Goal: Information Seeking & Learning: Learn about a topic

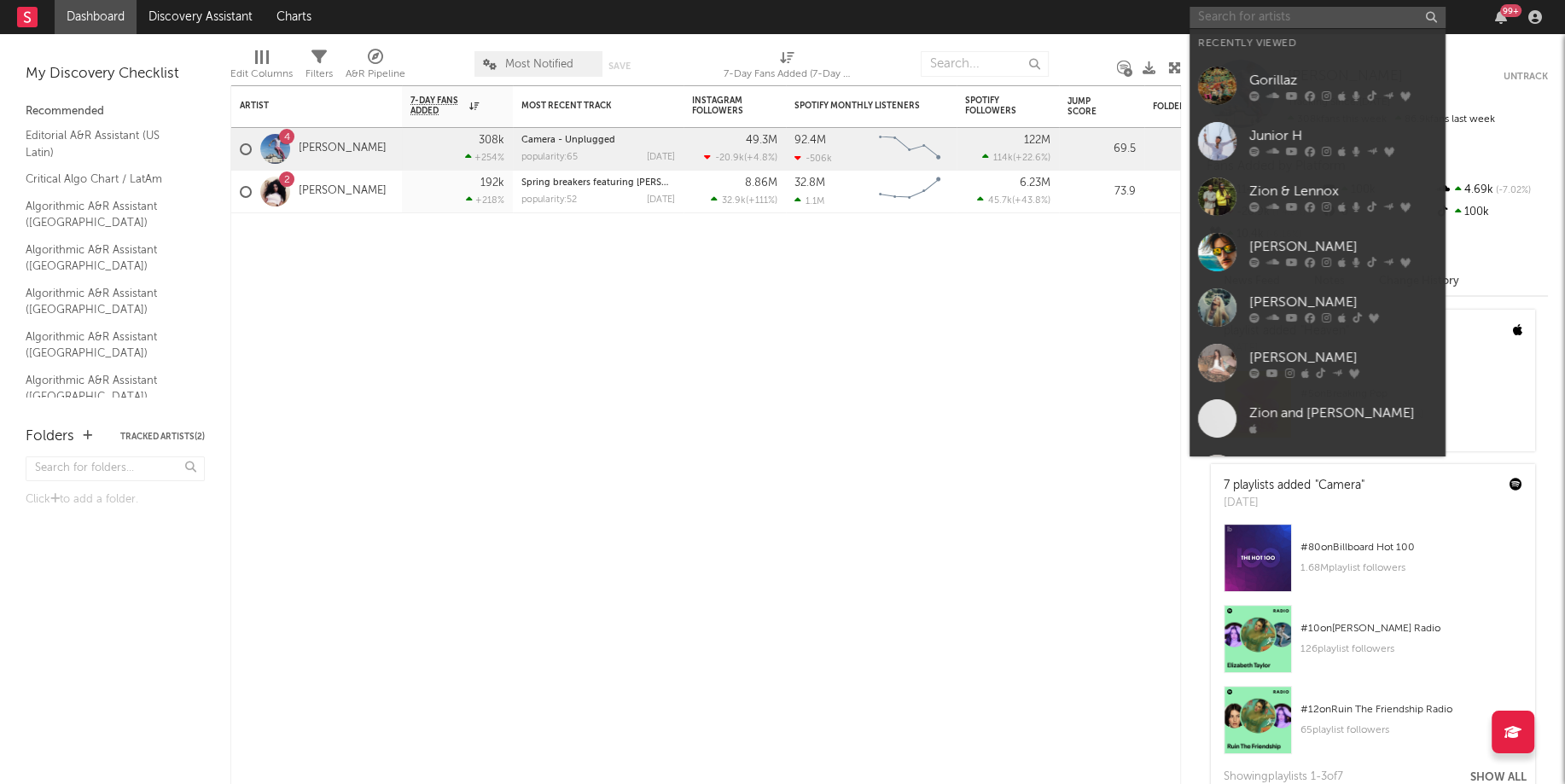
click at [1248, 23] on input "text" at bounding box center [1317, 18] width 256 height 21
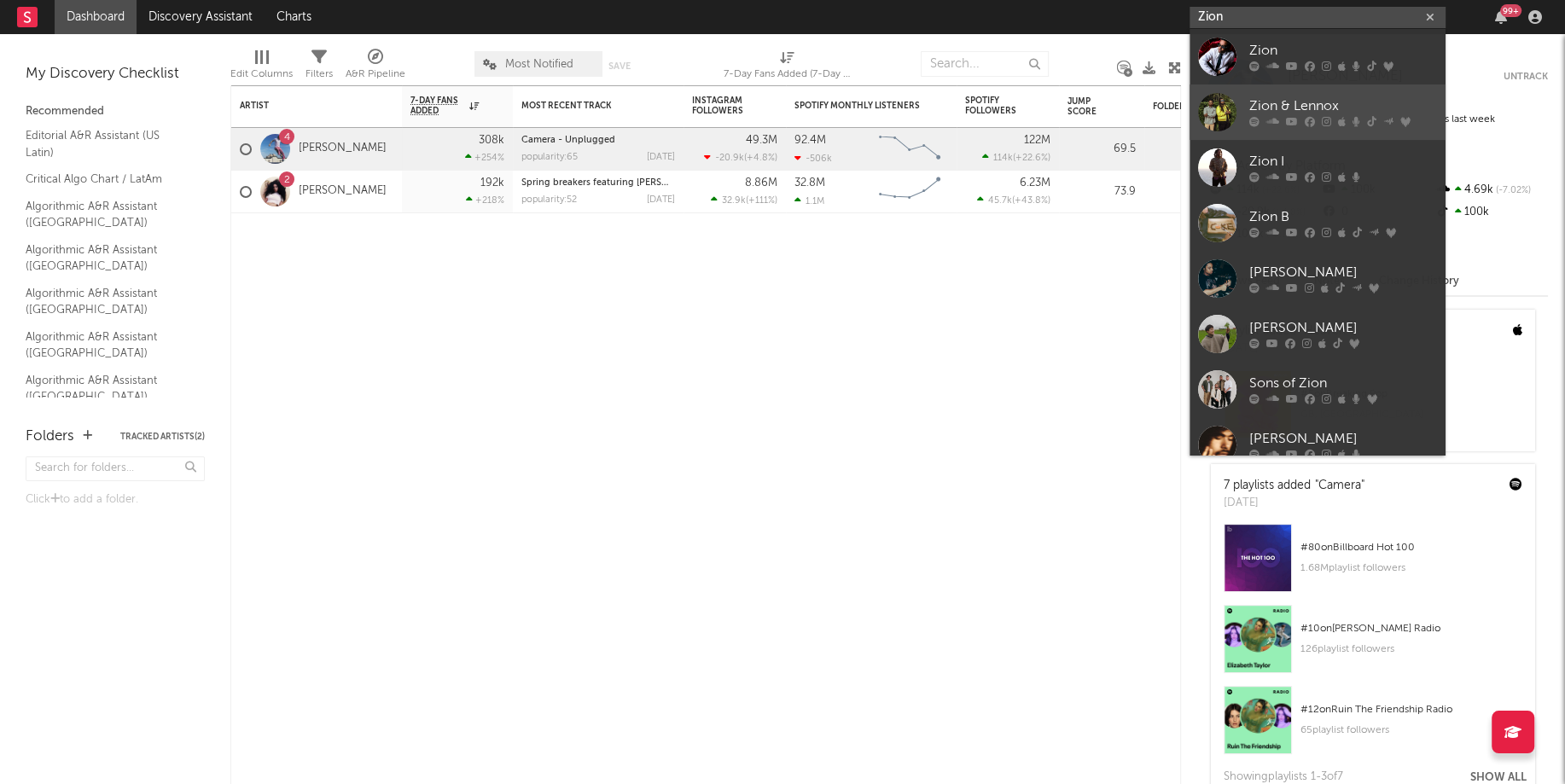
type input "Zion"
click at [1220, 121] on div at bounding box center [1216, 111] width 38 height 38
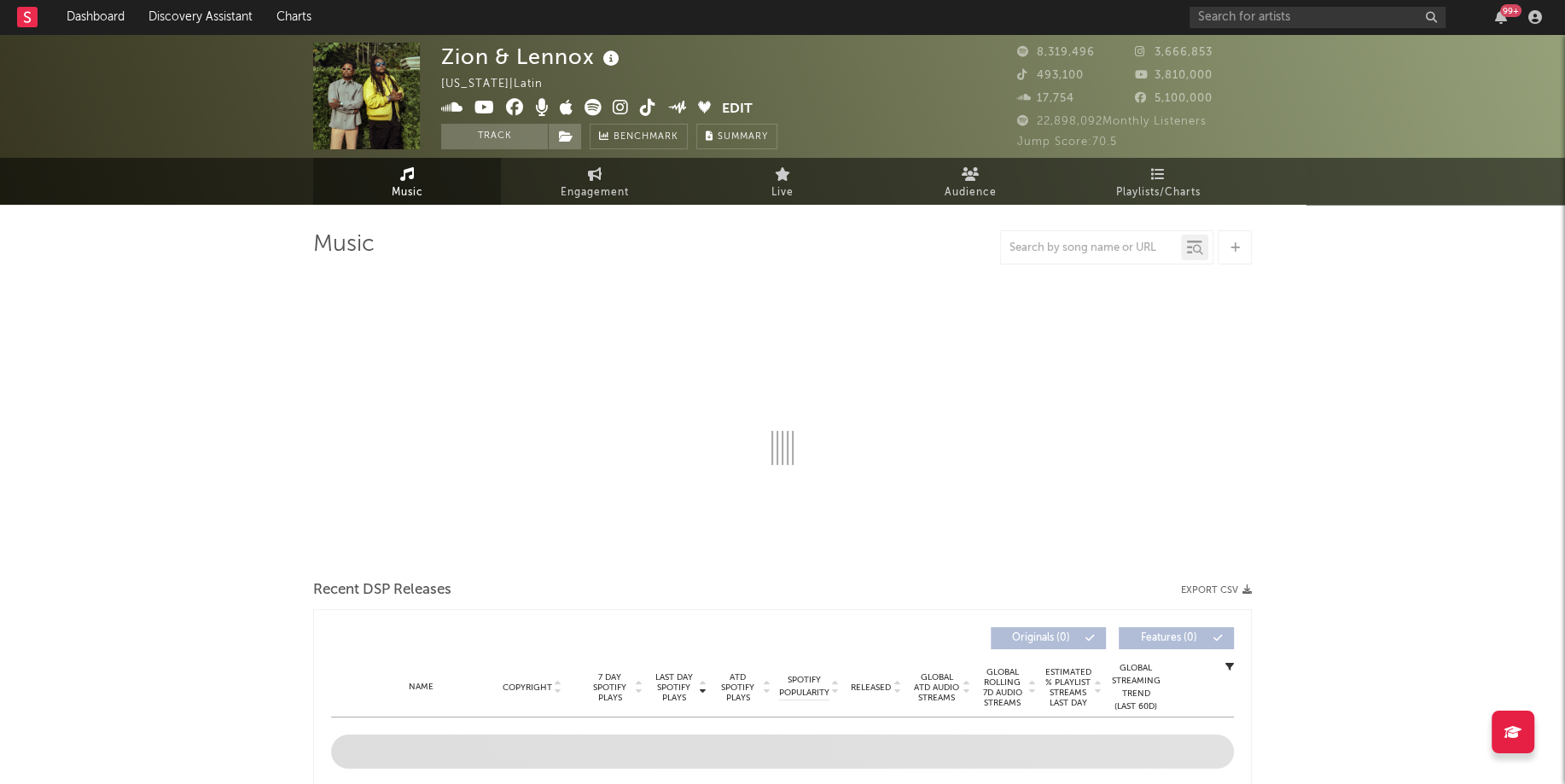
select select "6m"
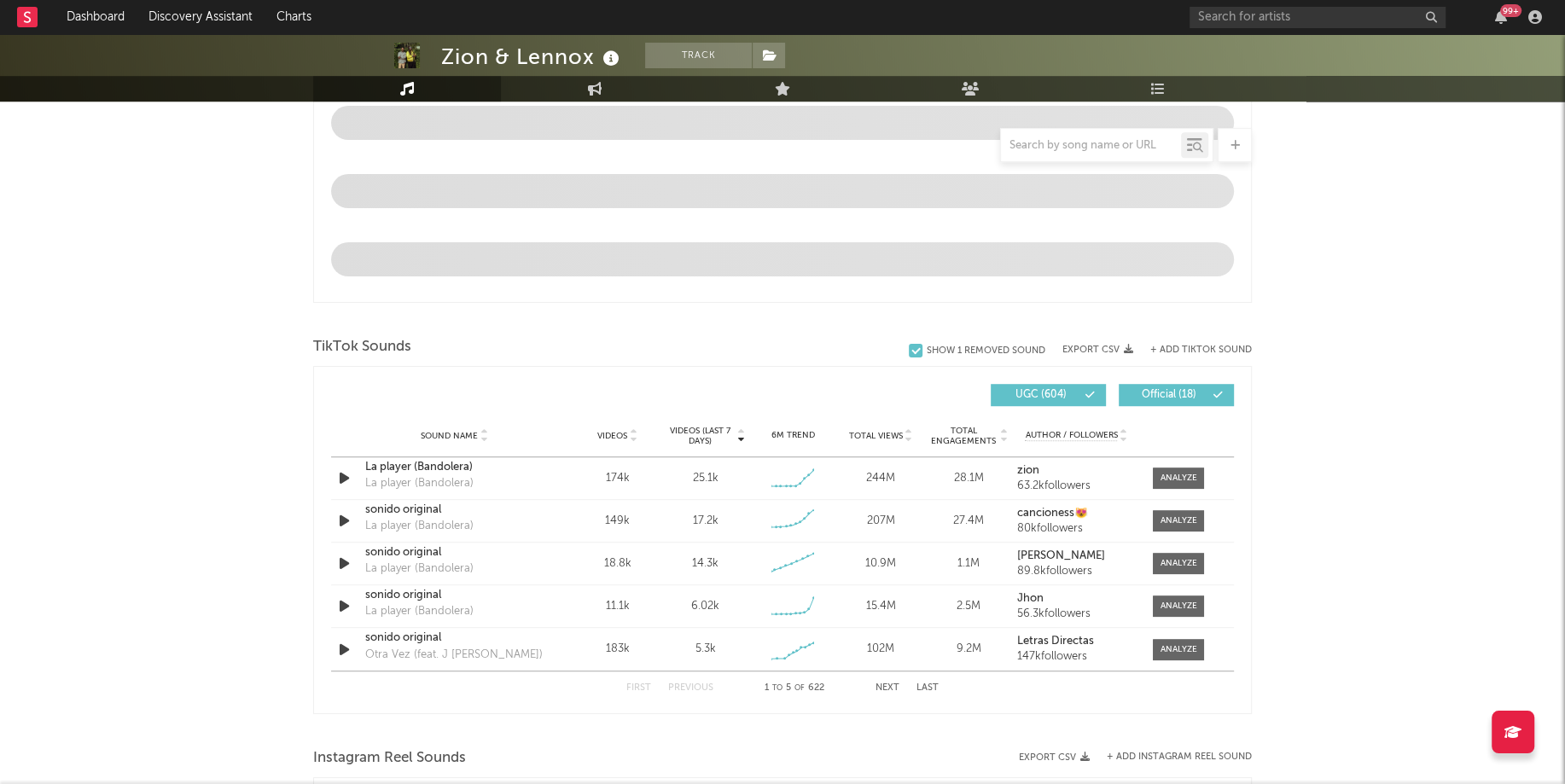
scroll to position [945, 0]
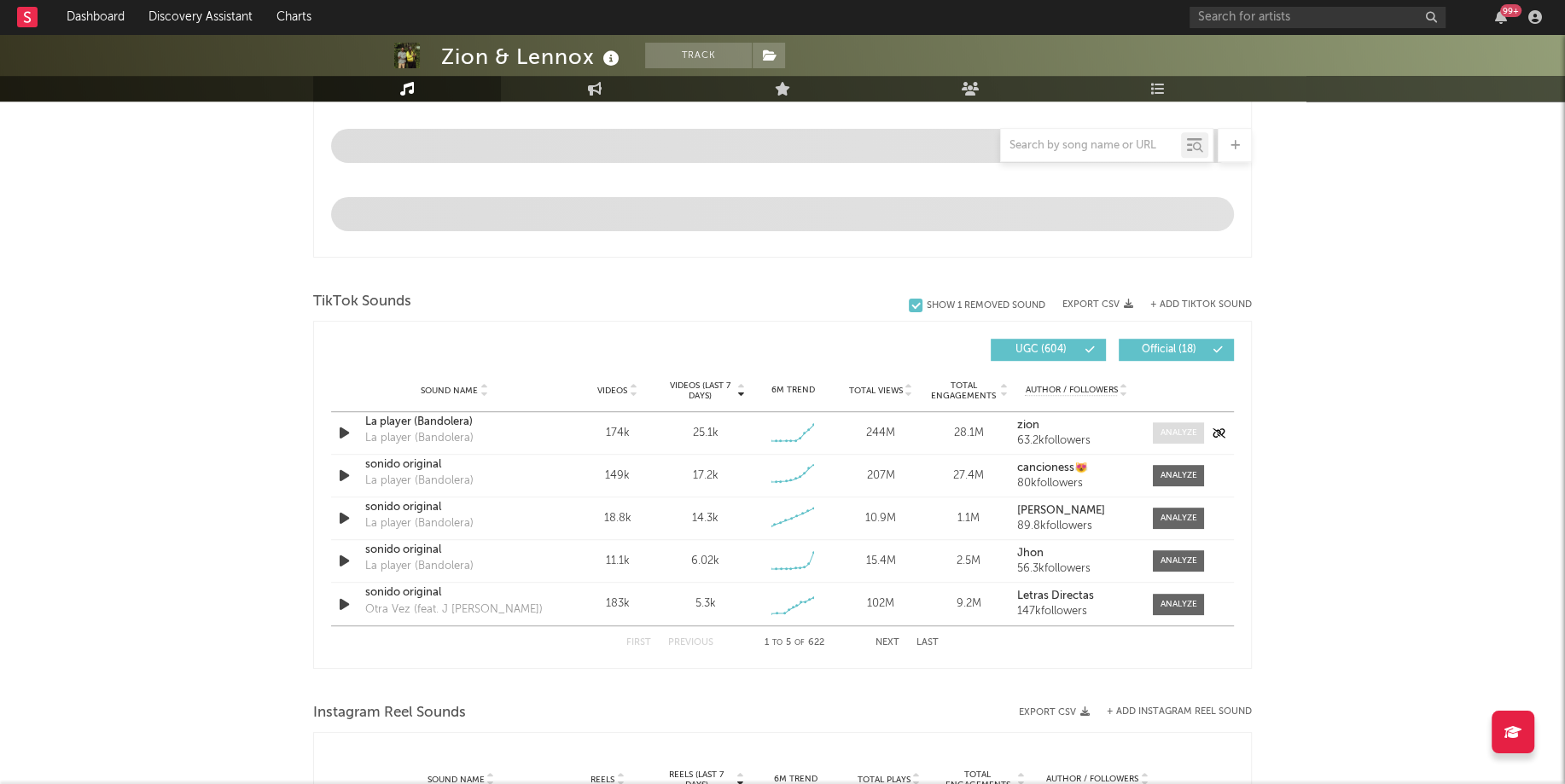
click at [1171, 433] on div at bounding box center [1179, 433] width 37 height 13
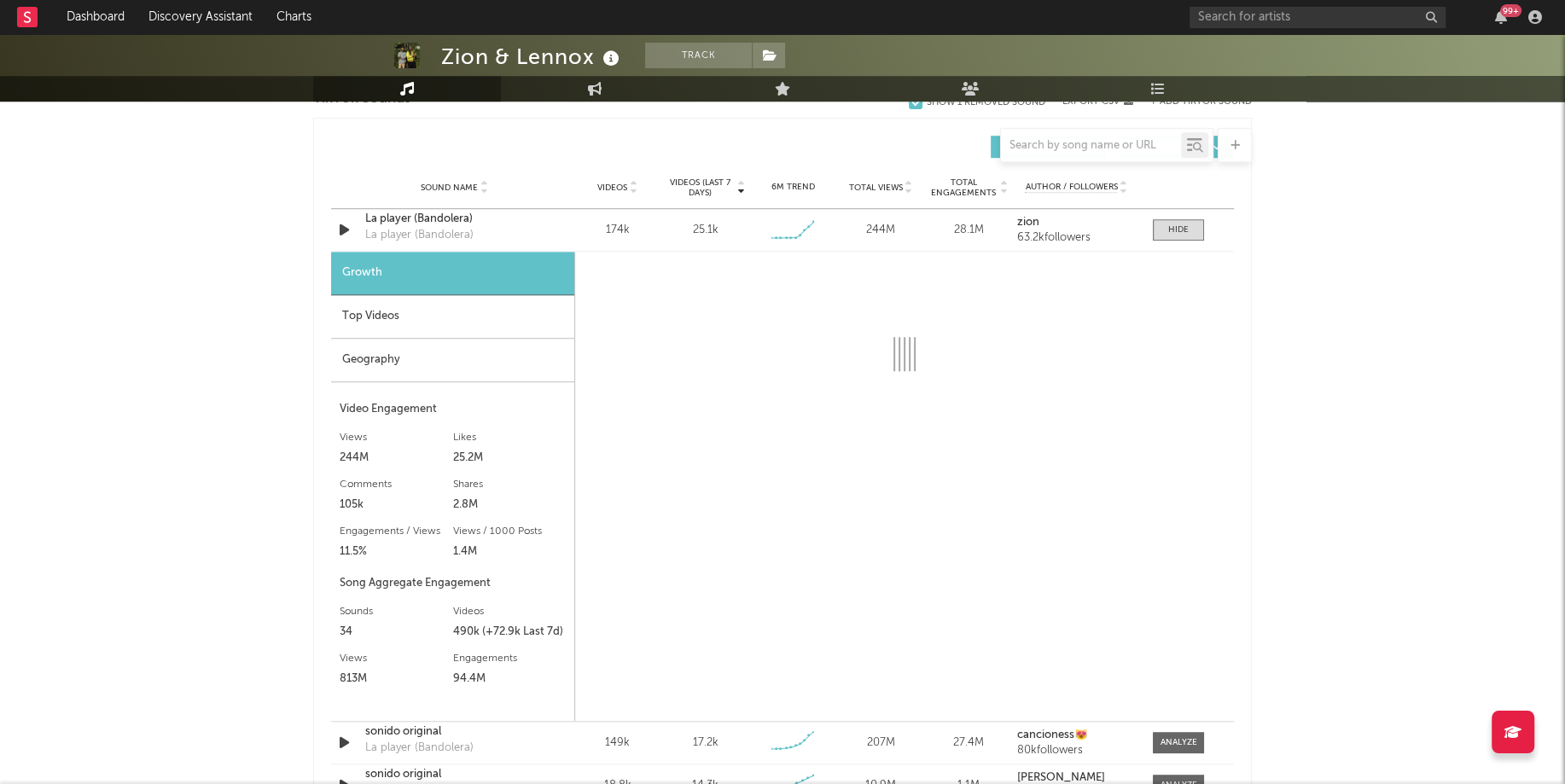
scroll to position [1138, 0]
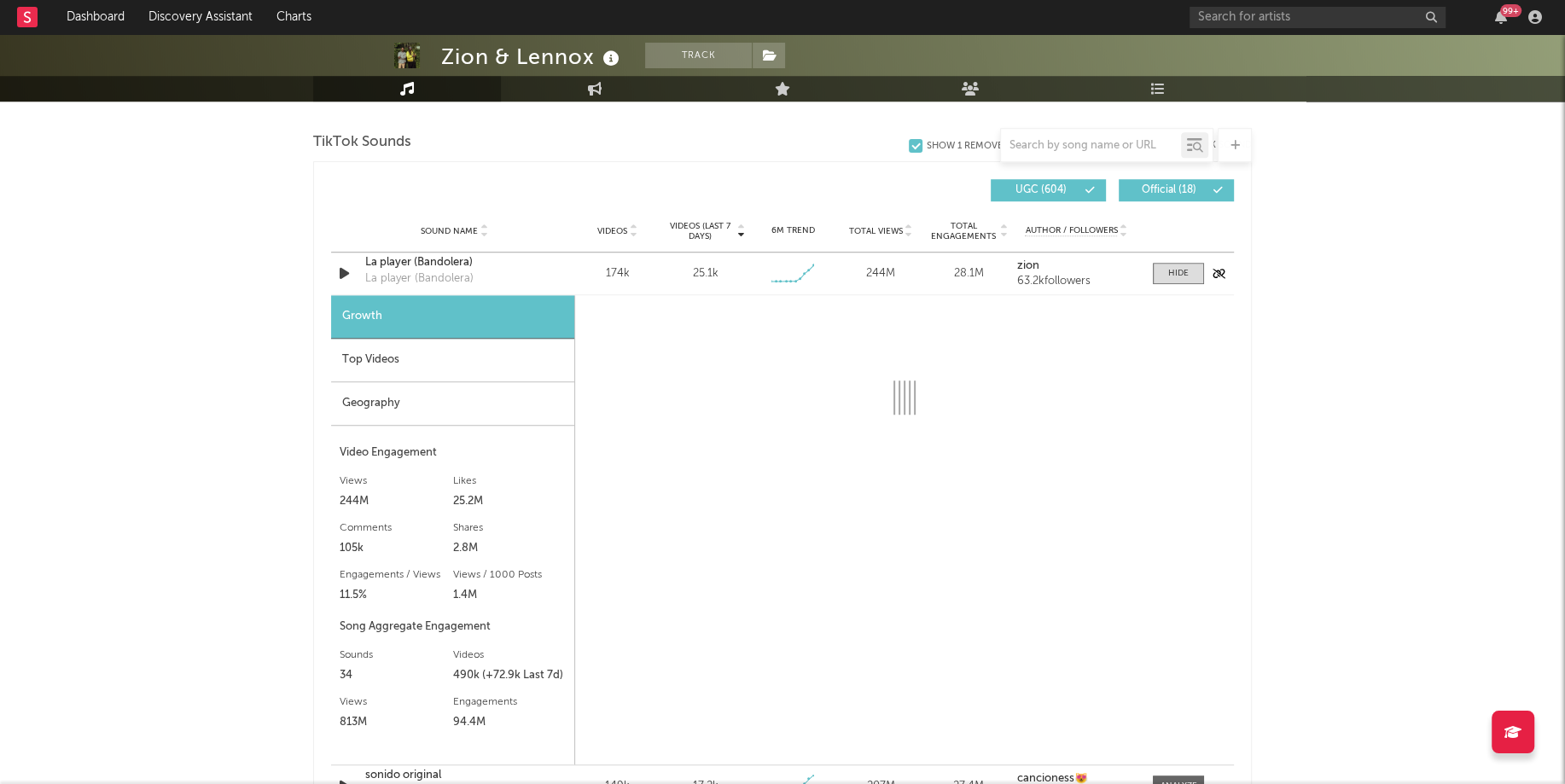
click at [1178, 258] on div "Sound Name La player (Bandolera) La player (Bandolera) Videos 174k Videos (last…" at bounding box center [782, 272] width 903 height 42
click at [1176, 268] on div at bounding box center [1177, 272] width 21 height 13
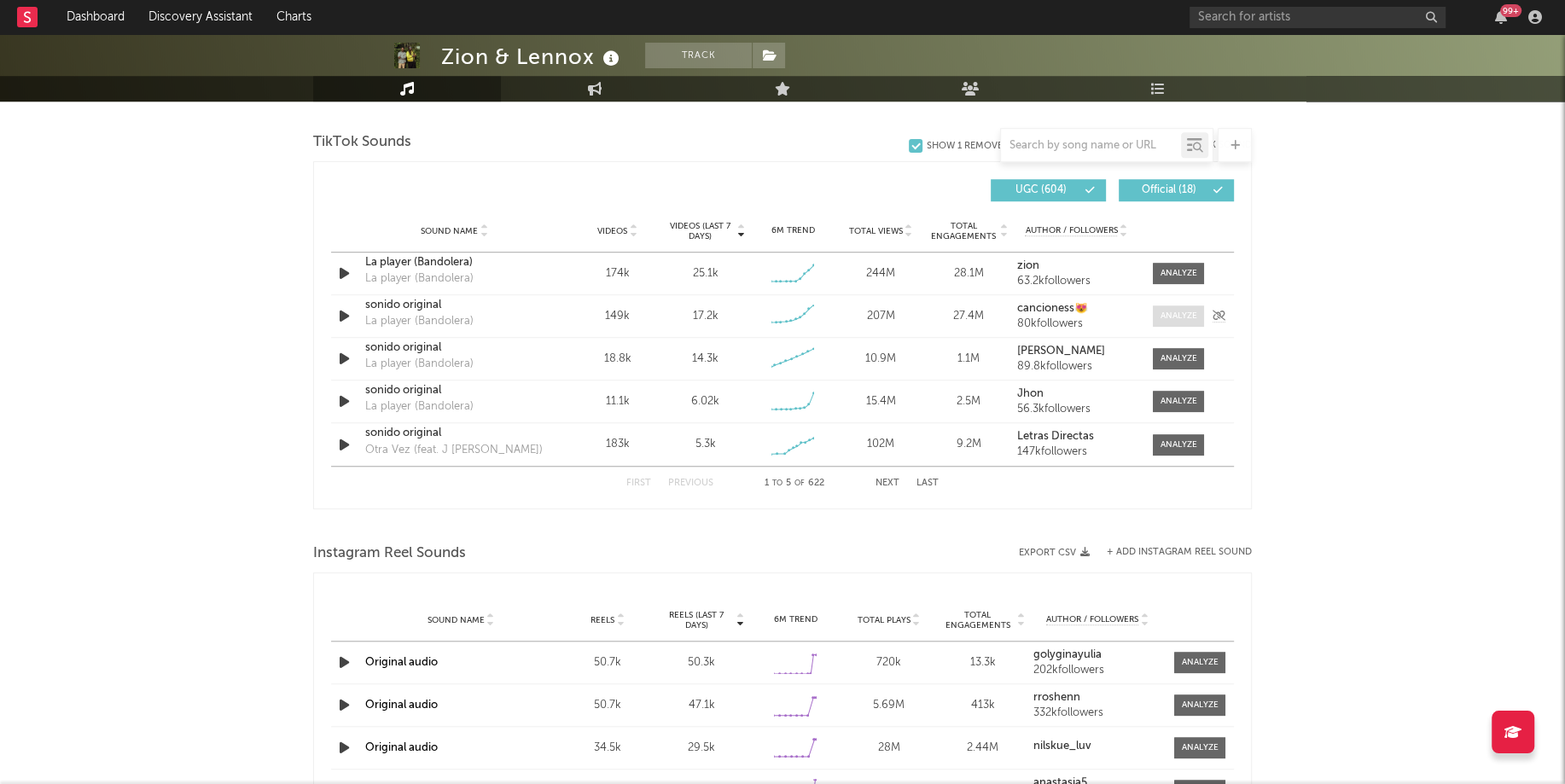
click at [1158, 306] on span at bounding box center [1178, 316] width 51 height 21
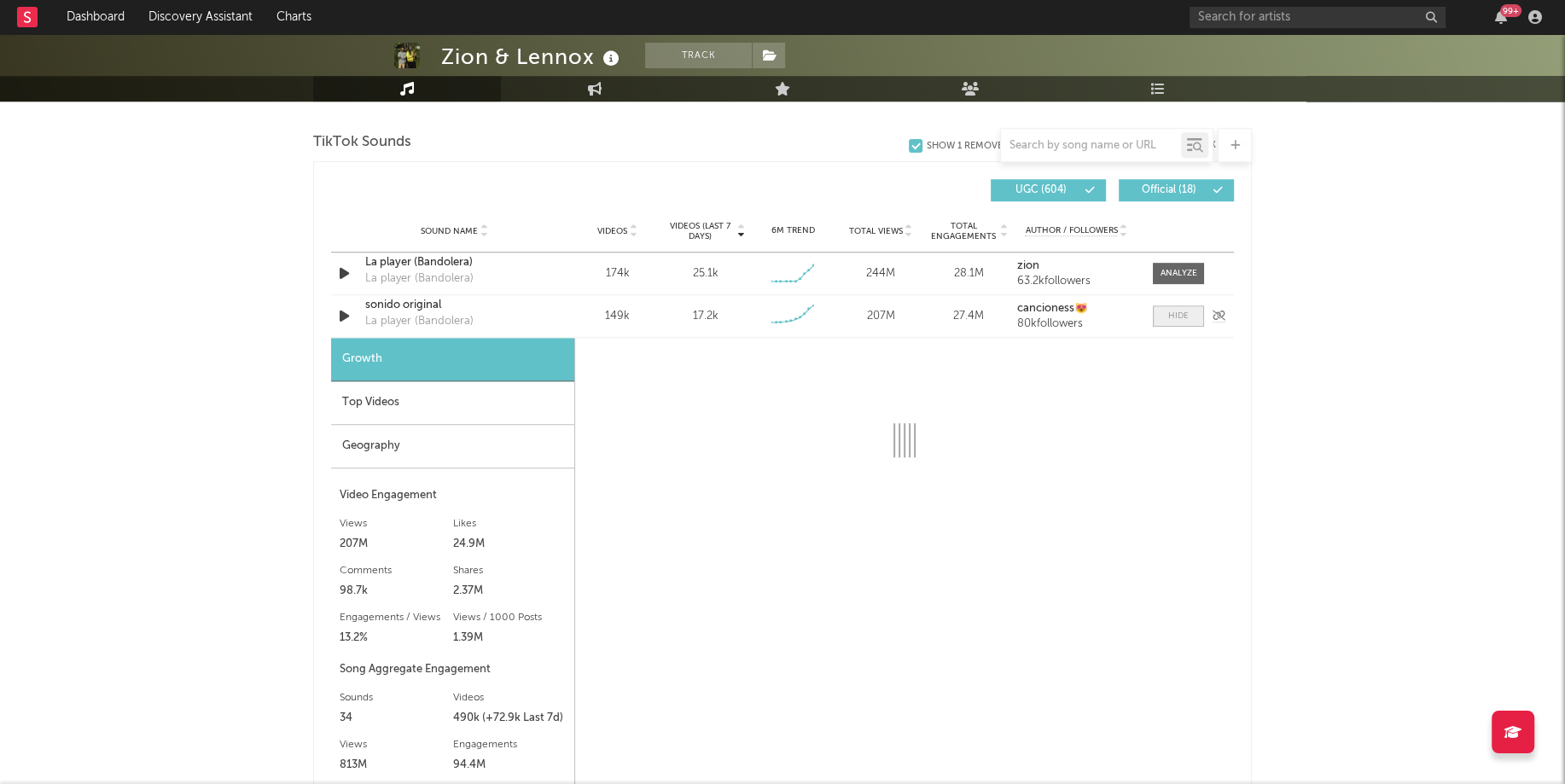
click at [1168, 309] on div at bounding box center [1177, 315] width 21 height 13
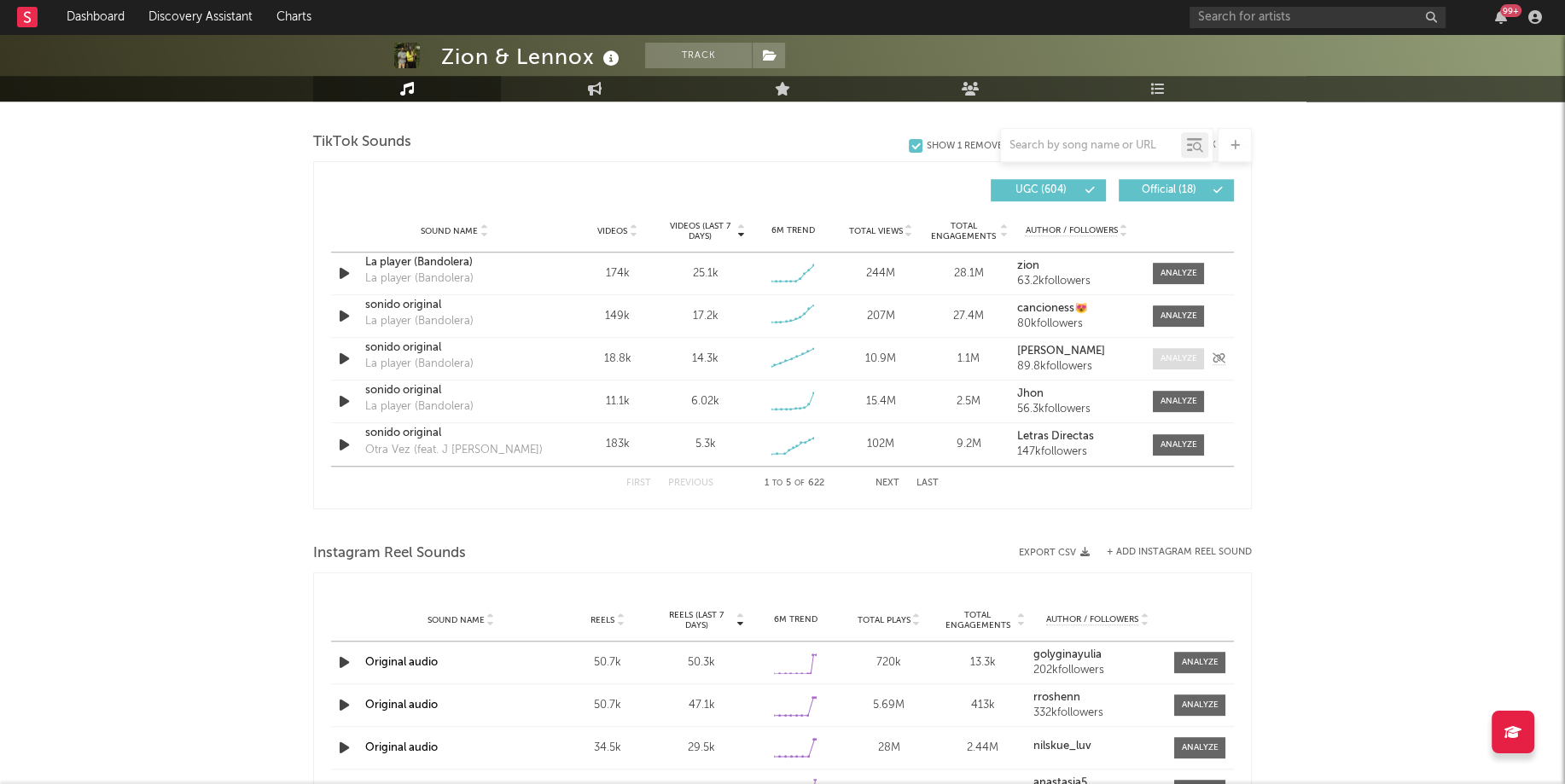
click at [1178, 359] on div at bounding box center [1179, 358] width 37 height 13
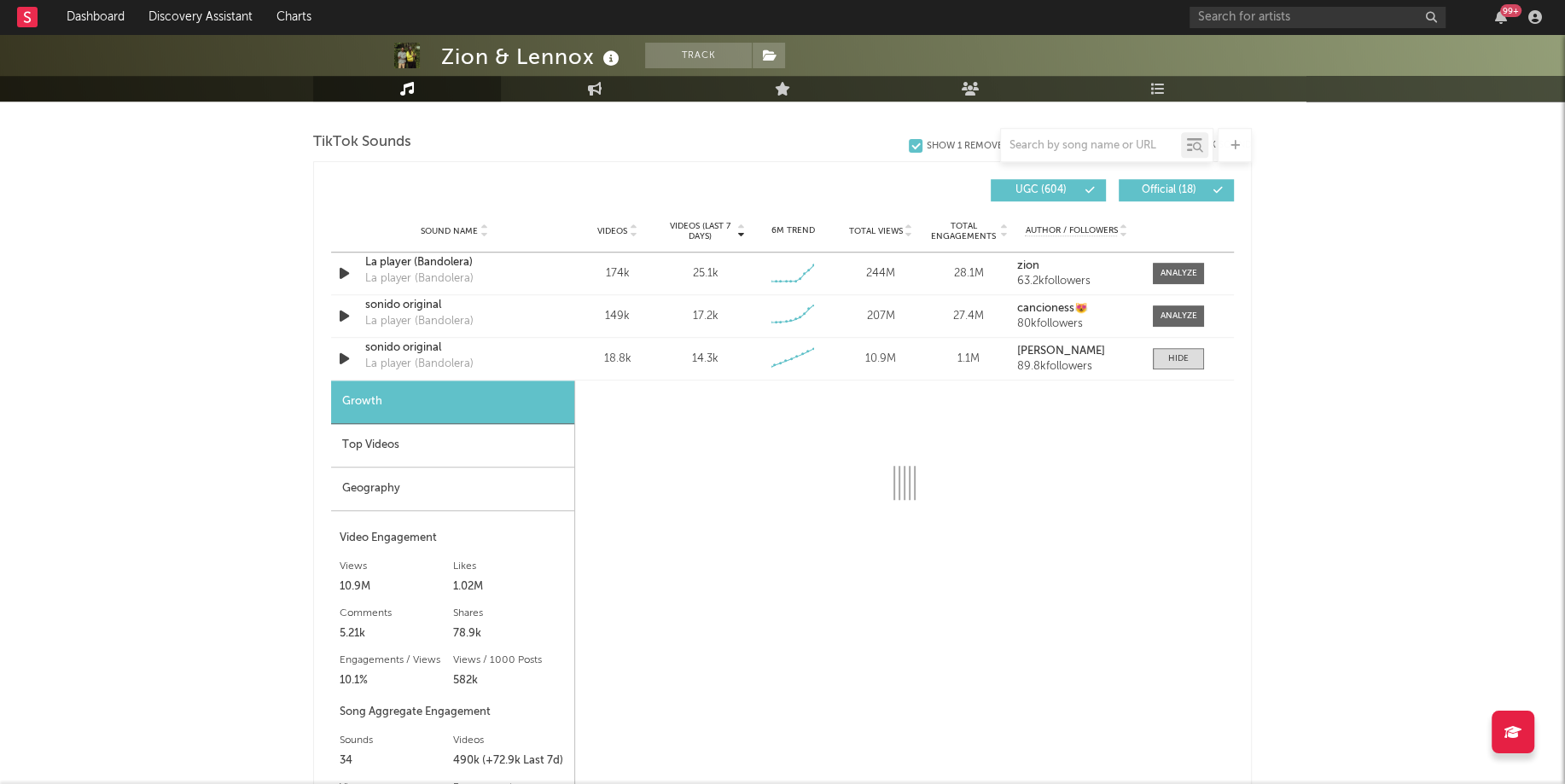
select select "6m"
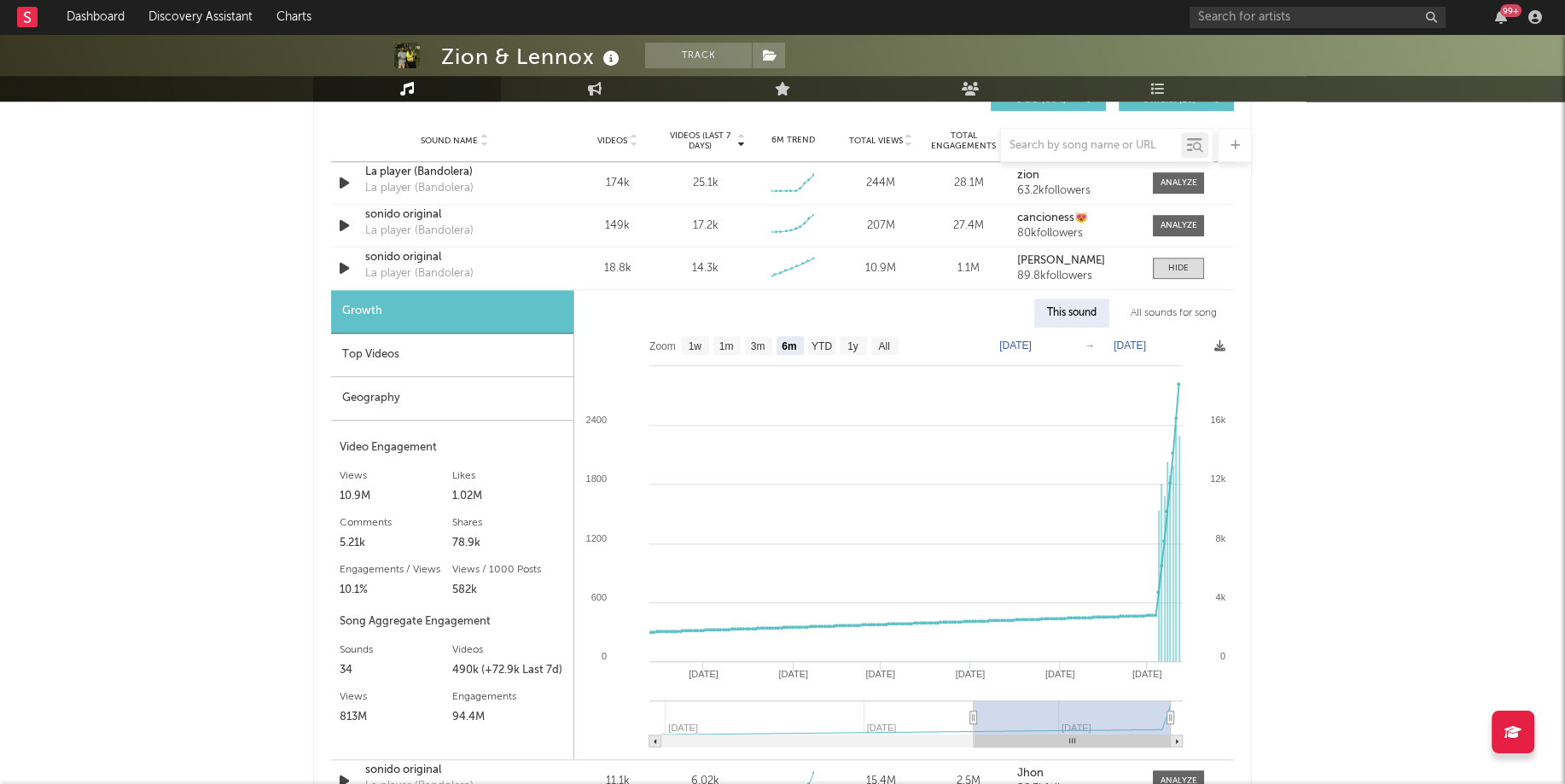
scroll to position [1234, 0]
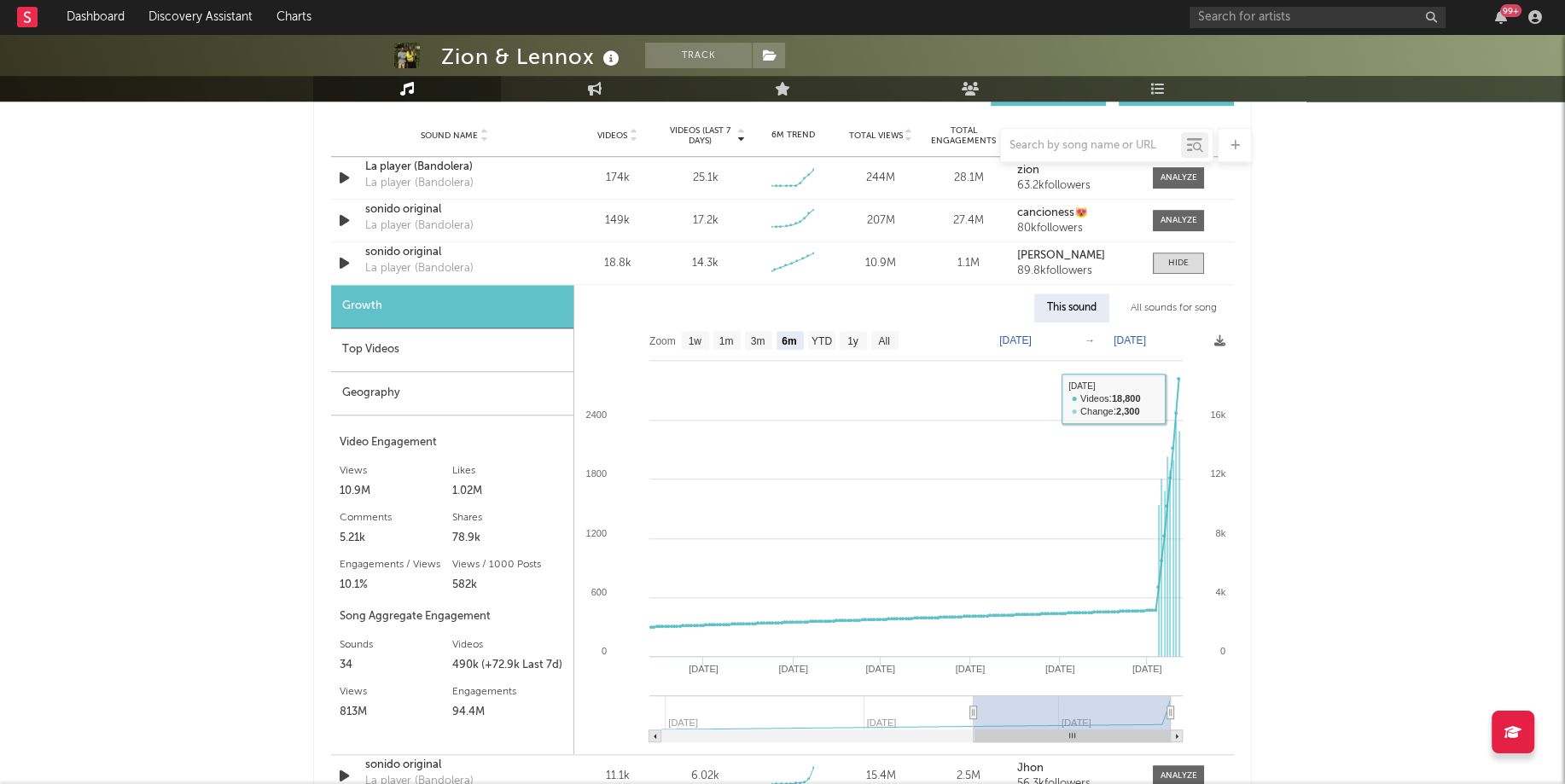
click at [1172, 301] on div "All sounds for song" at bounding box center [1173, 308] width 111 height 29
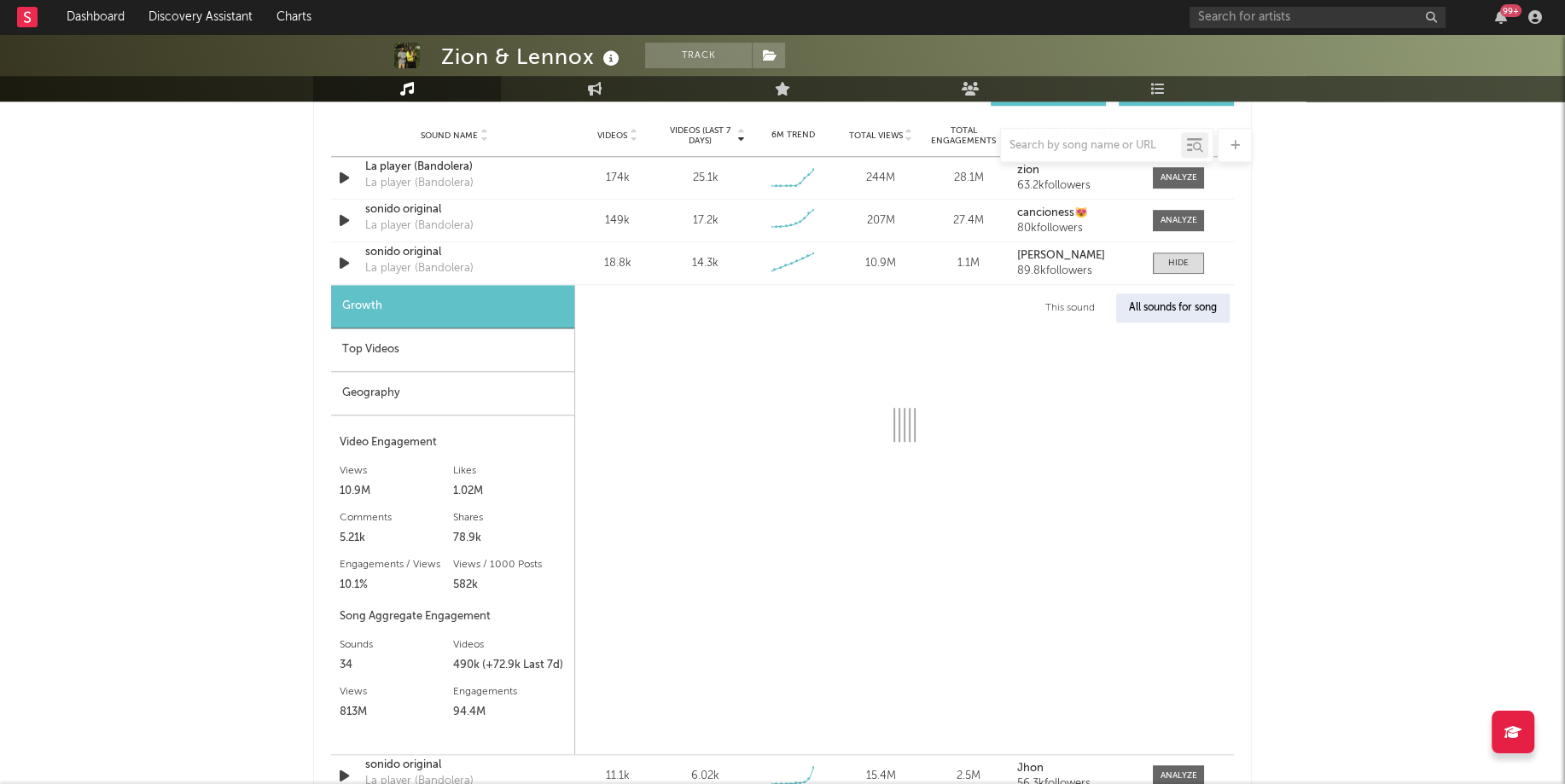
select select "1w"
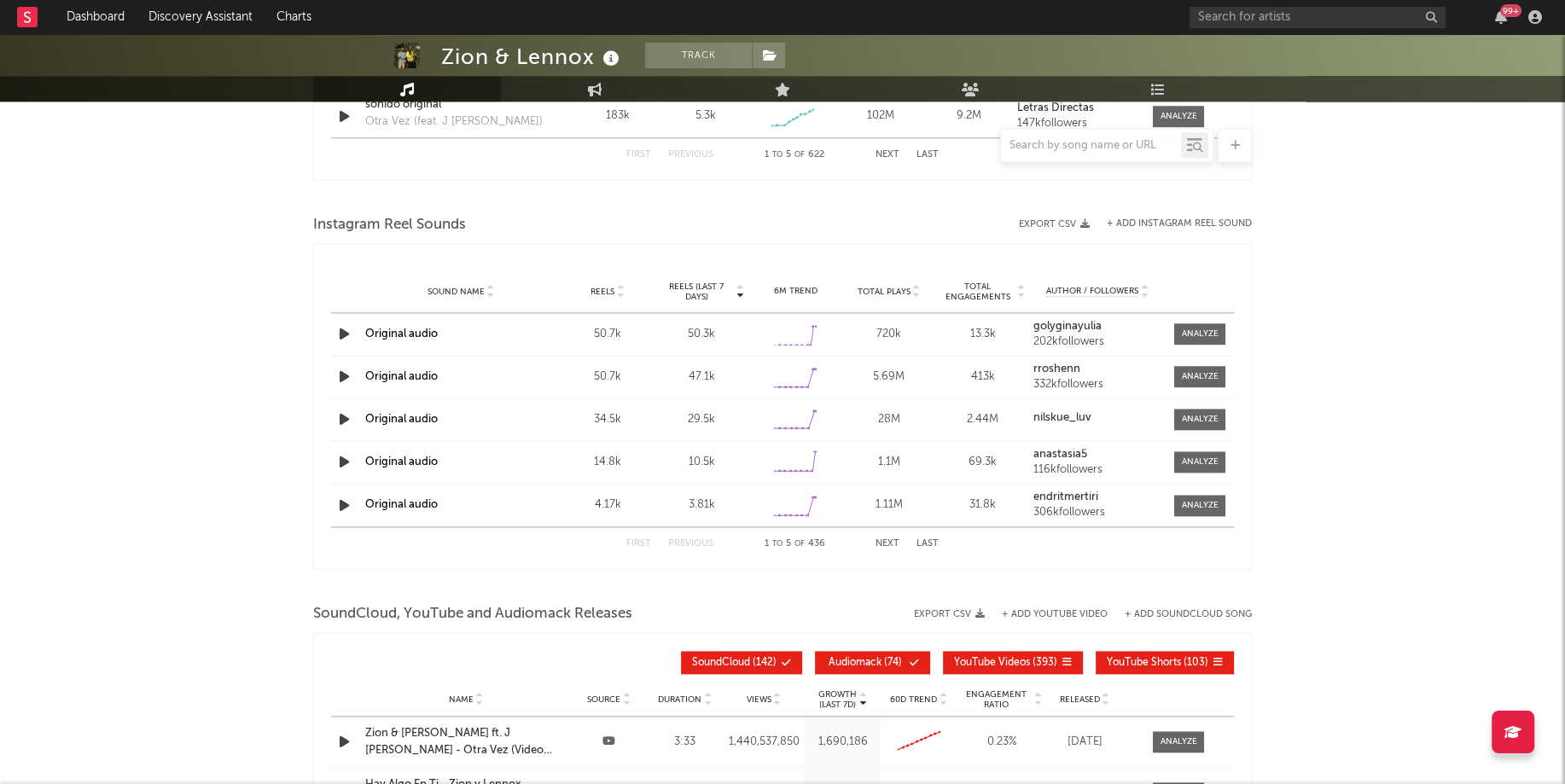
scroll to position [1856, 0]
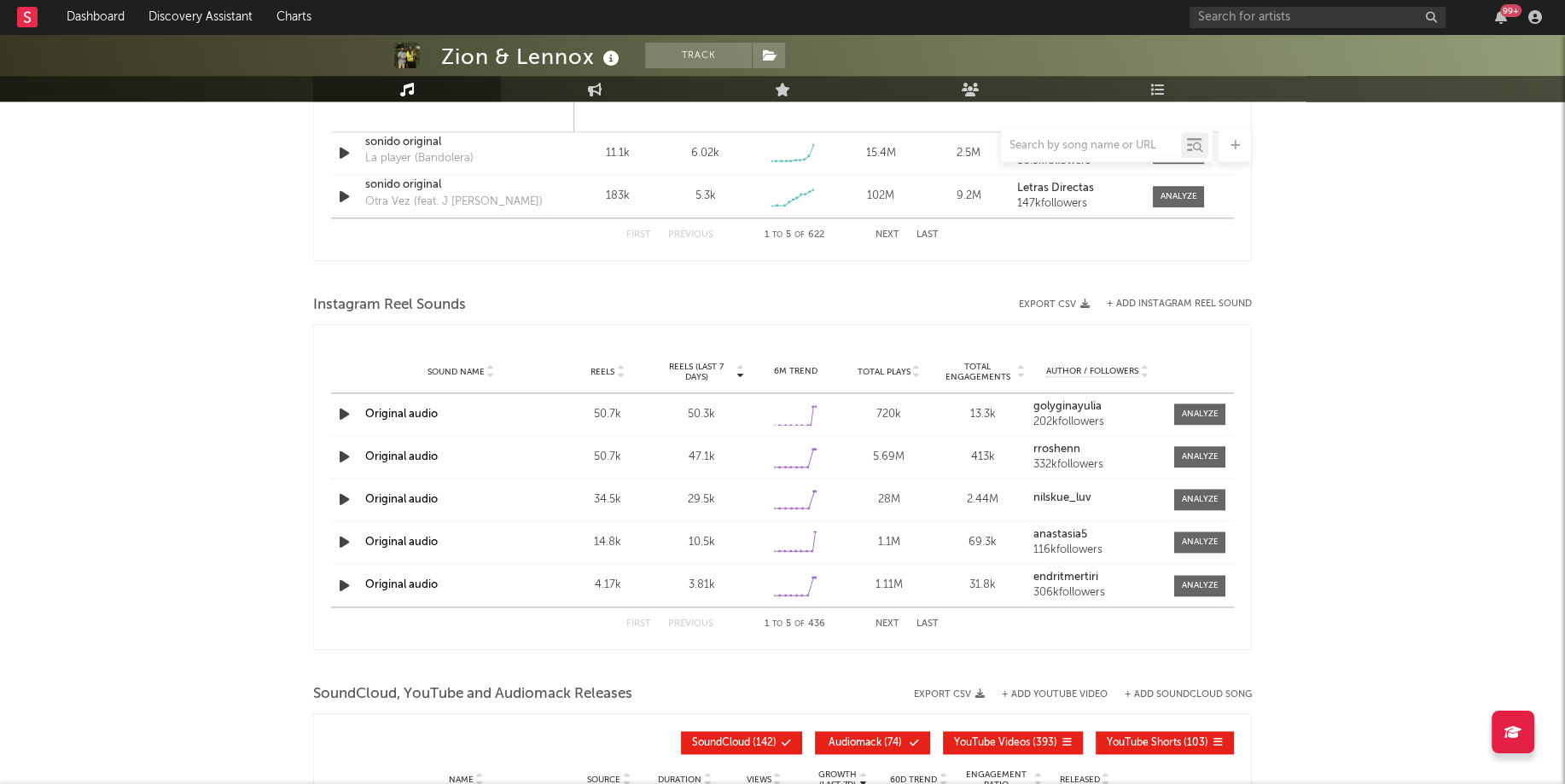
click at [894, 619] on button "Next" at bounding box center [887, 624] width 23 height 10
click at [1195, 581] on div at bounding box center [1200, 585] width 37 height 13
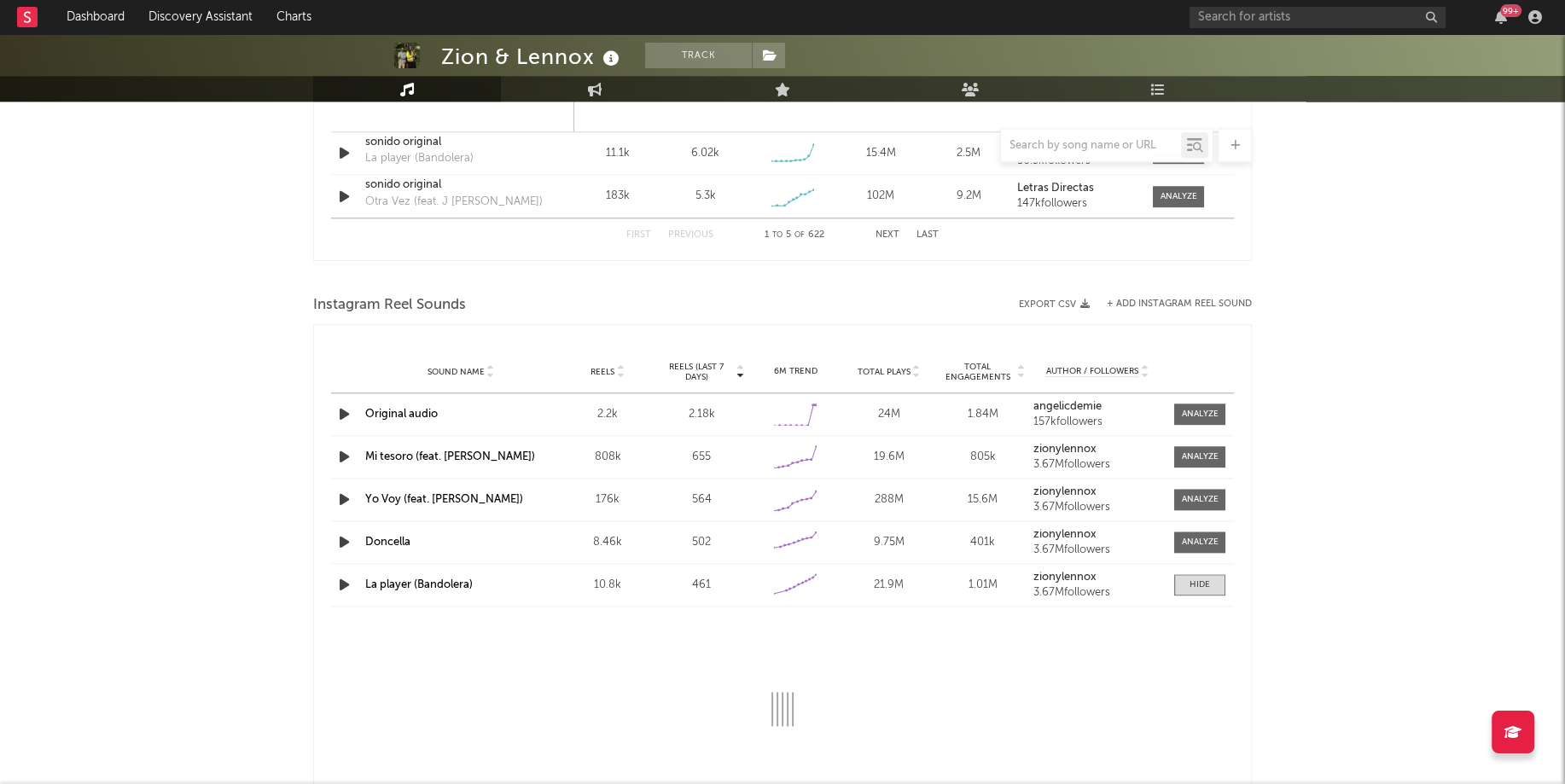
select select "6m"
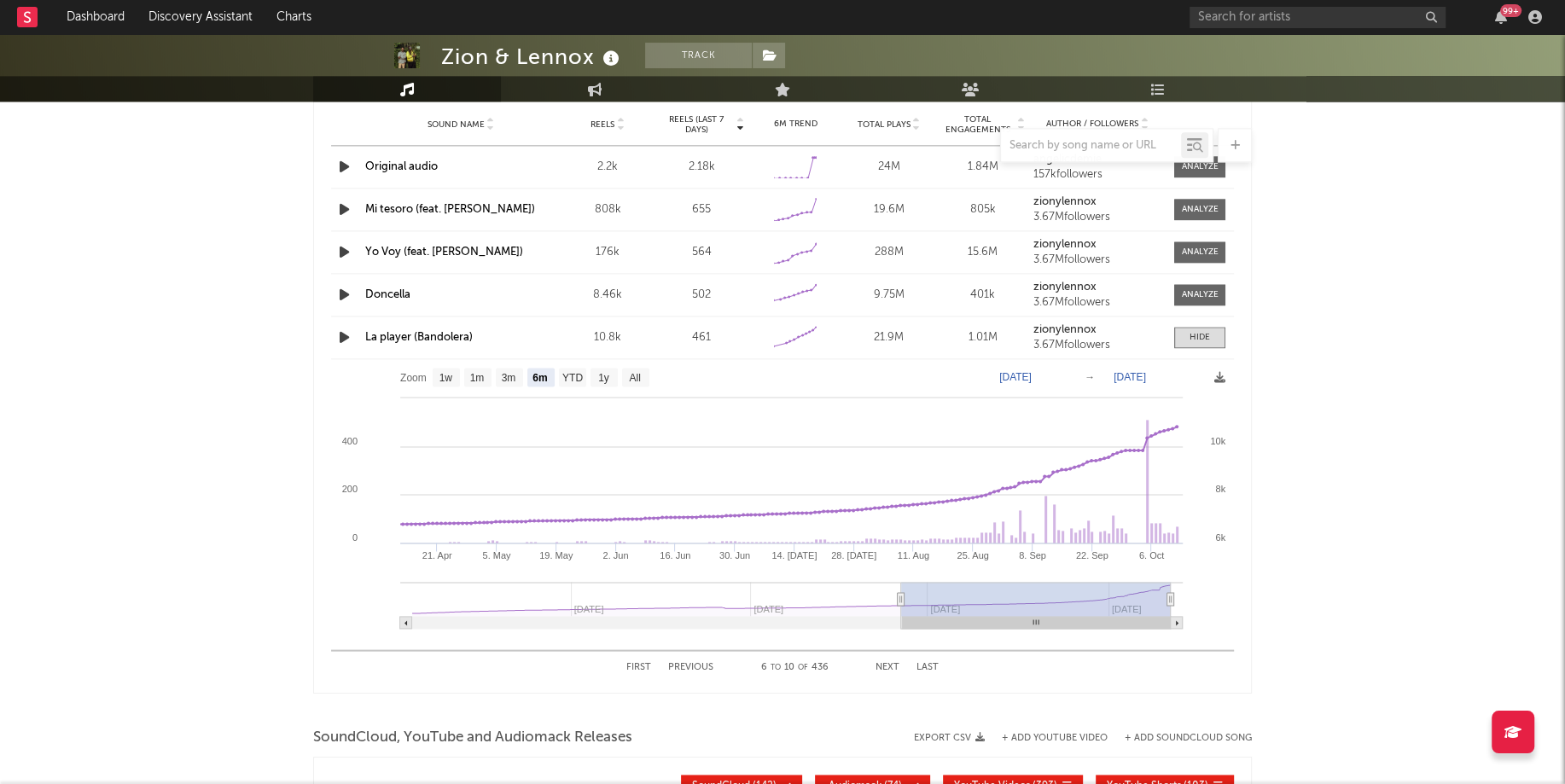
scroll to position [2106, 0]
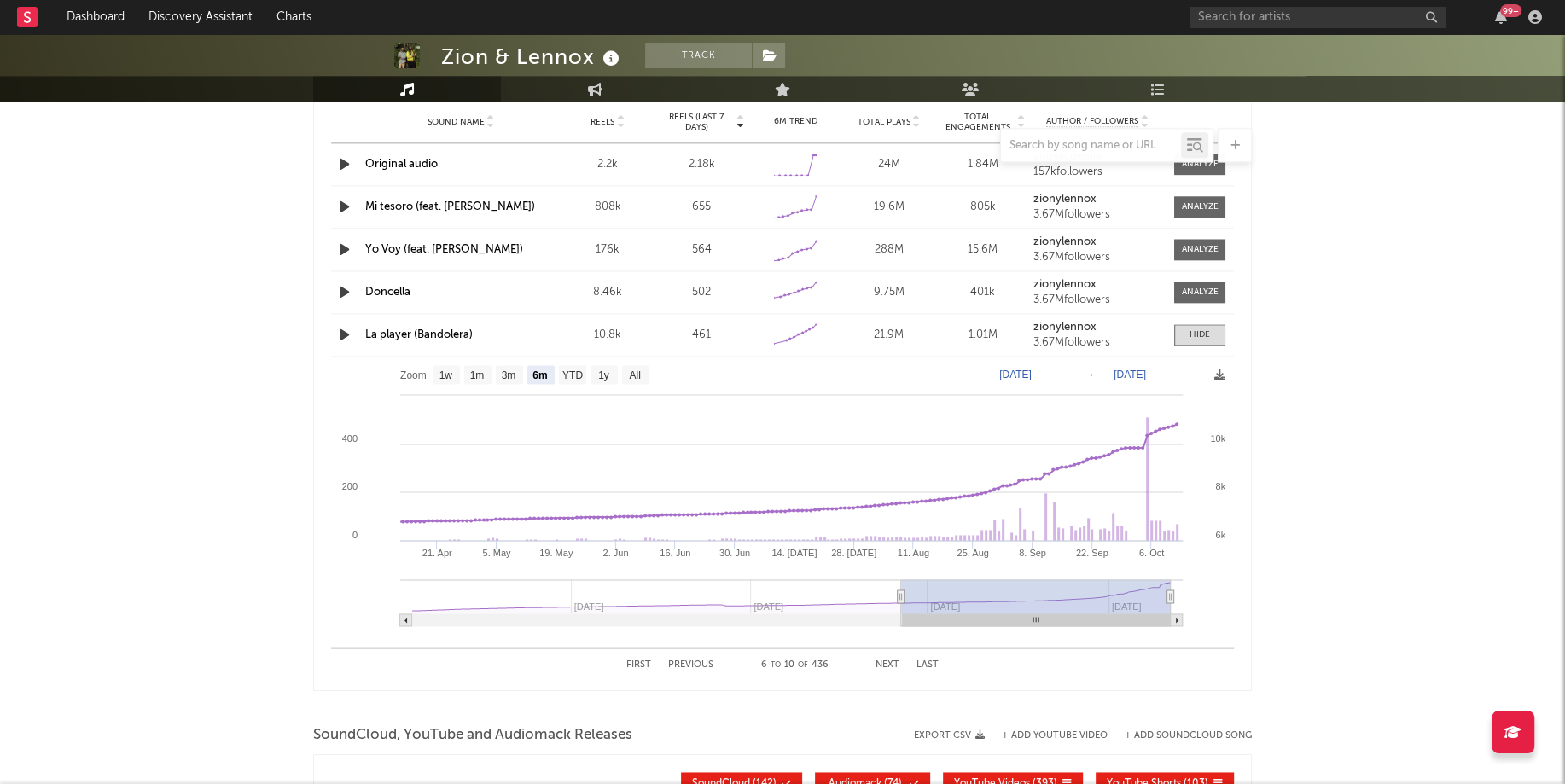
click at [883, 663] on button "Next" at bounding box center [887, 665] width 23 height 10
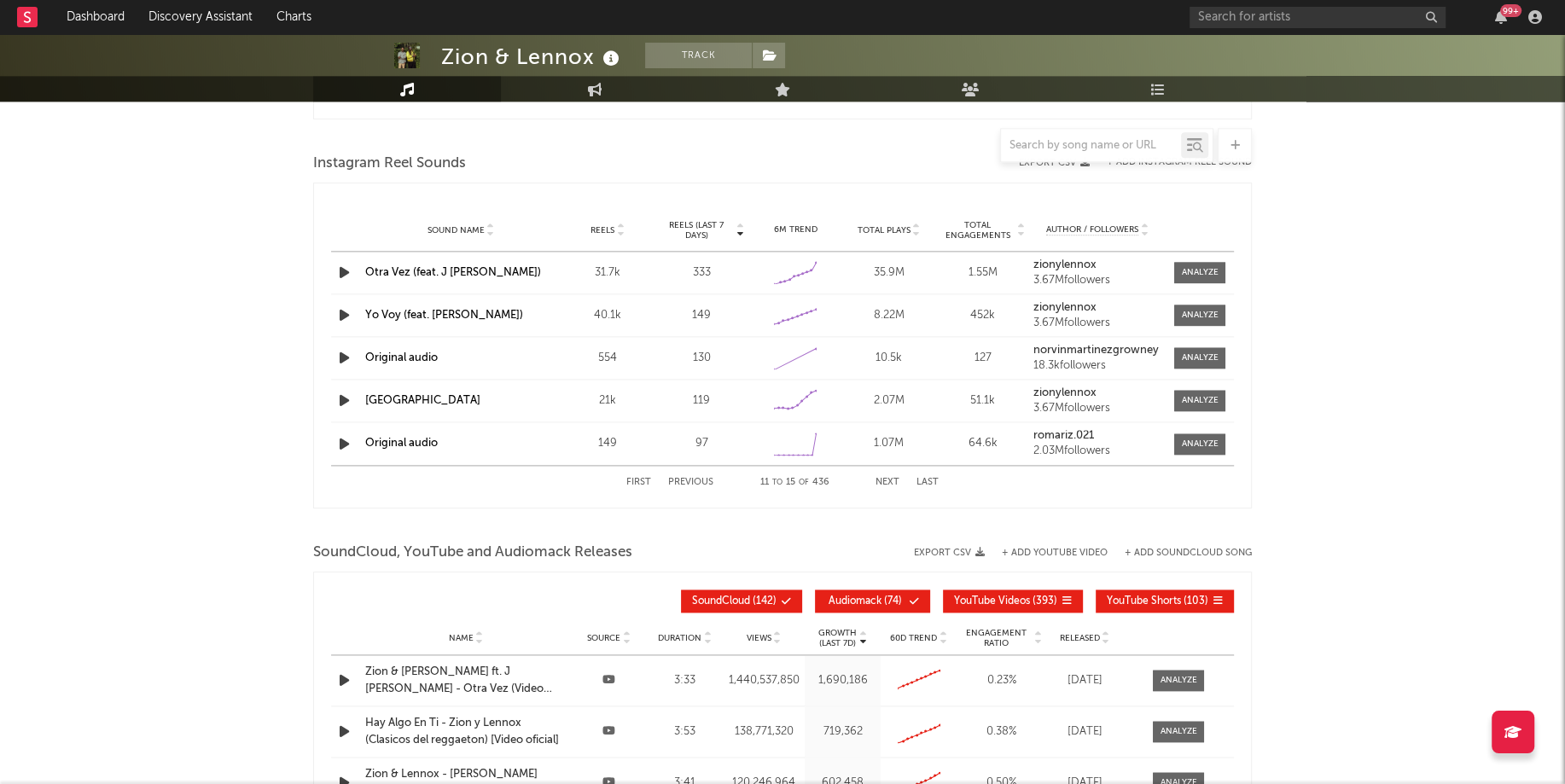
scroll to position [1994, 0]
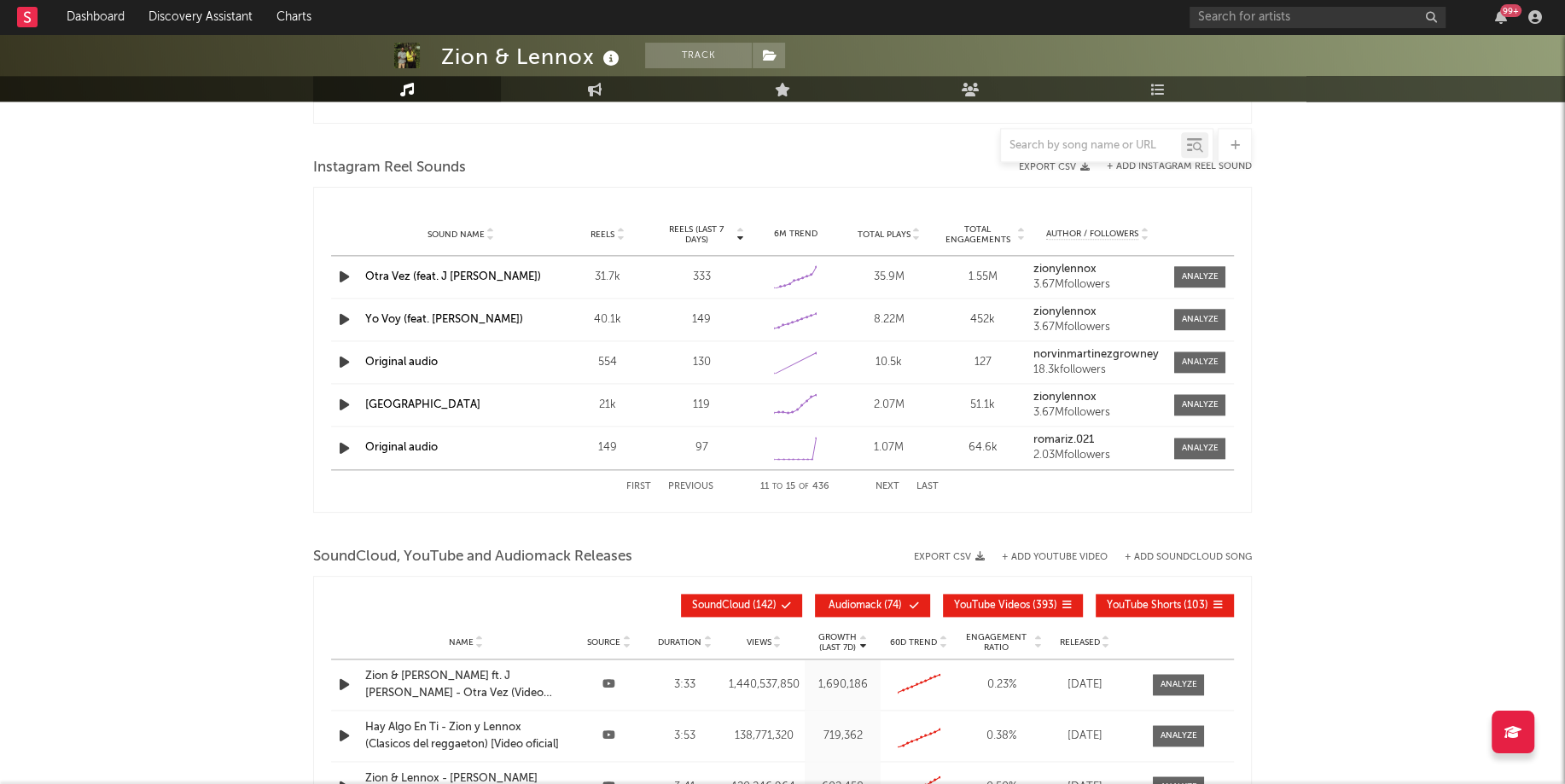
click at [638, 481] on button "First" at bounding box center [638, 486] width 24 height 10
click at [889, 481] on button "Next" at bounding box center [887, 486] width 23 height 10
select select "6m"
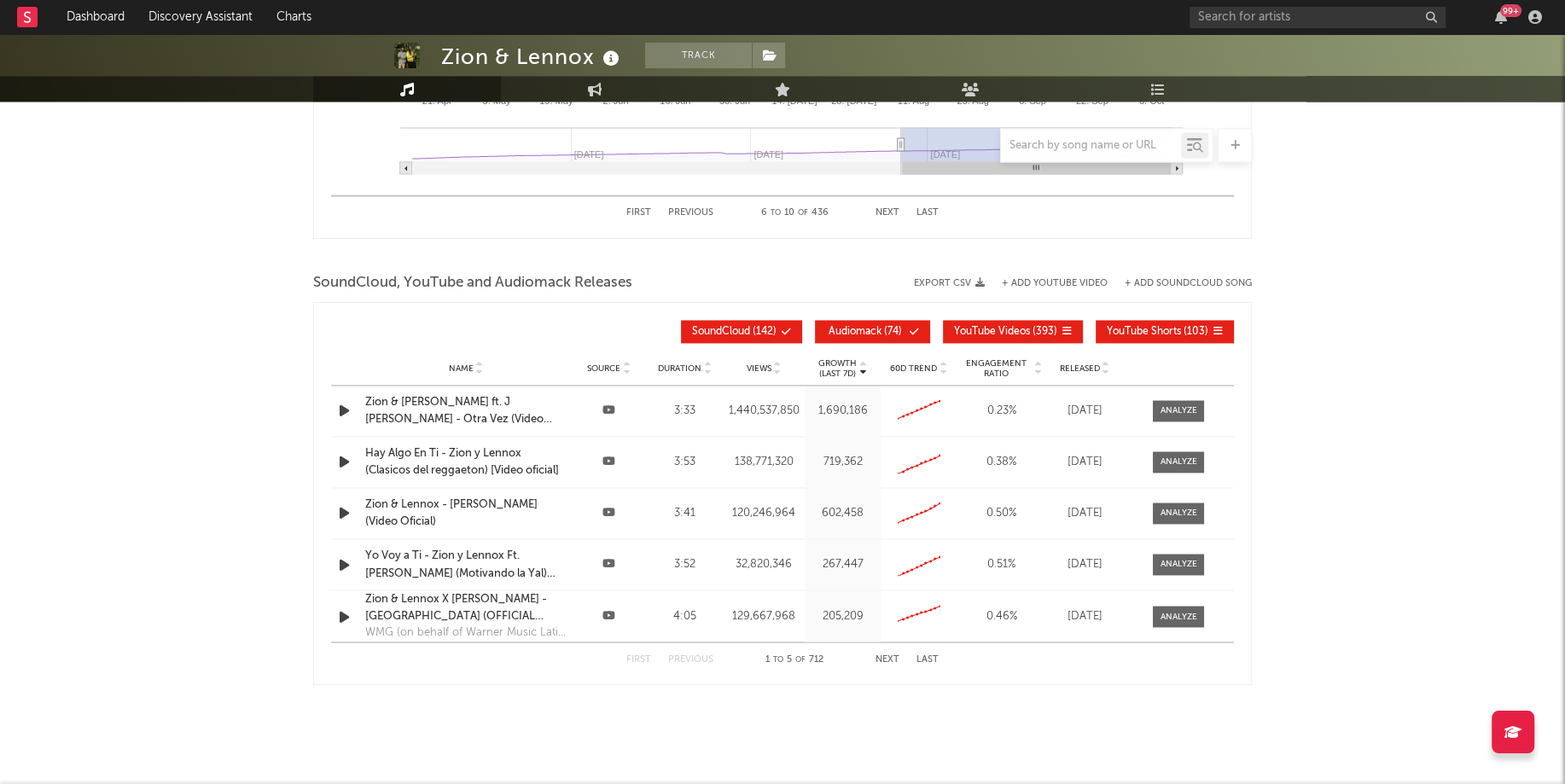
scroll to position [2582, 0]
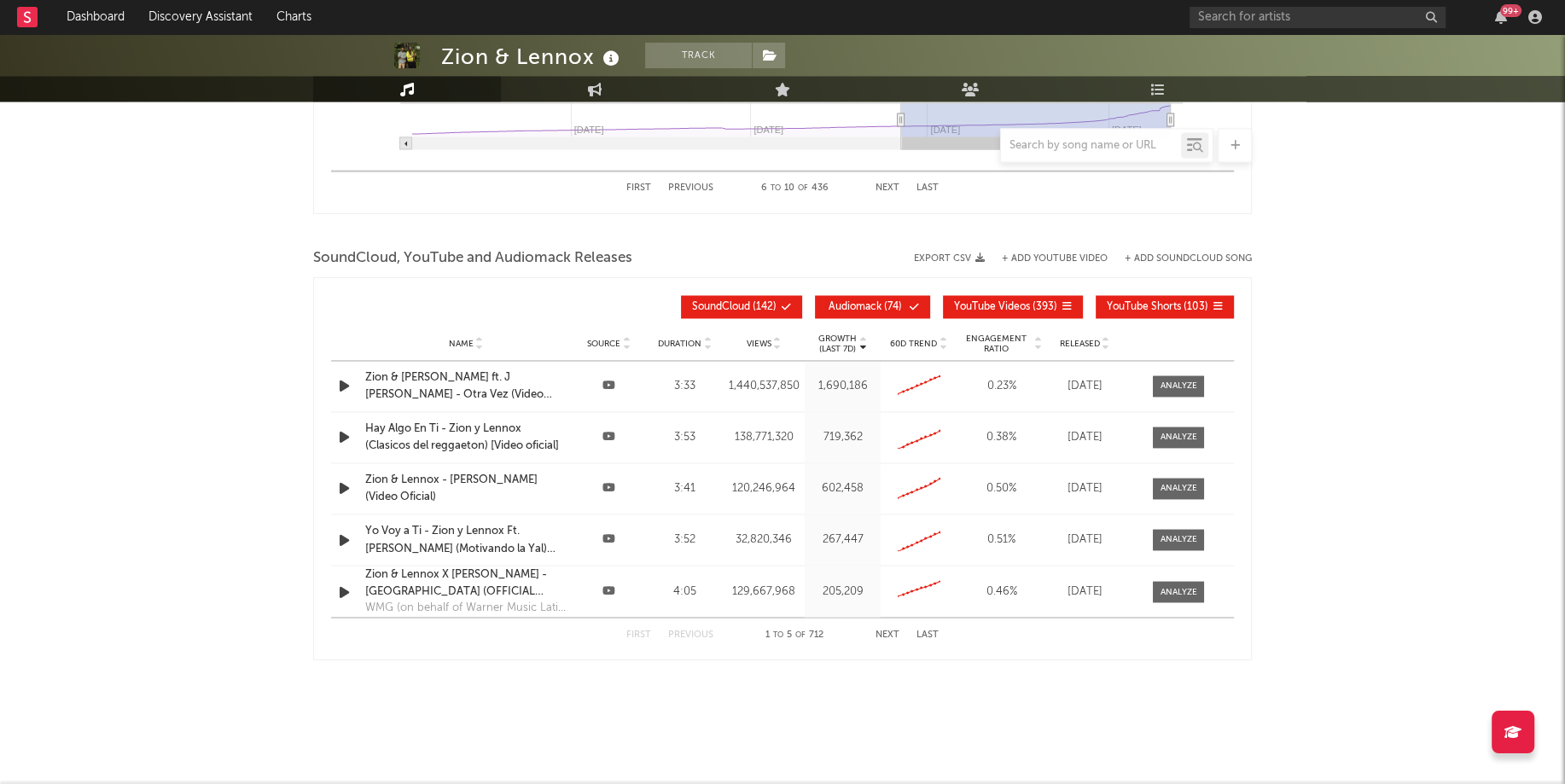
click at [890, 632] on button "Next" at bounding box center [887, 634] width 23 height 10
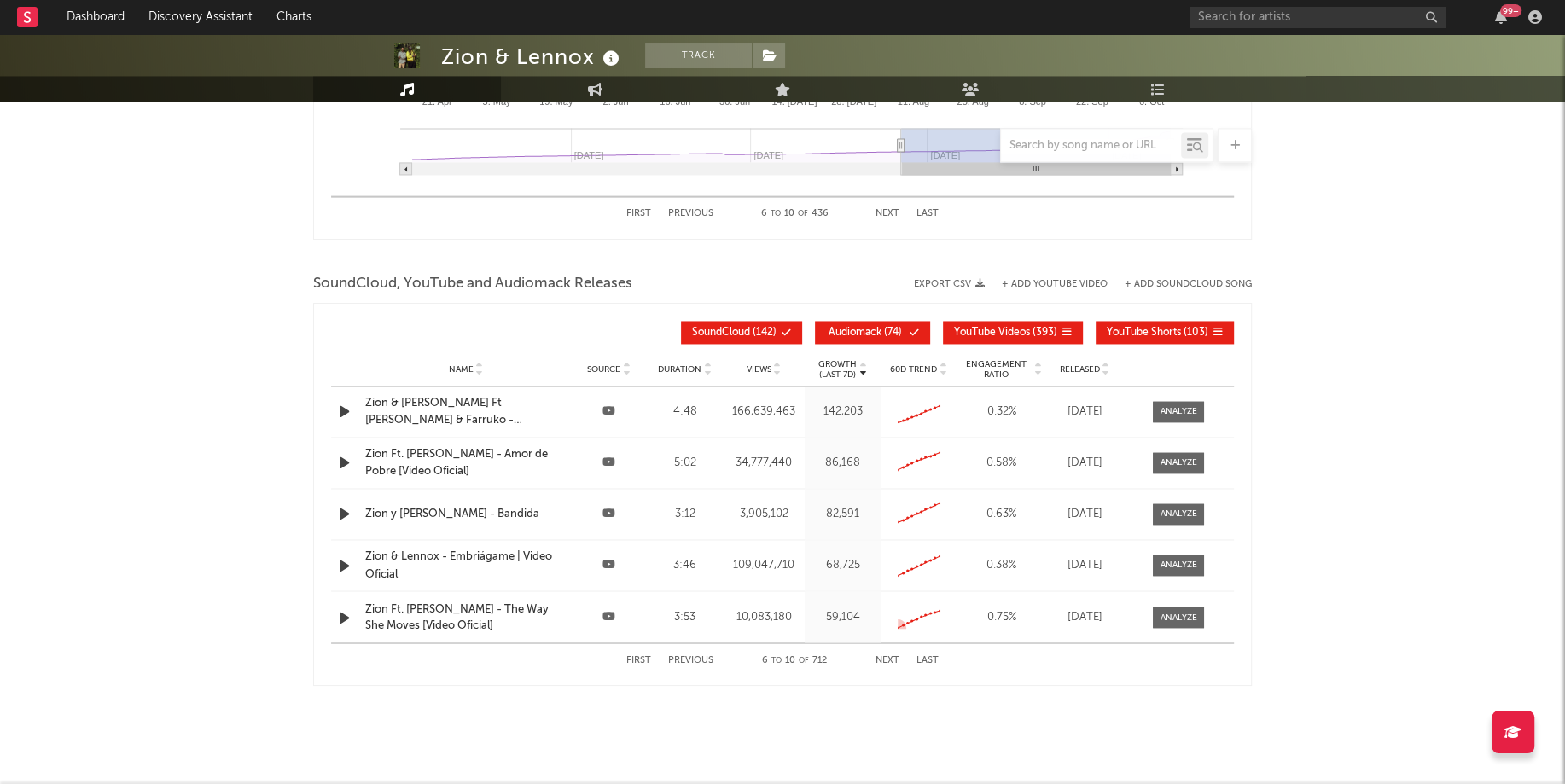
scroll to position [2553, 0]
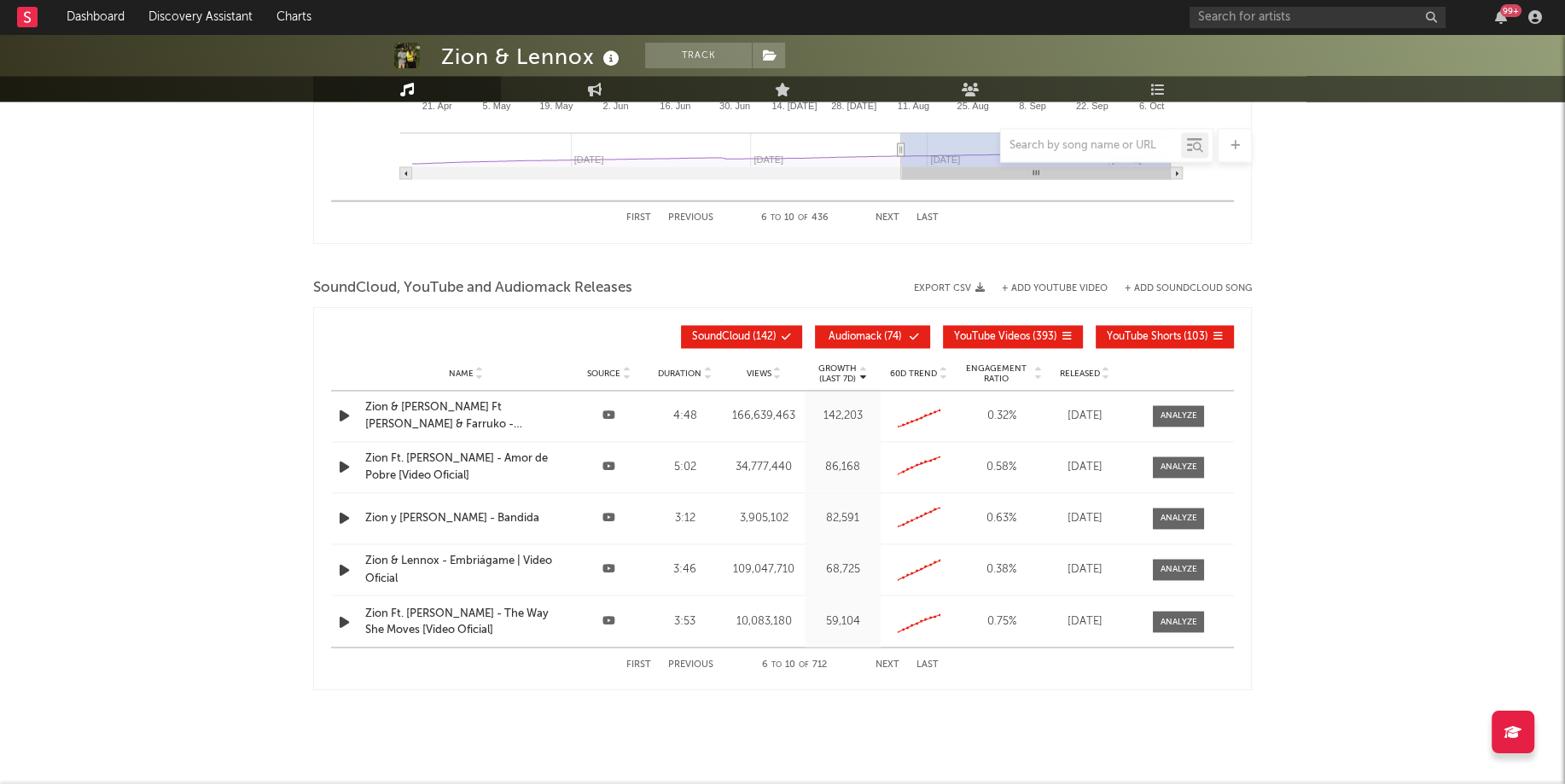
click at [881, 659] on button "Next" at bounding box center [887, 664] width 23 height 10
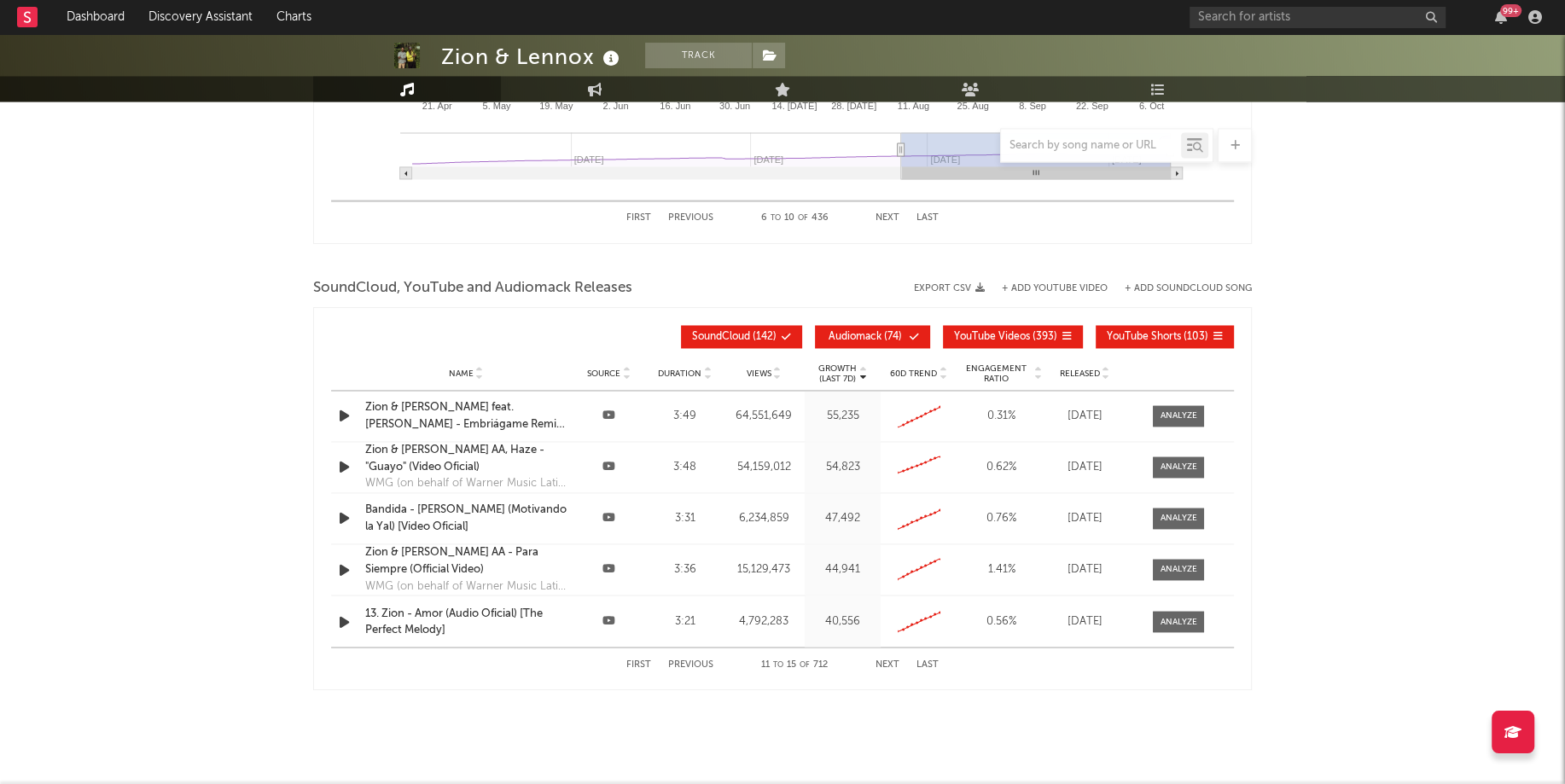
click at [879, 659] on button "Next" at bounding box center [887, 664] width 23 height 10
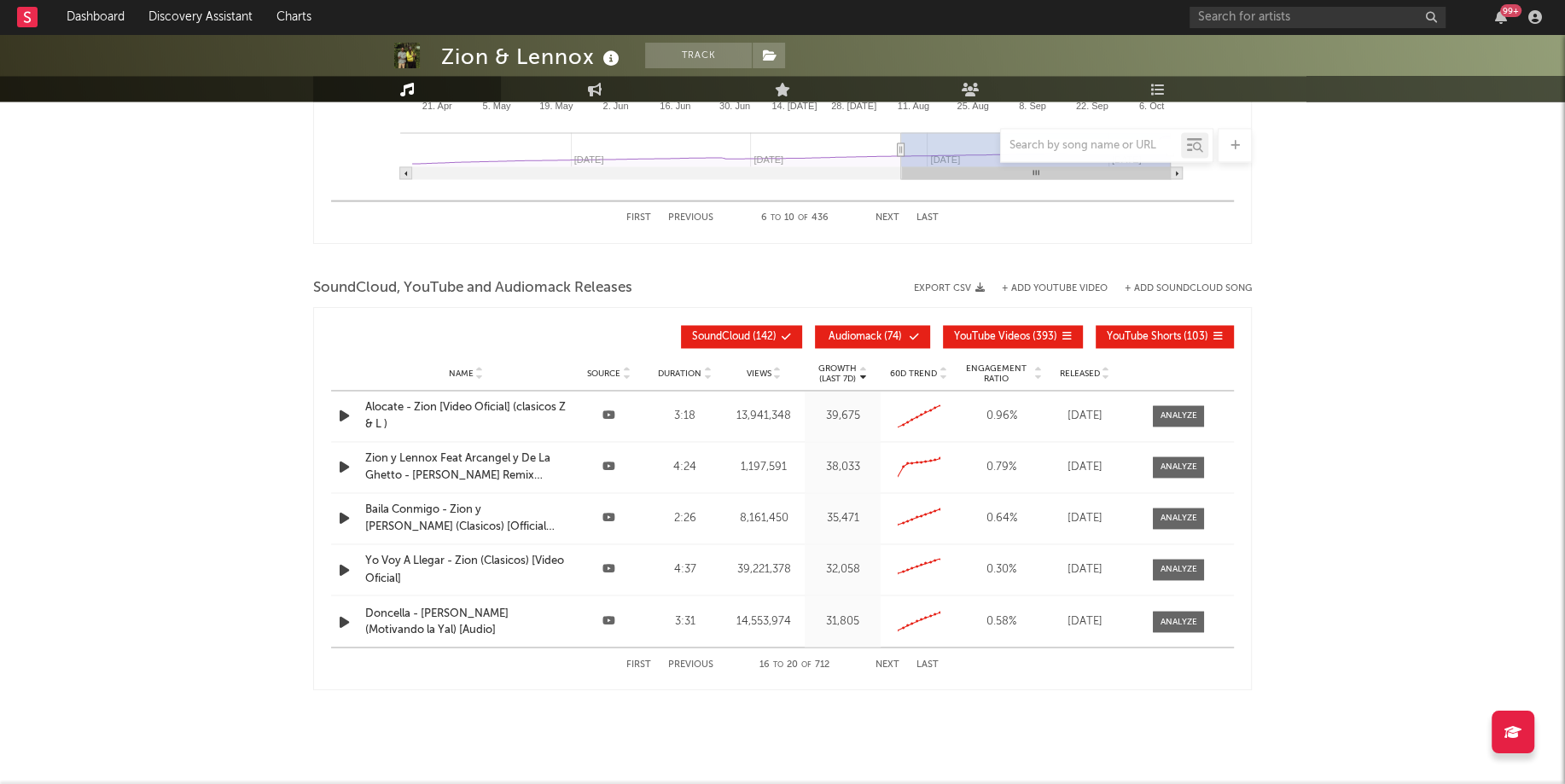
click at [879, 659] on button "Next" at bounding box center [887, 664] width 23 height 10
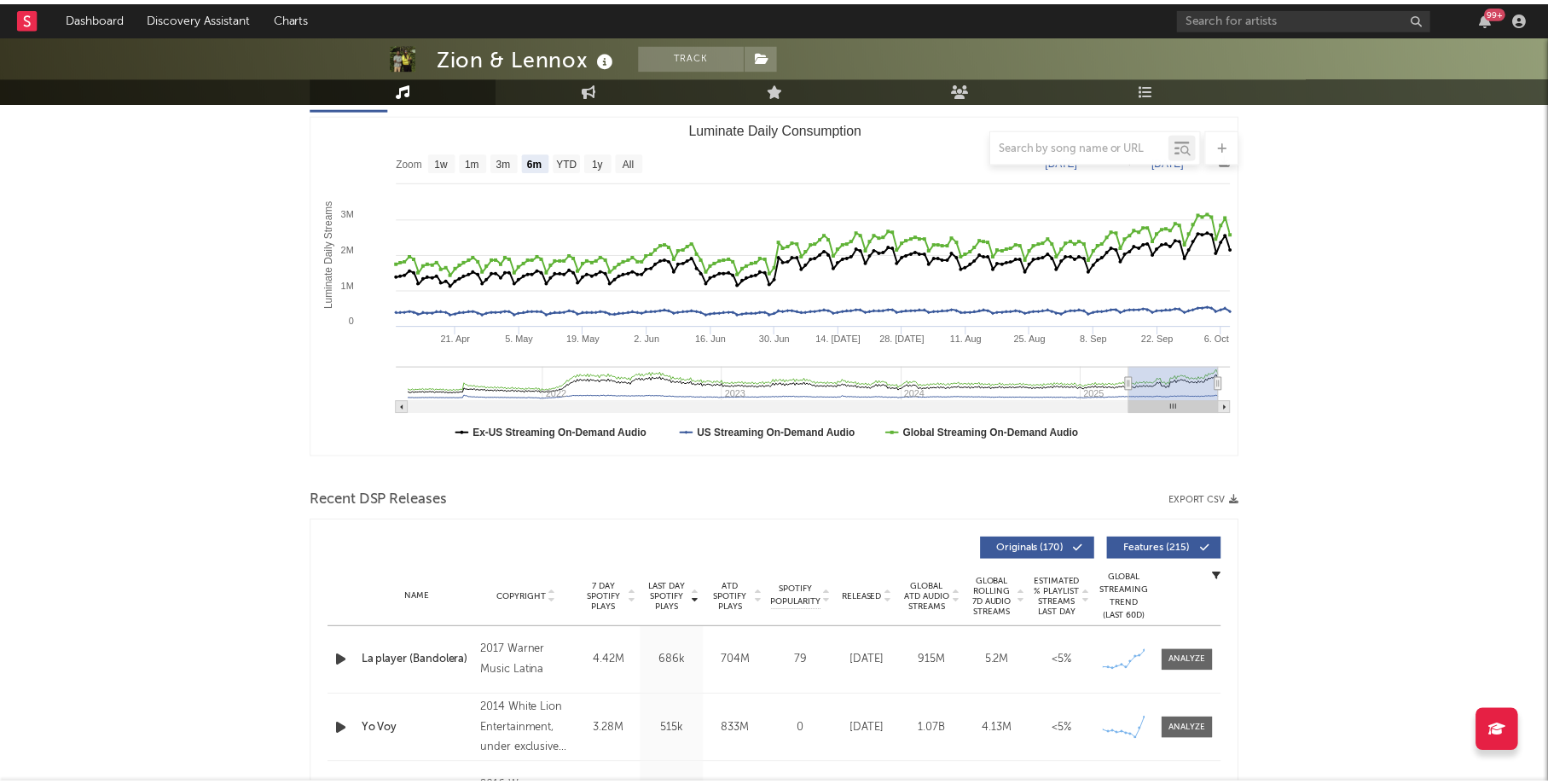
scroll to position [0, 0]
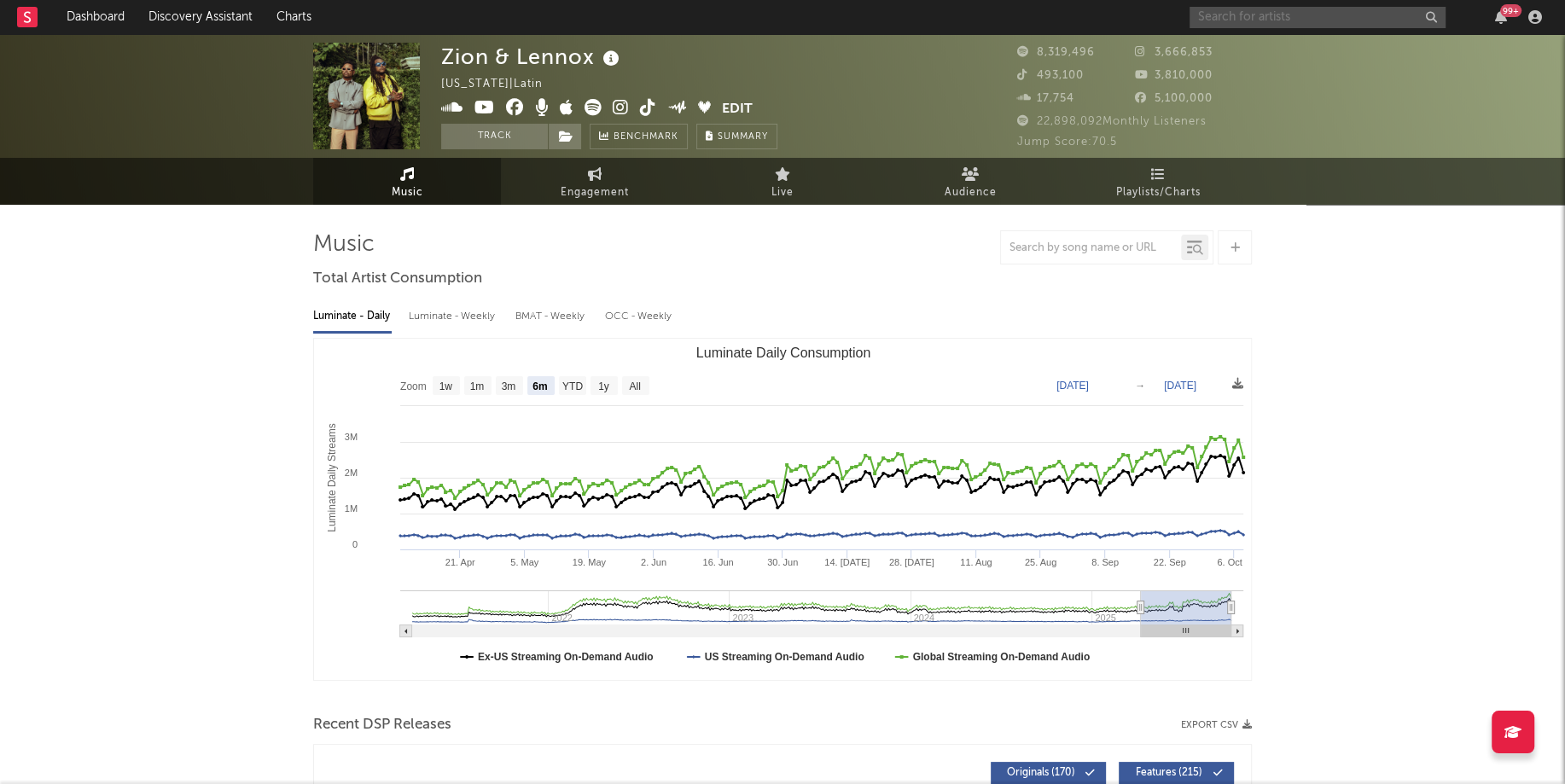
click at [1235, 22] on input "text" at bounding box center [1317, 18] width 256 height 21
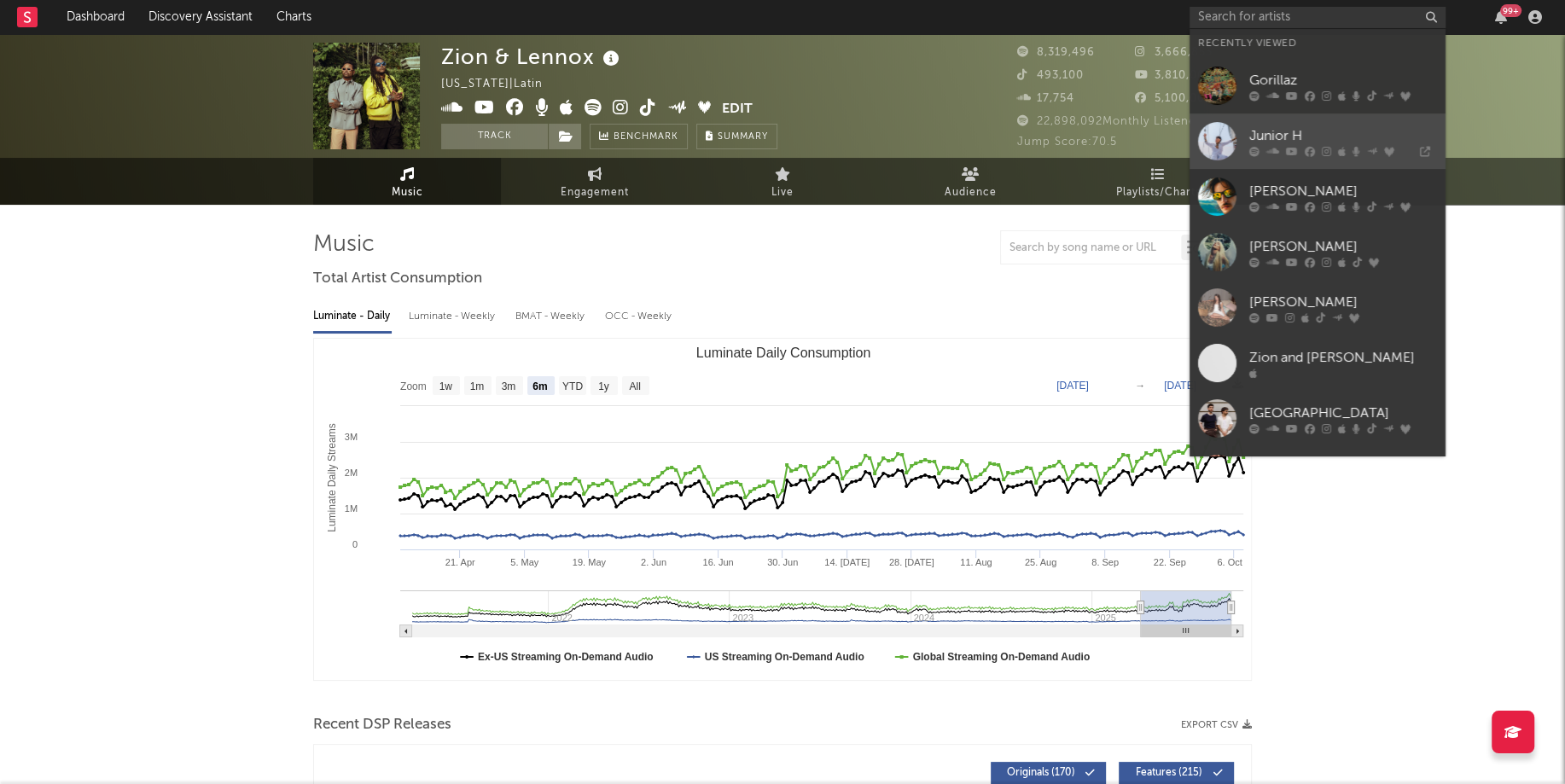
click at [1215, 135] on div at bounding box center [1216, 141] width 38 height 38
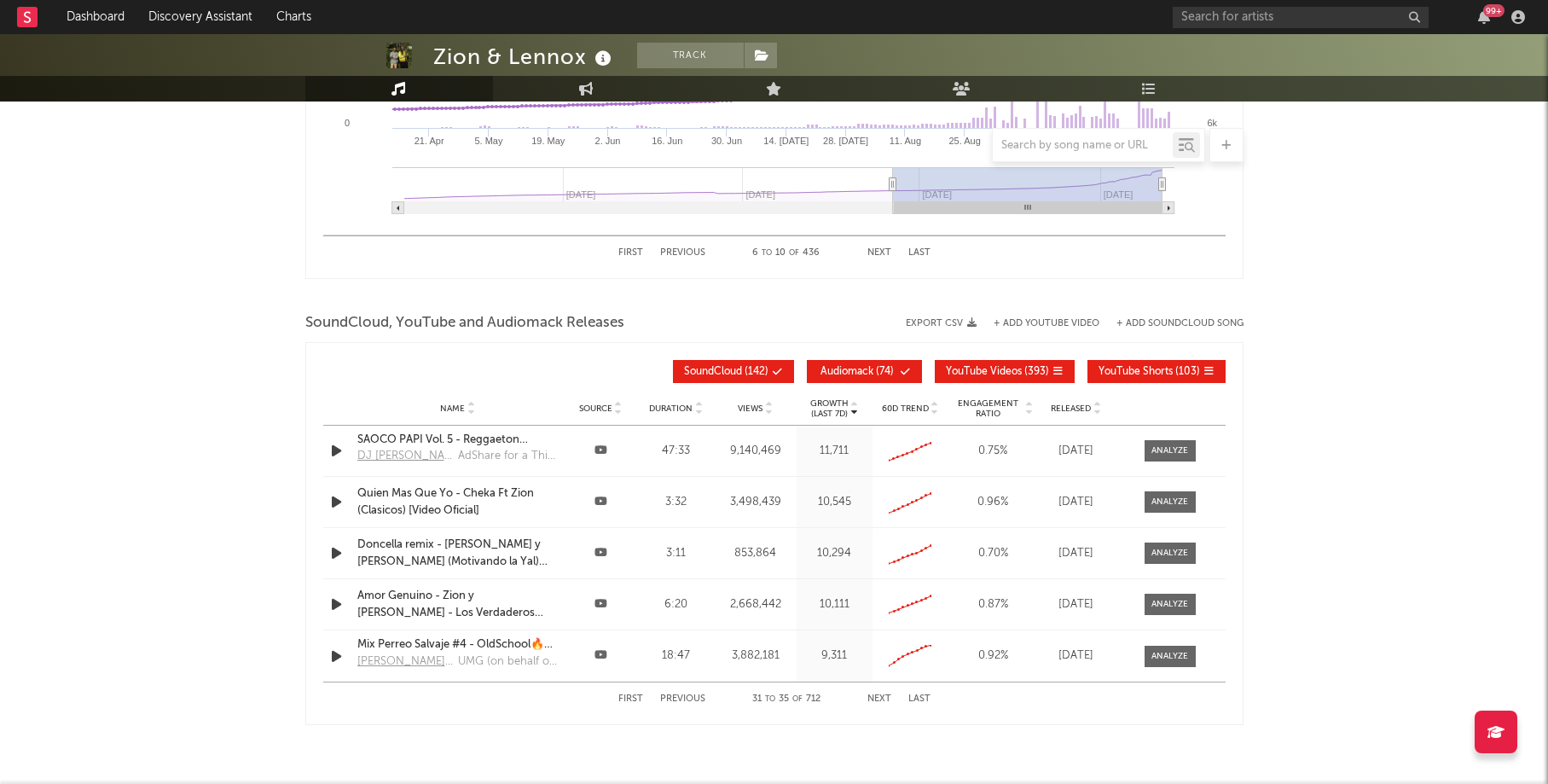
scroll to position [2582, 0]
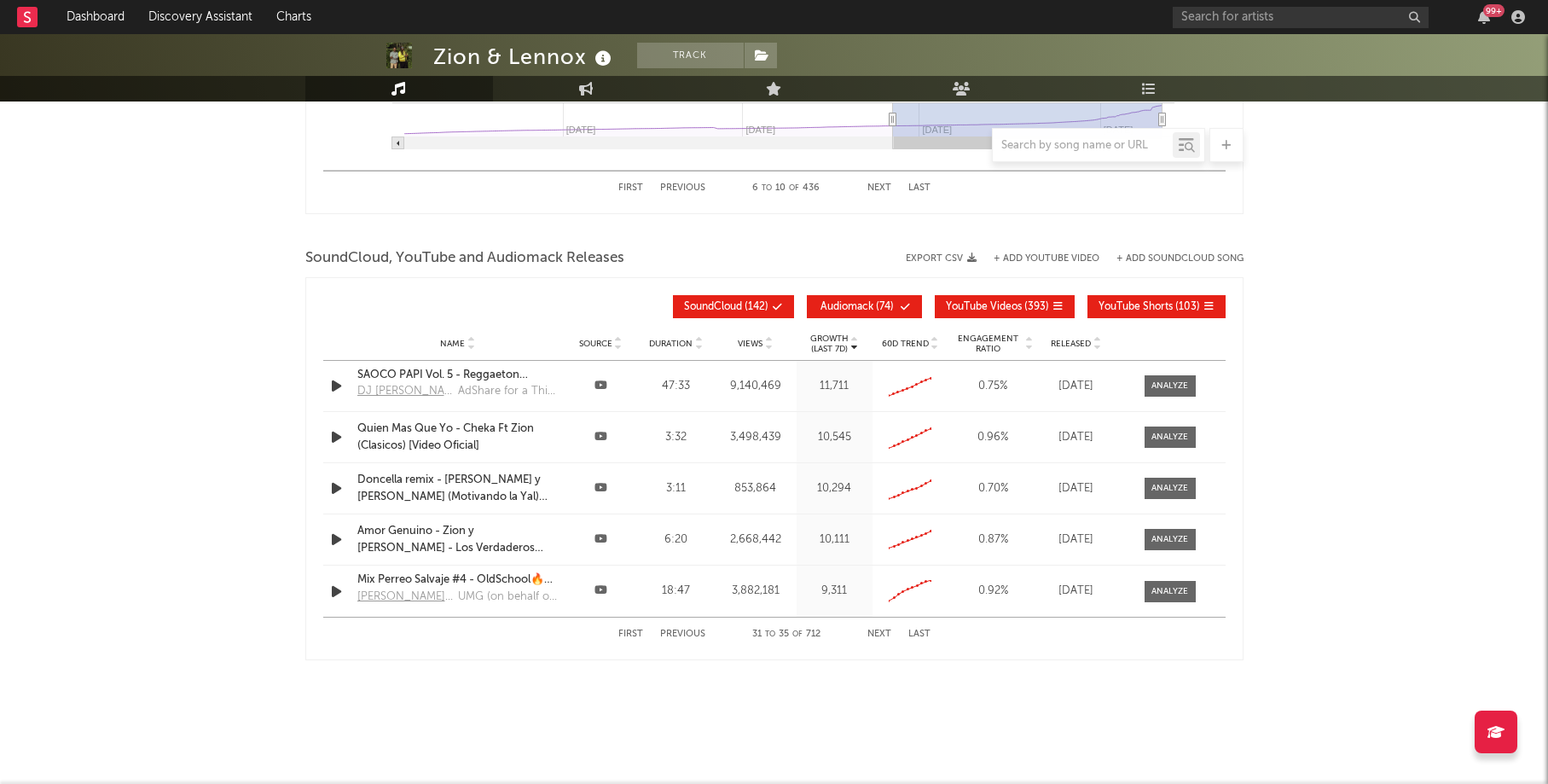
click at [616, 629] on div "First Previous 31 to 35 of 712 Next Last" at bounding box center [774, 633] width 902 height 34
click at [626, 629] on button "First" at bounding box center [630, 634] width 24 height 10
click at [1095, 146] on input "text" at bounding box center [1082, 145] width 180 height 14
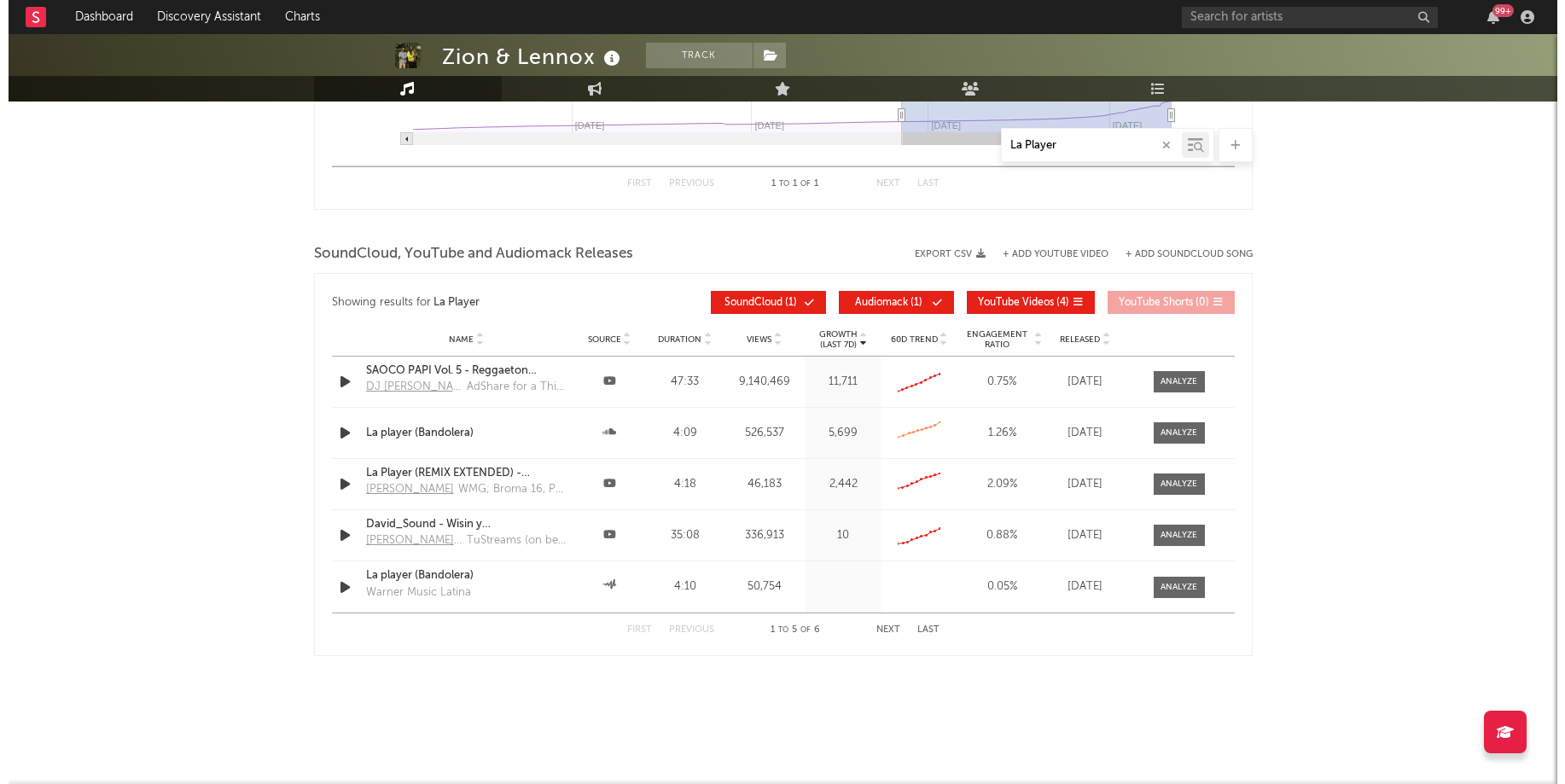
scroll to position [2160, 0]
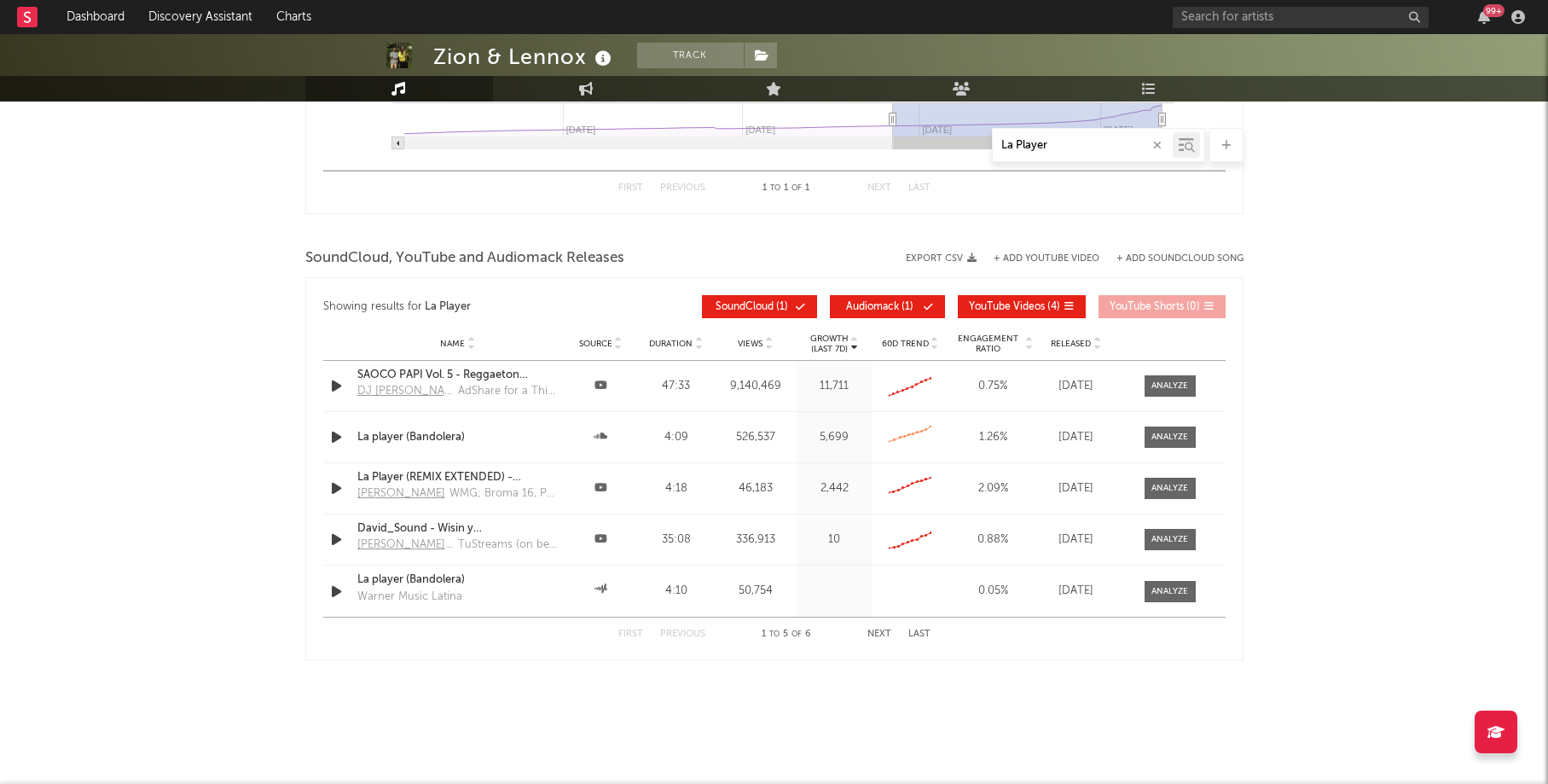
click at [882, 632] on button "Next" at bounding box center [879, 634] width 23 height 10
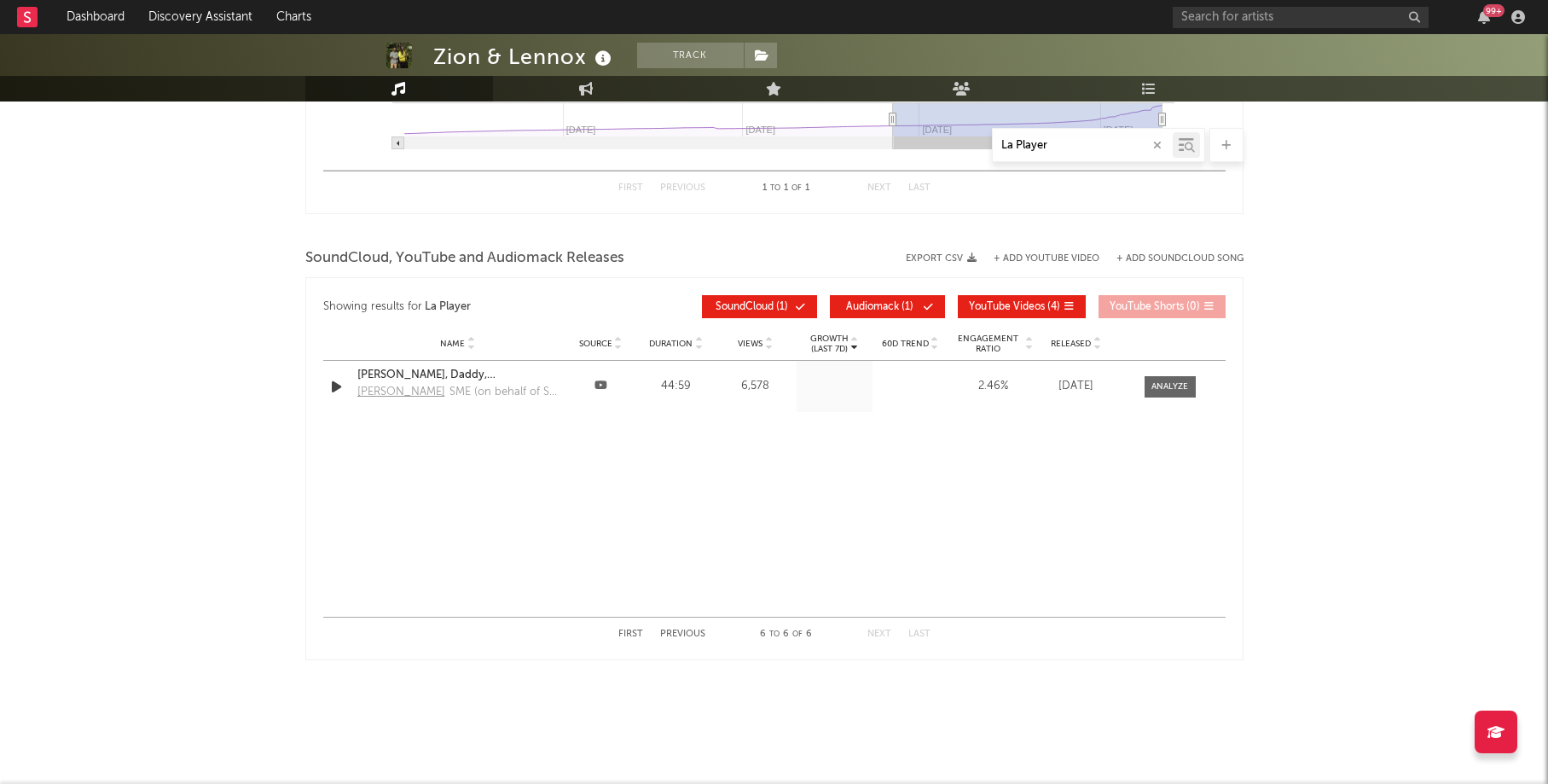
click at [629, 630] on button "First" at bounding box center [630, 634] width 24 height 10
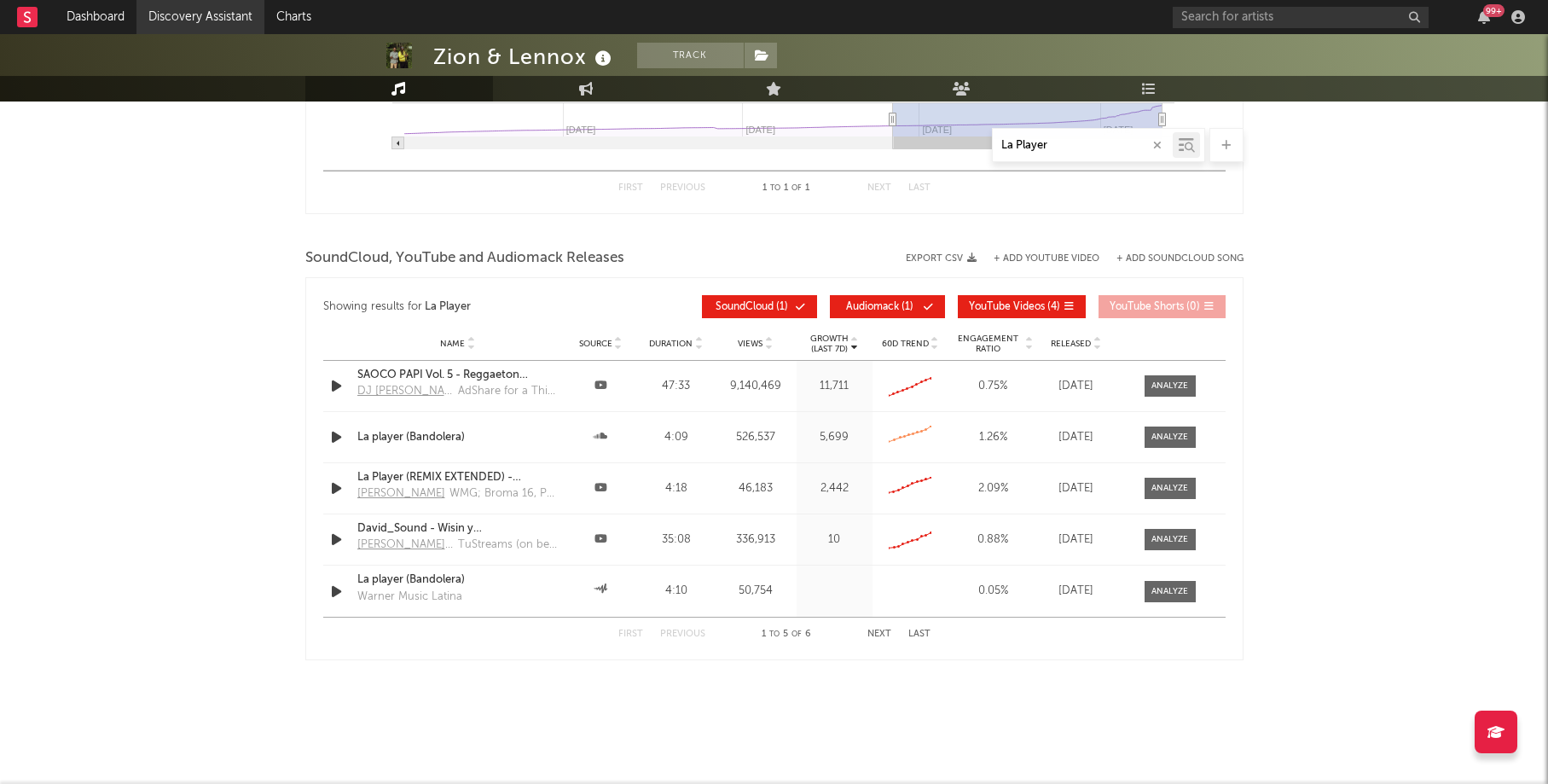
type input "La Player"
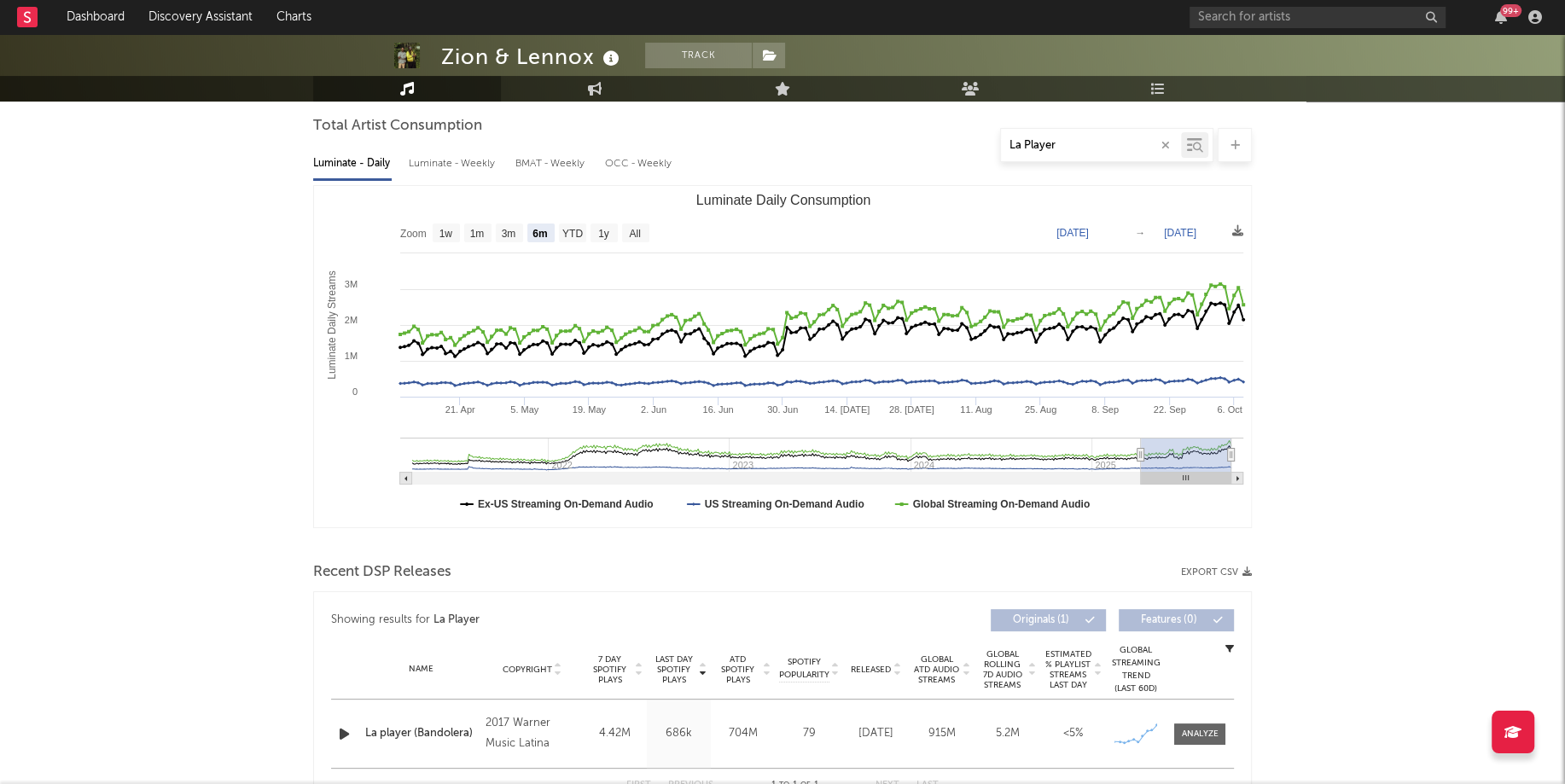
scroll to position [0, 0]
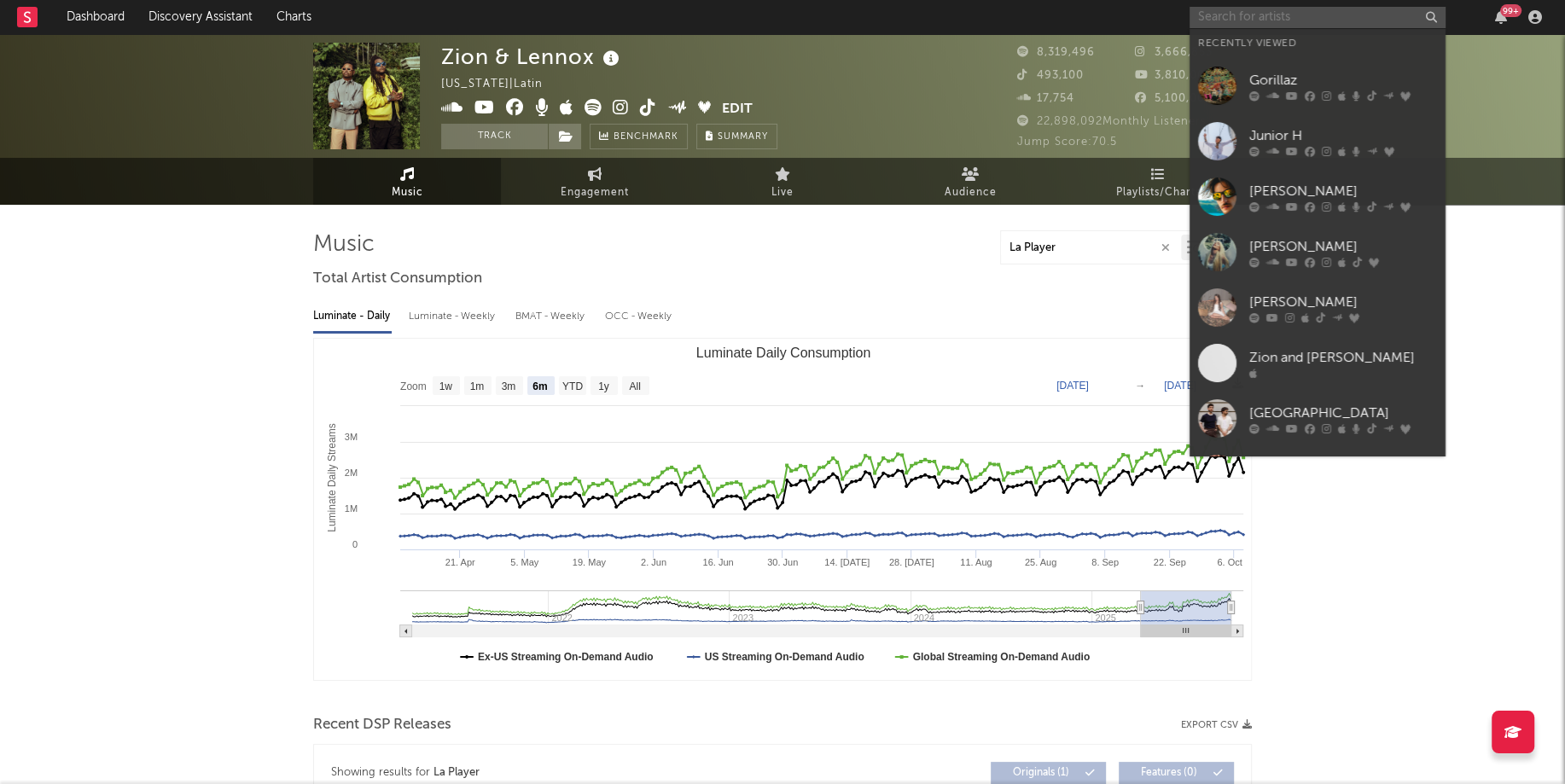
click at [1246, 10] on input "text" at bounding box center [1317, 18] width 256 height 21
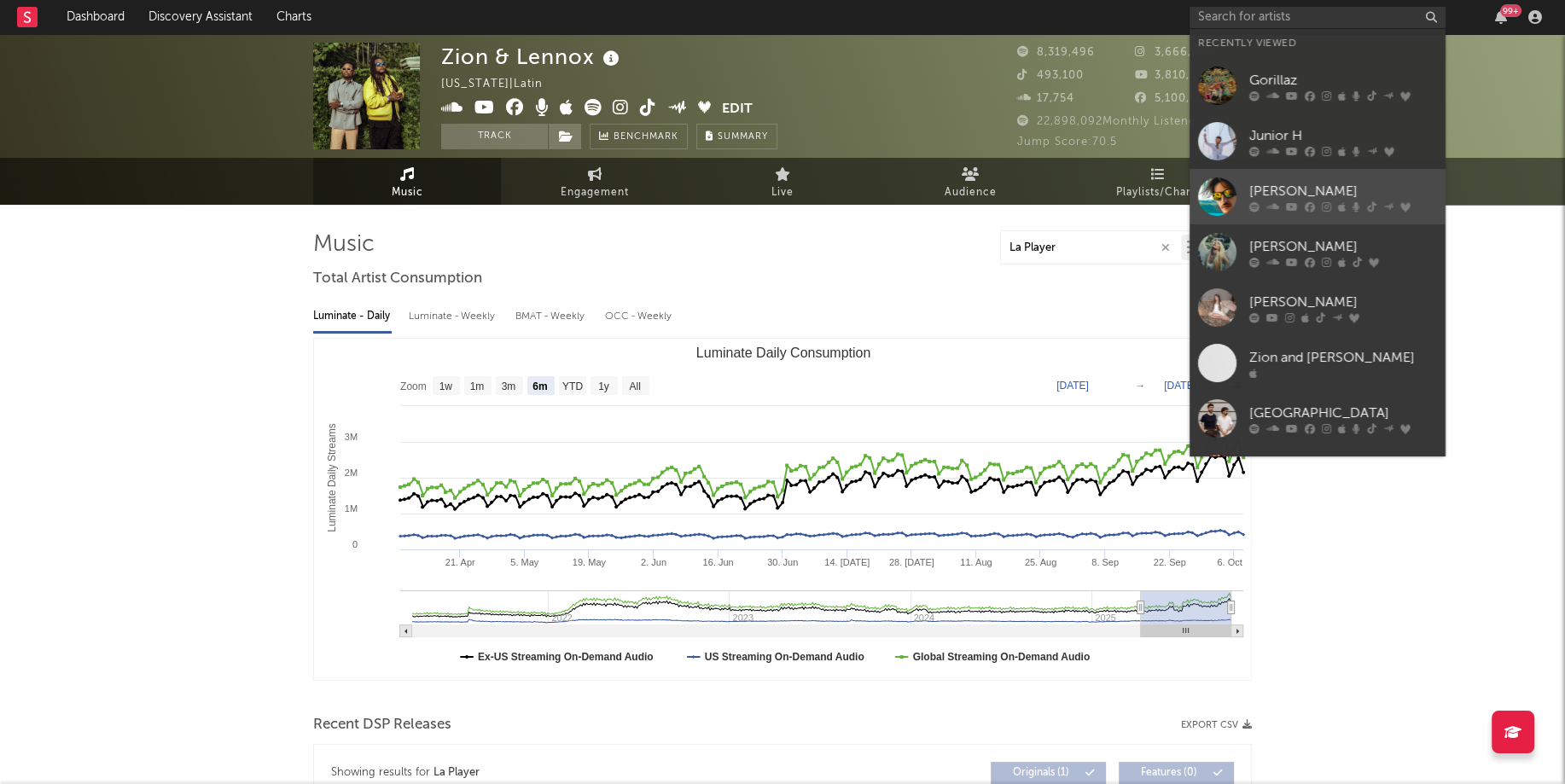
click at [1212, 199] on div at bounding box center [1216, 196] width 38 height 38
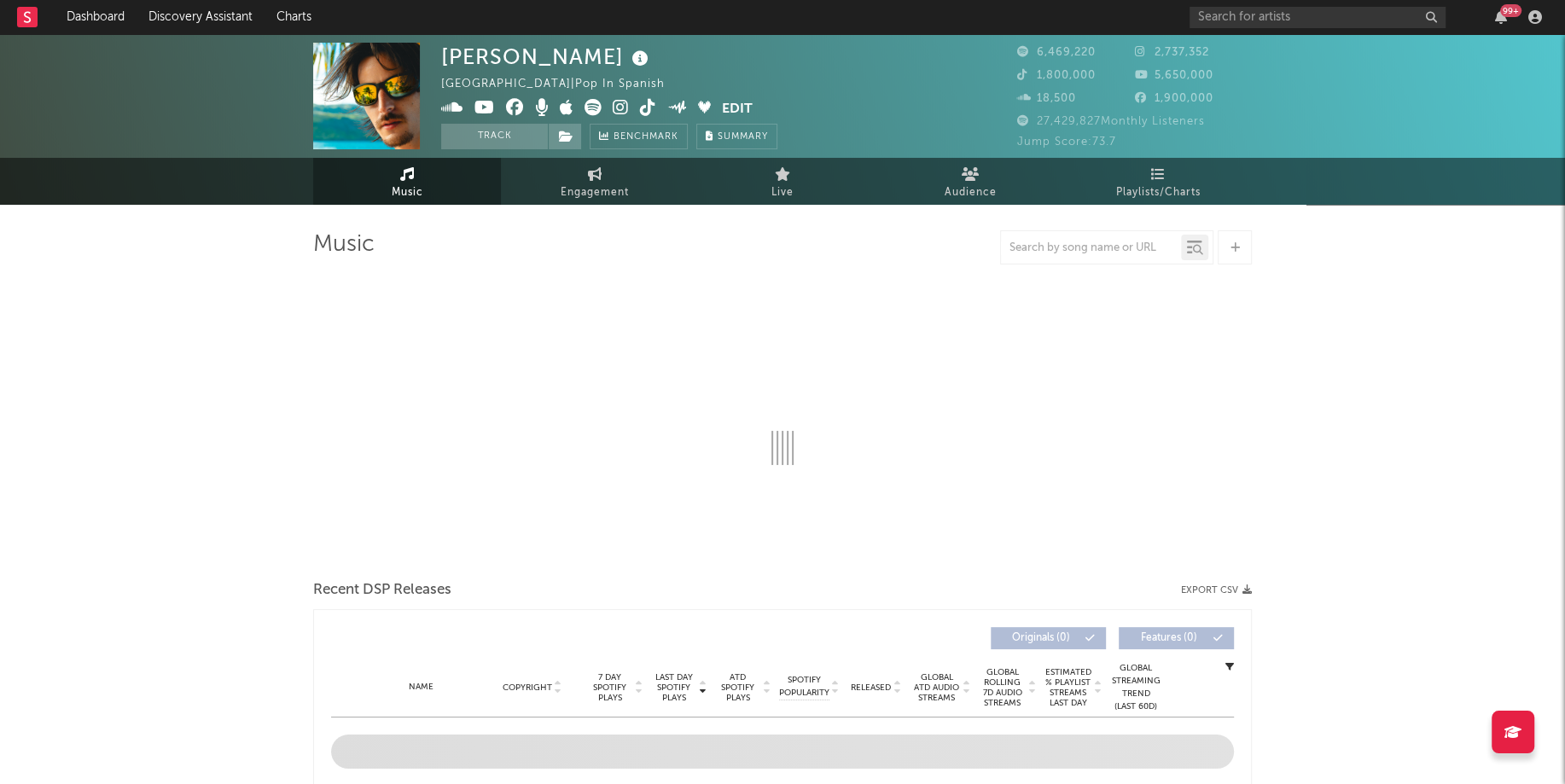
select select "6m"
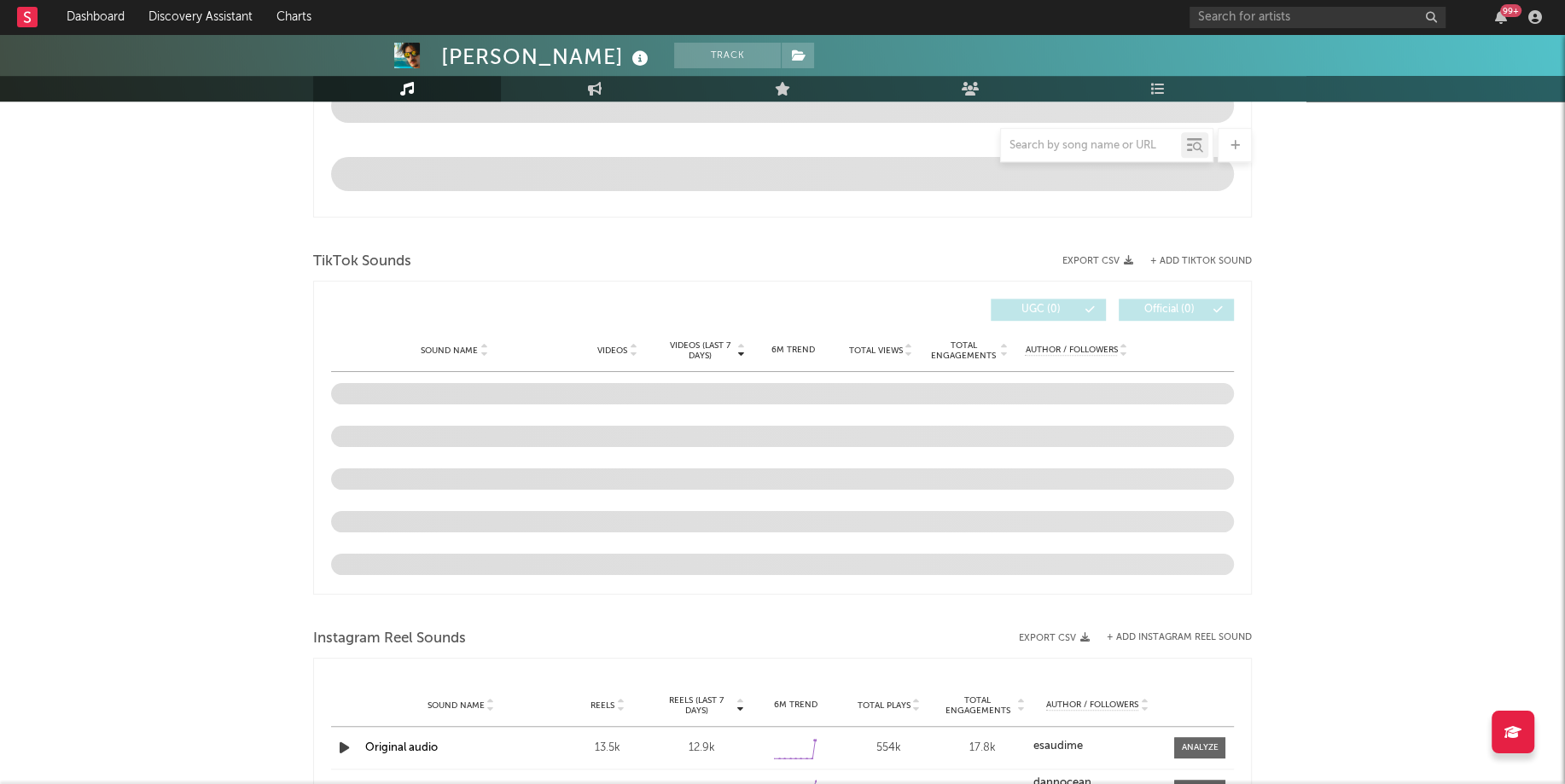
scroll to position [1026, 0]
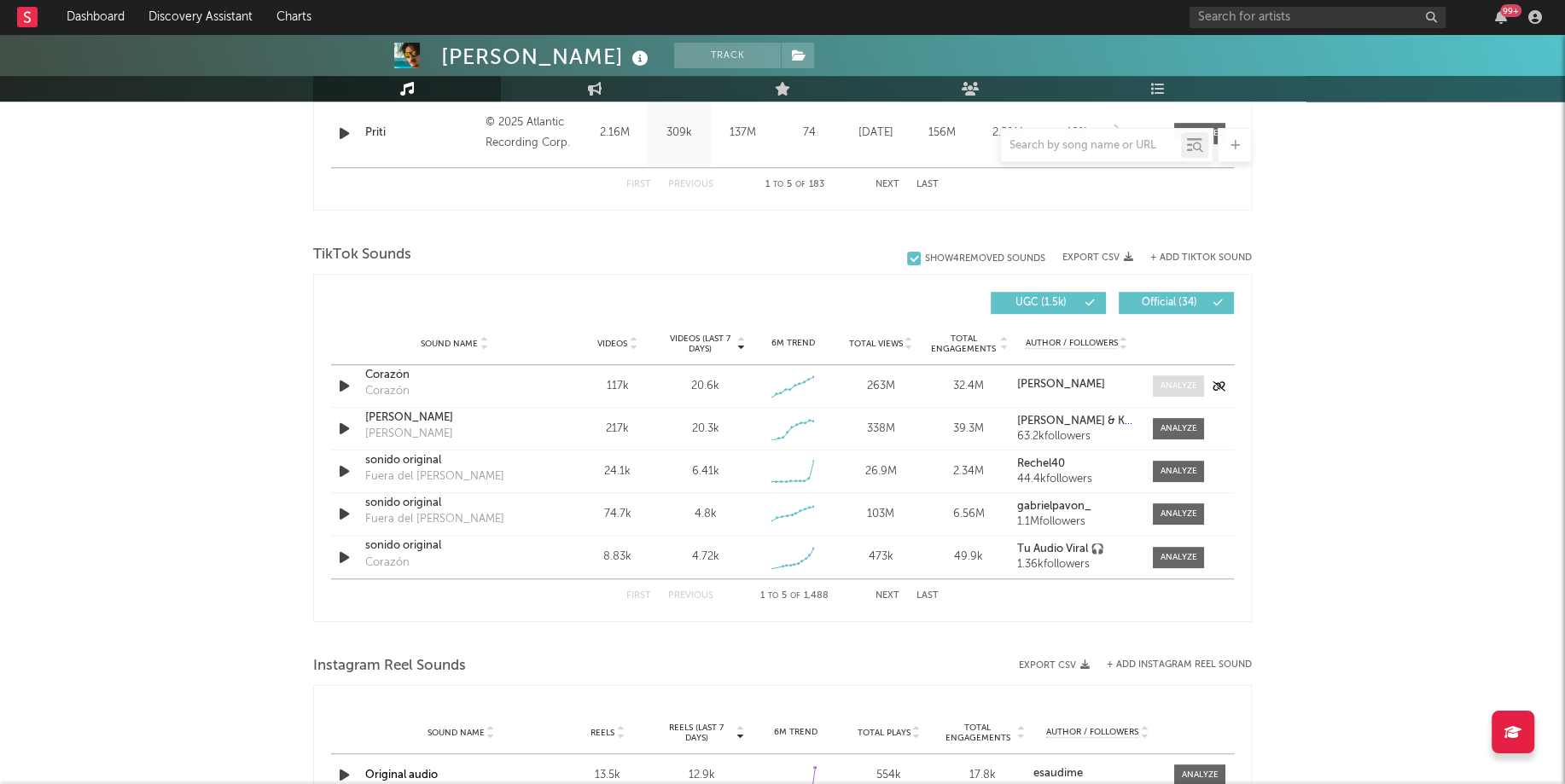
click at [1177, 382] on div at bounding box center [1179, 386] width 37 height 13
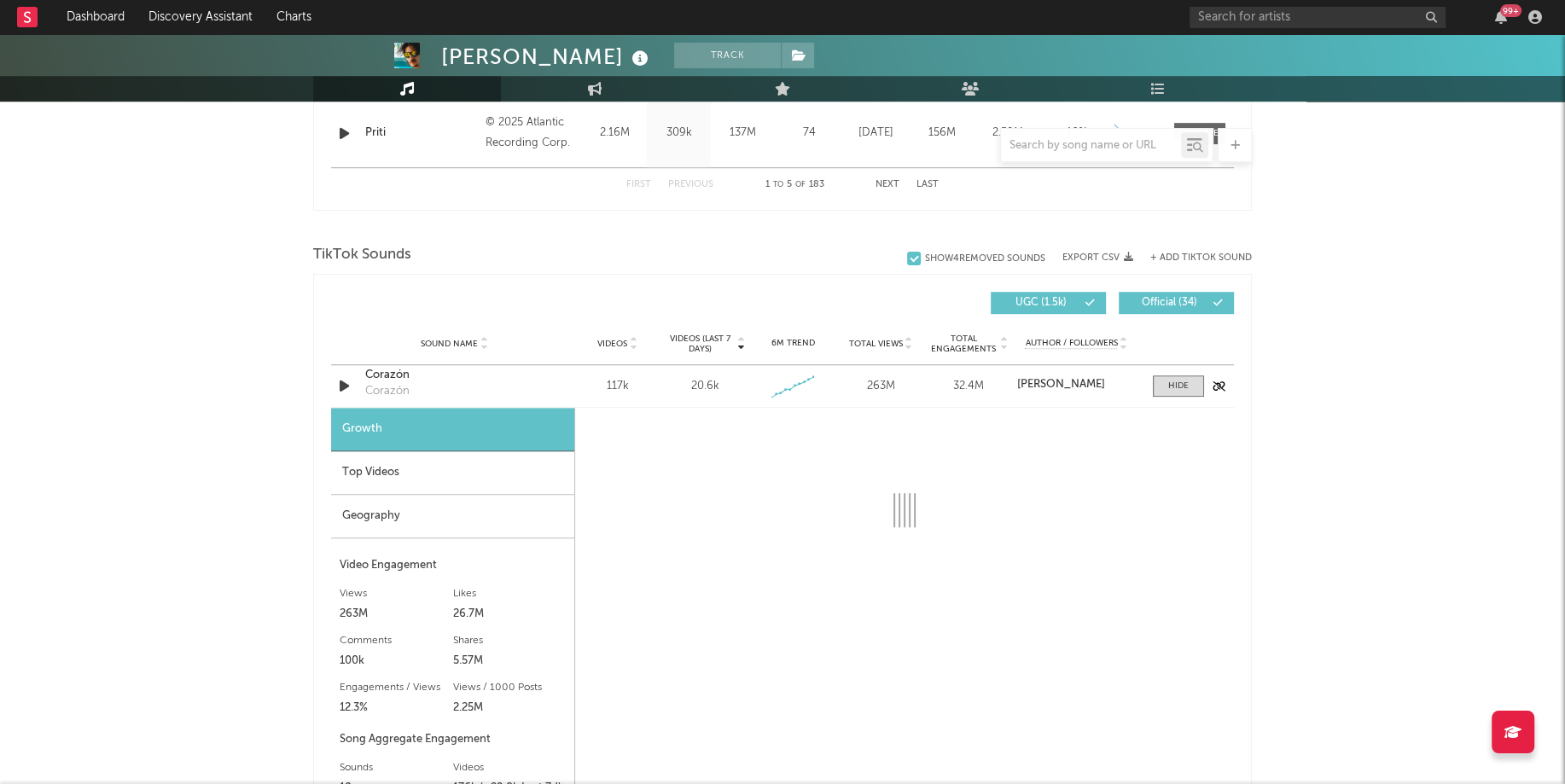
select select "1w"
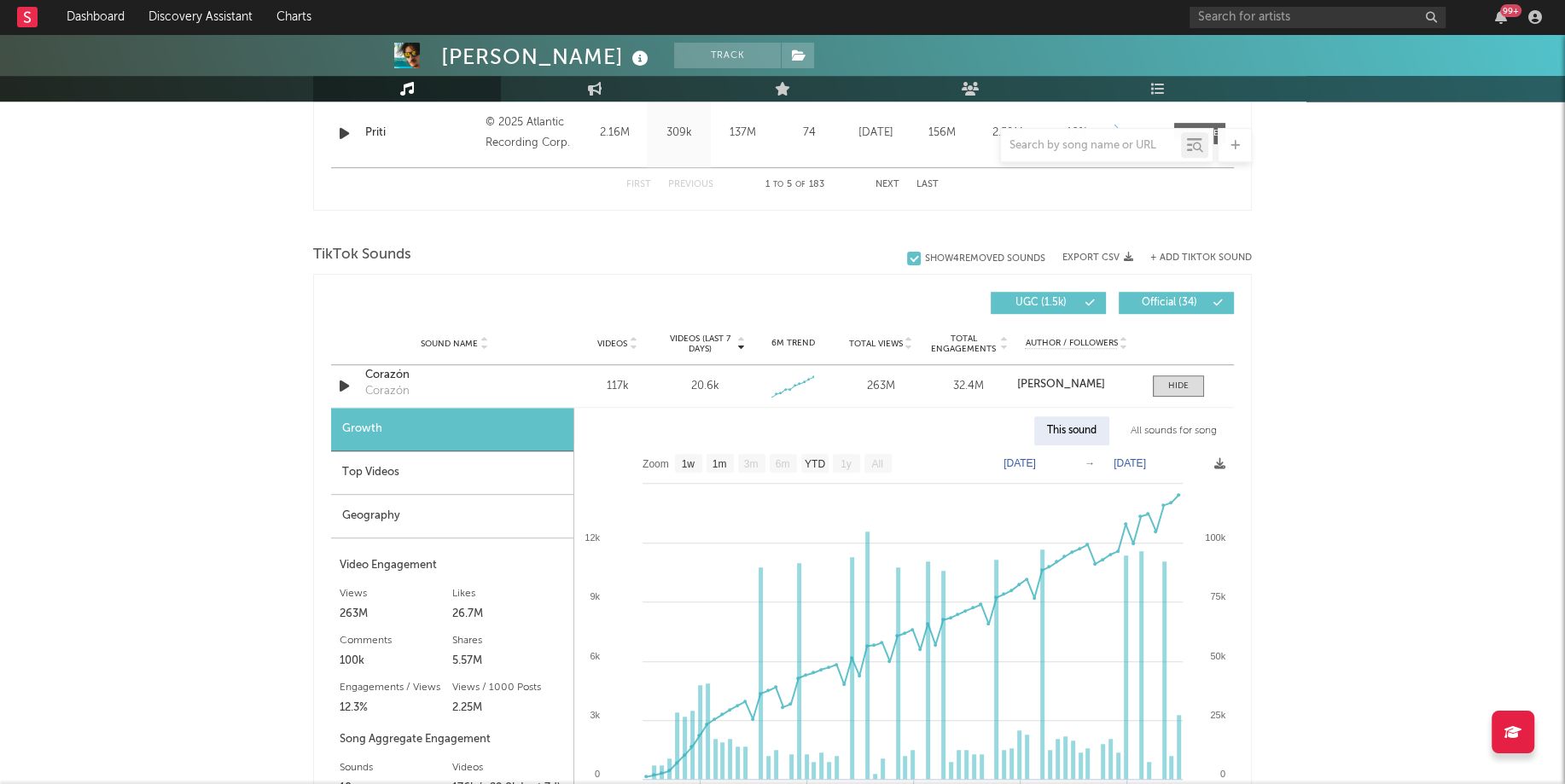
click at [1174, 428] on div "All sounds for song" at bounding box center [1173, 431] width 111 height 29
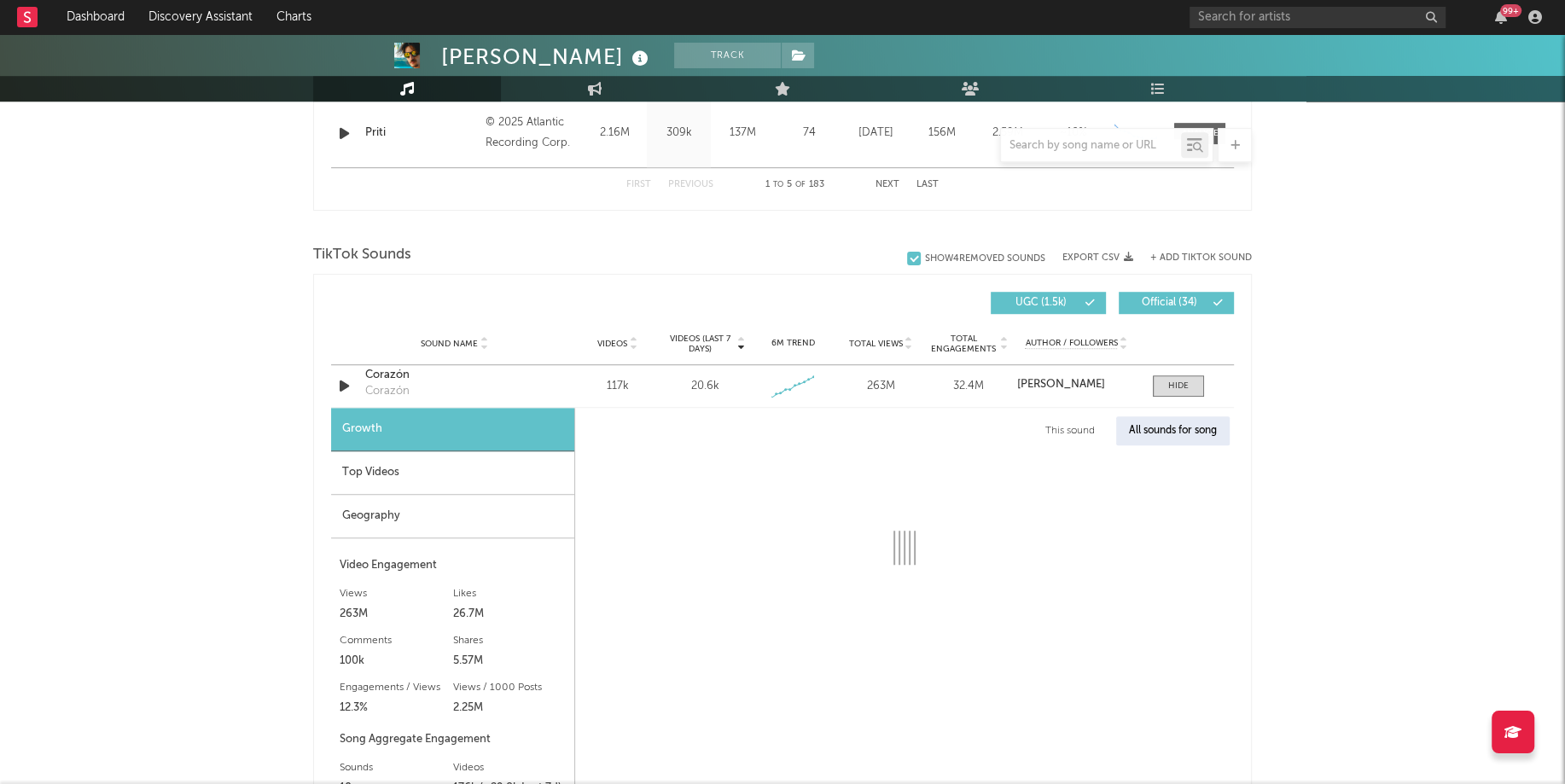
select select "1w"
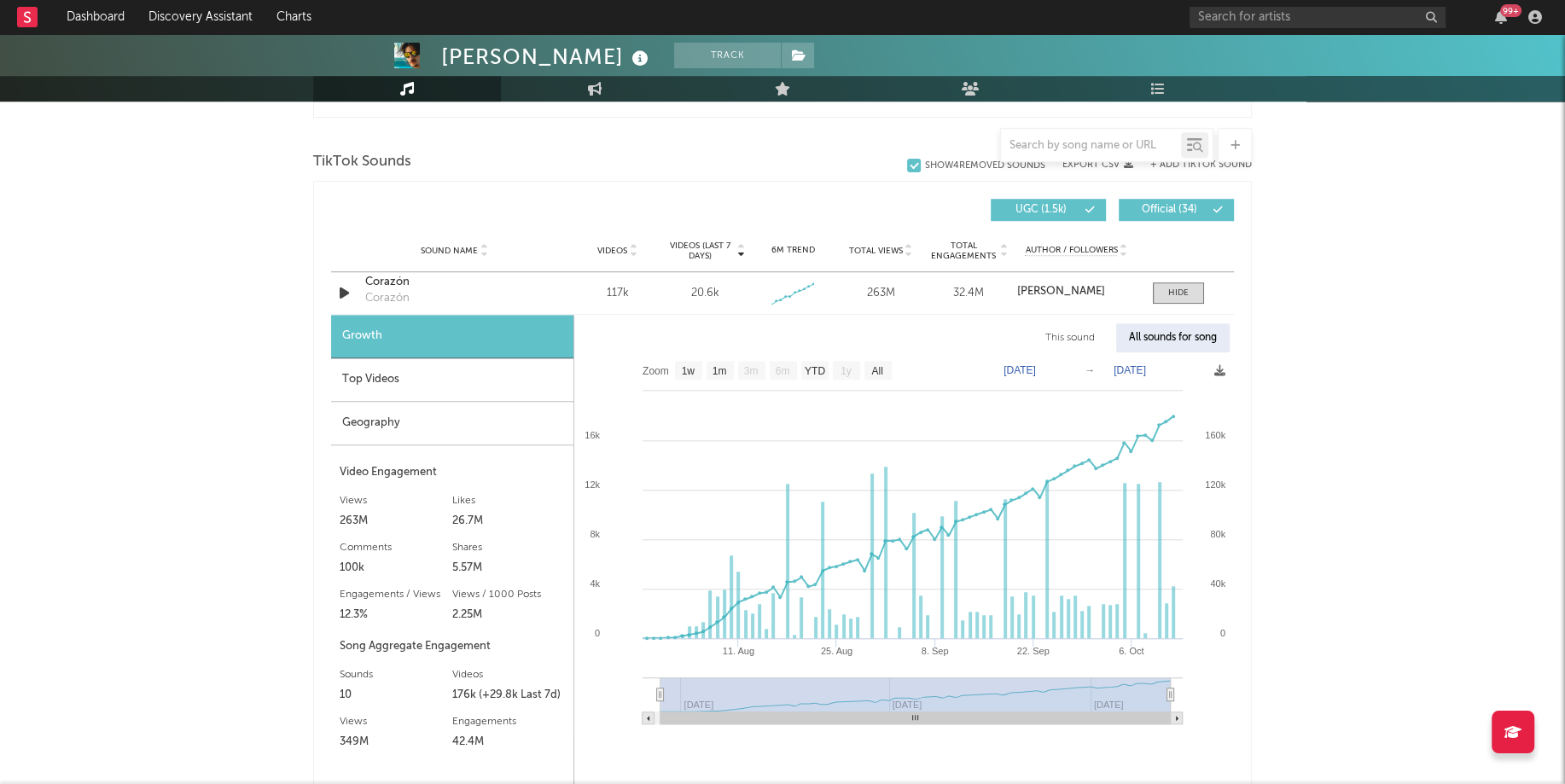
scroll to position [1124, 0]
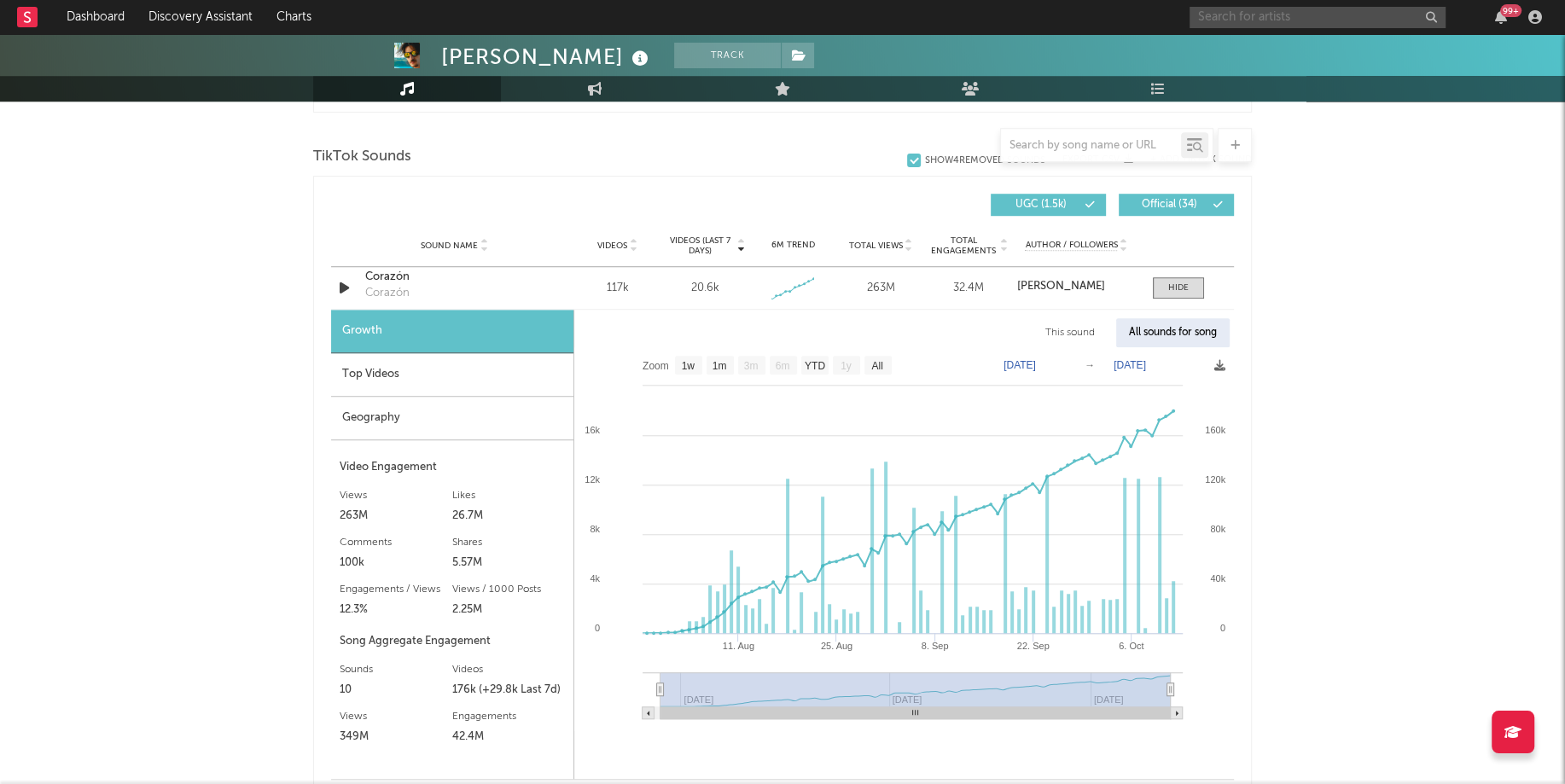
click at [1252, 24] on input "text" at bounding box center [1317, 18] width 256 height 21
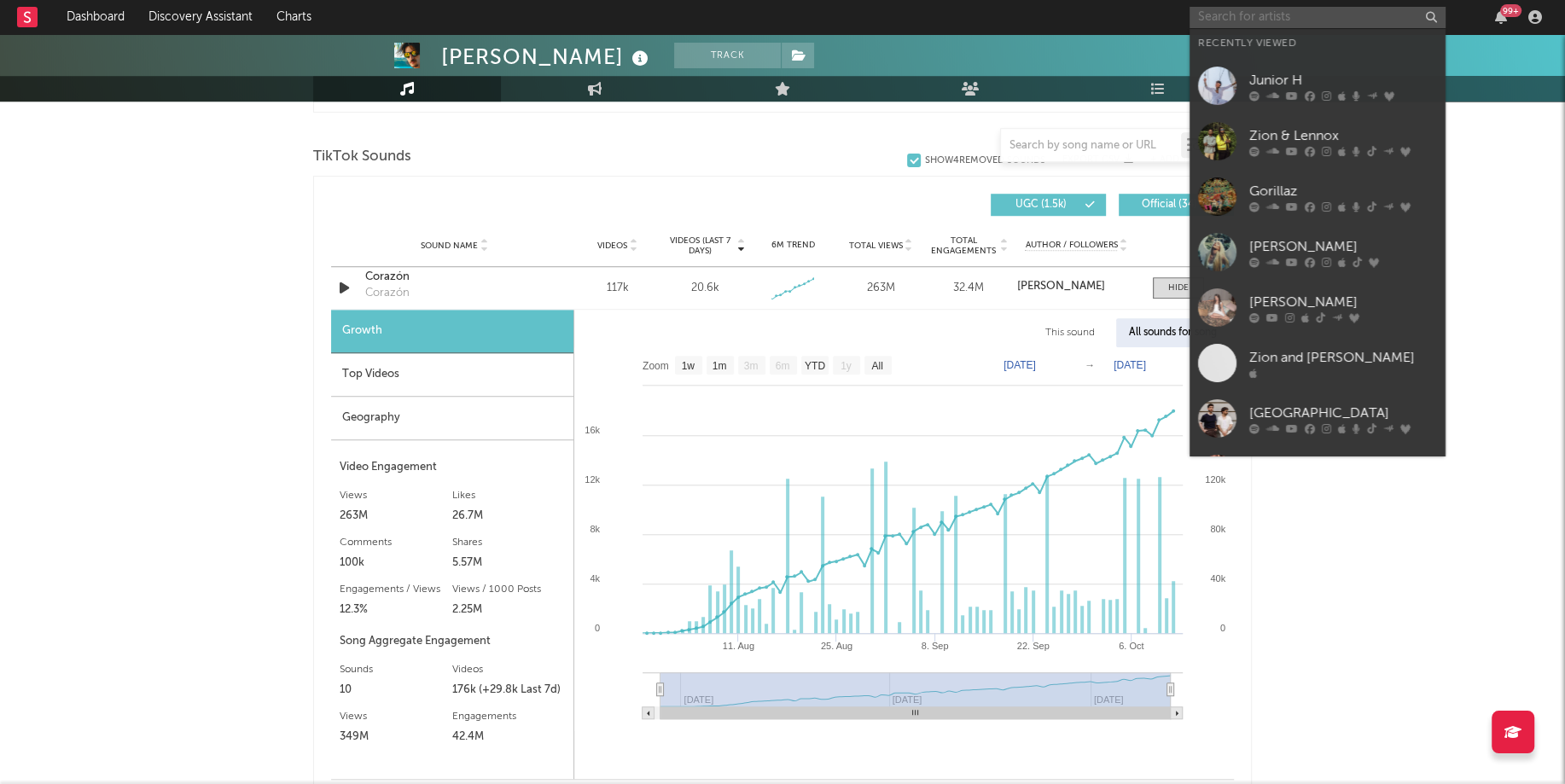
type input "E"
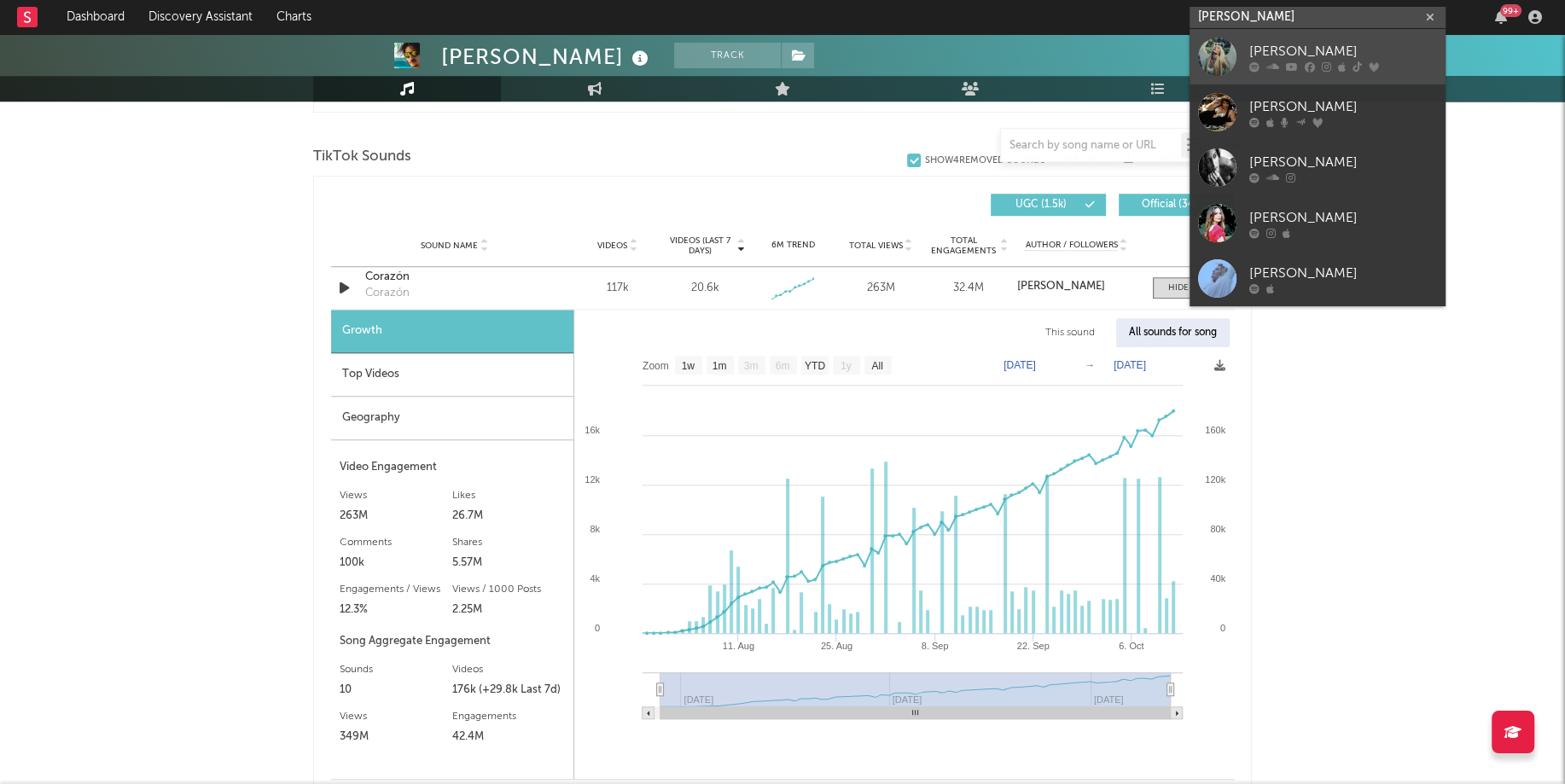
type input "[PERSON_NAME]"
click at [1222, 64] on div at bounding box center [1216, 56] width 38 height 38
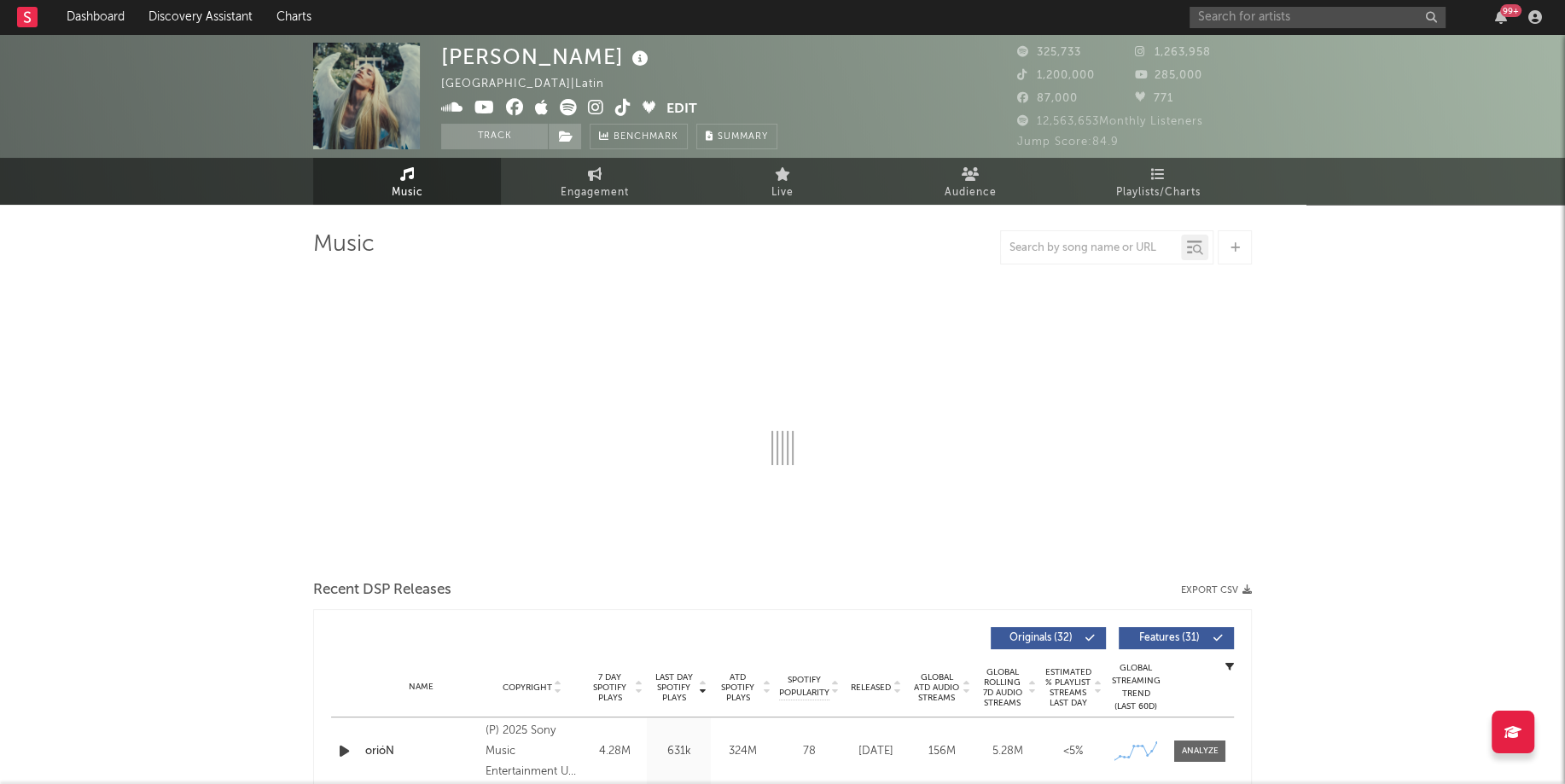
select select "6m"
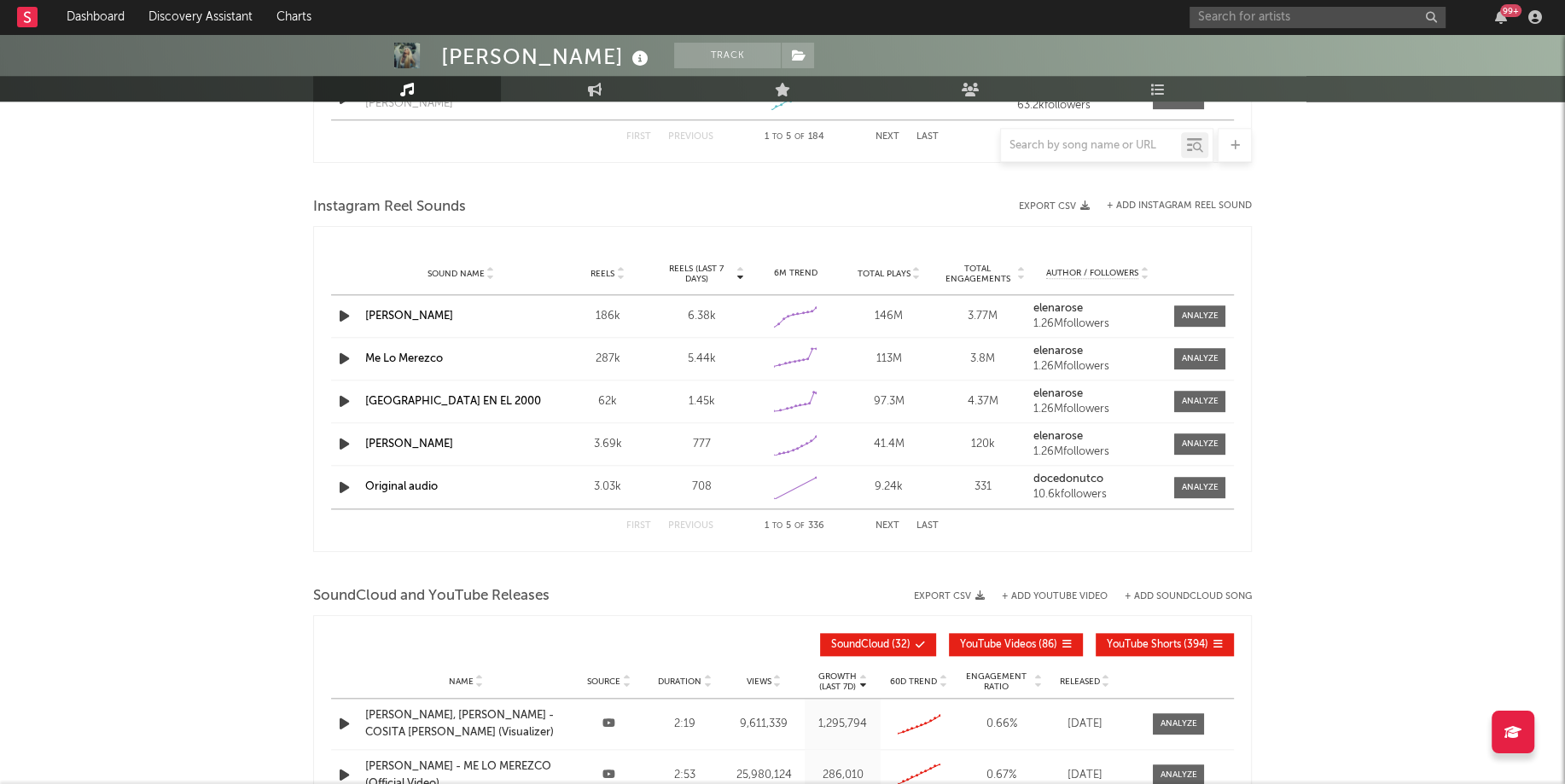
scroll to position [1431, 0]
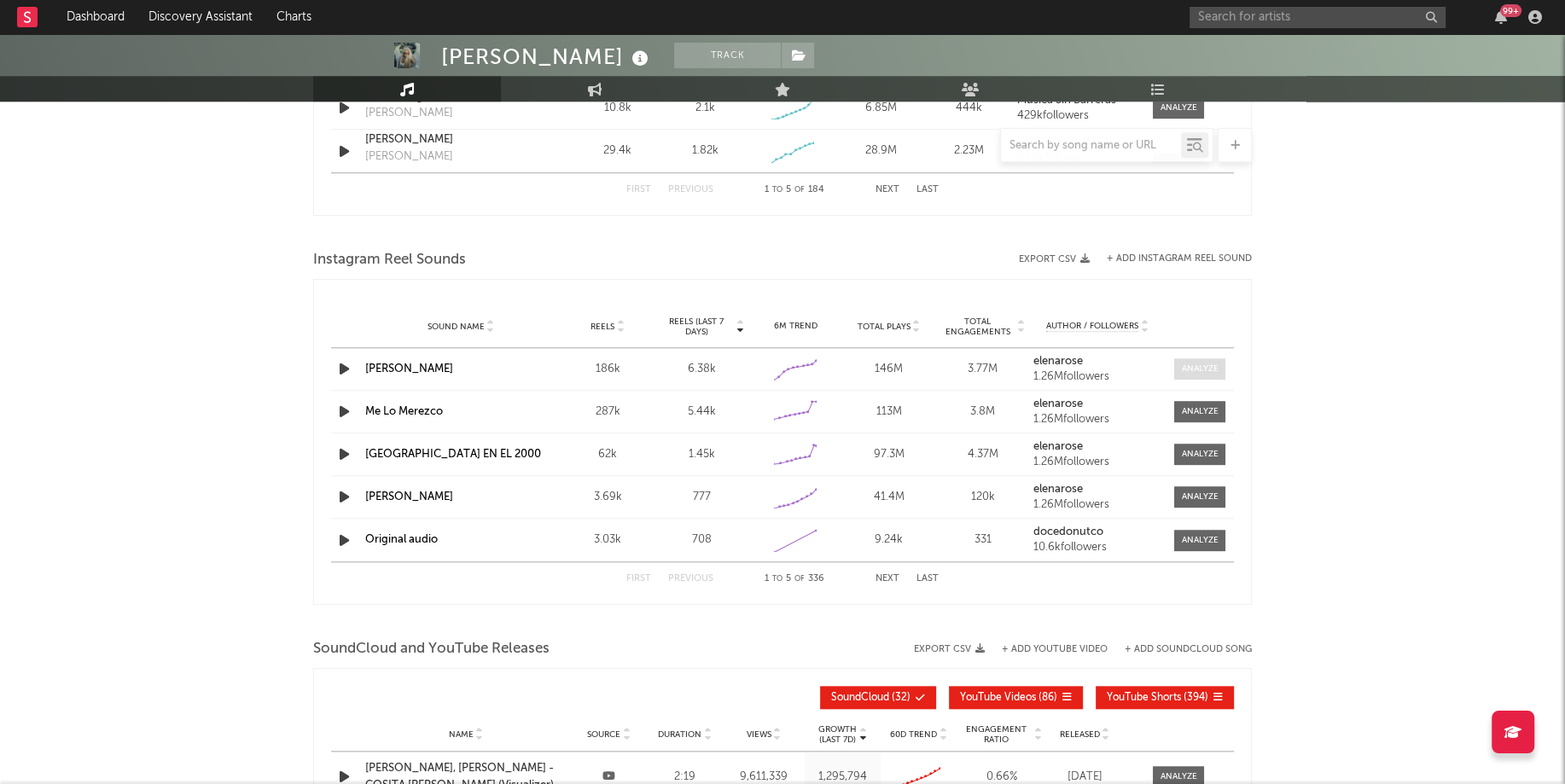
click at [1199, 358] on span at bounding box center [1200, 369] width 51 height 21
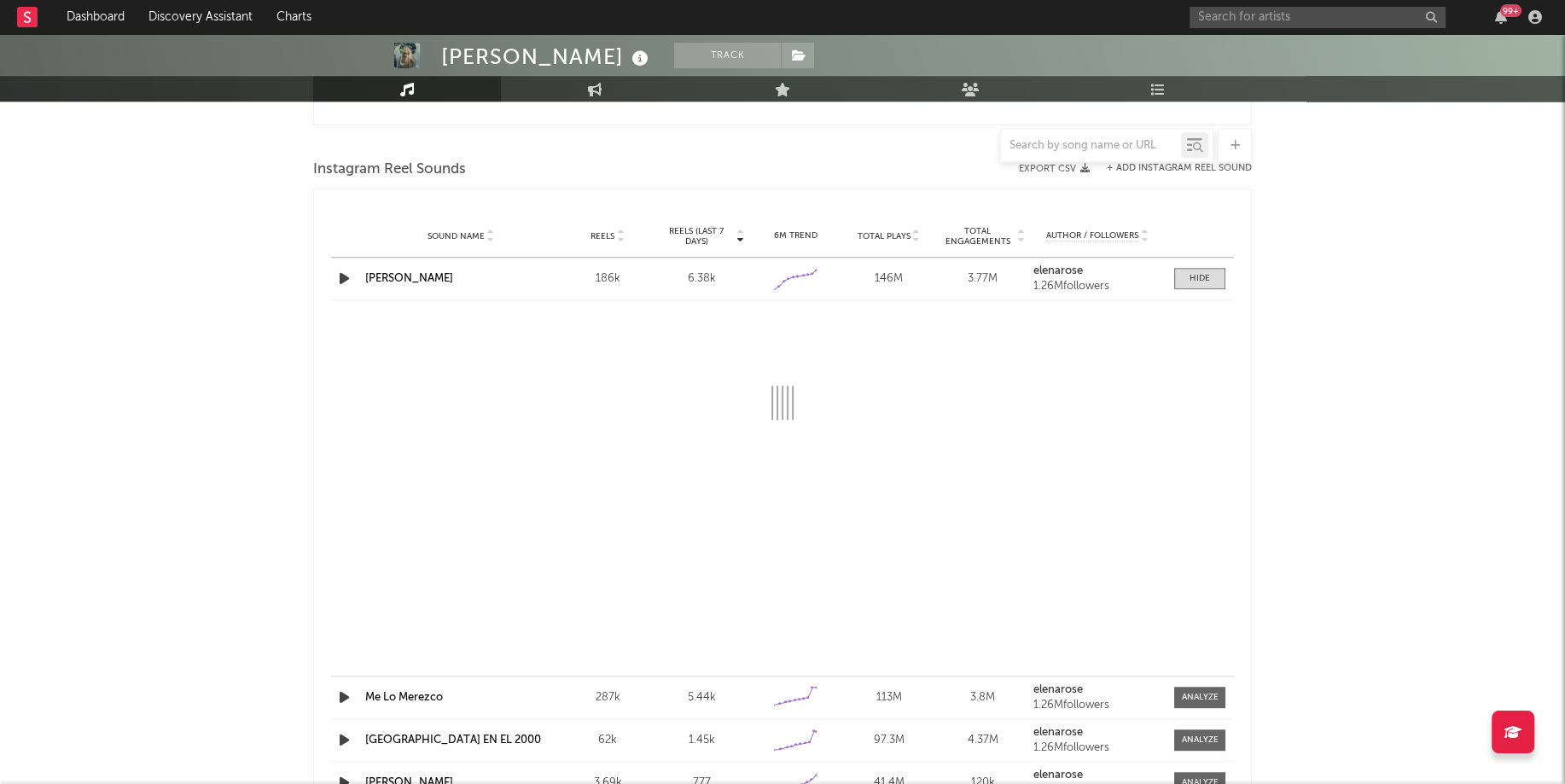
scroll to position [1563, 0]
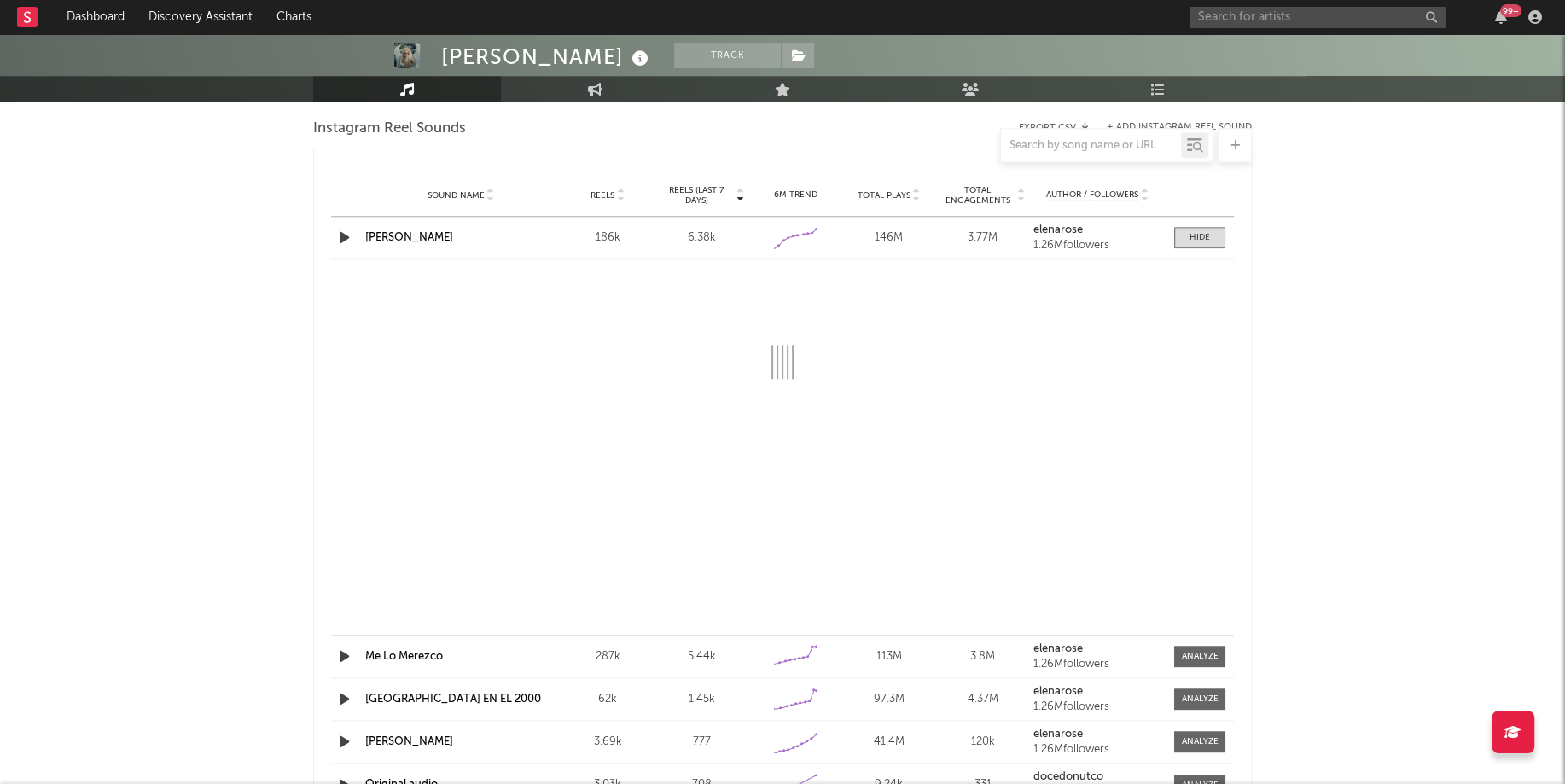
select select "1w"
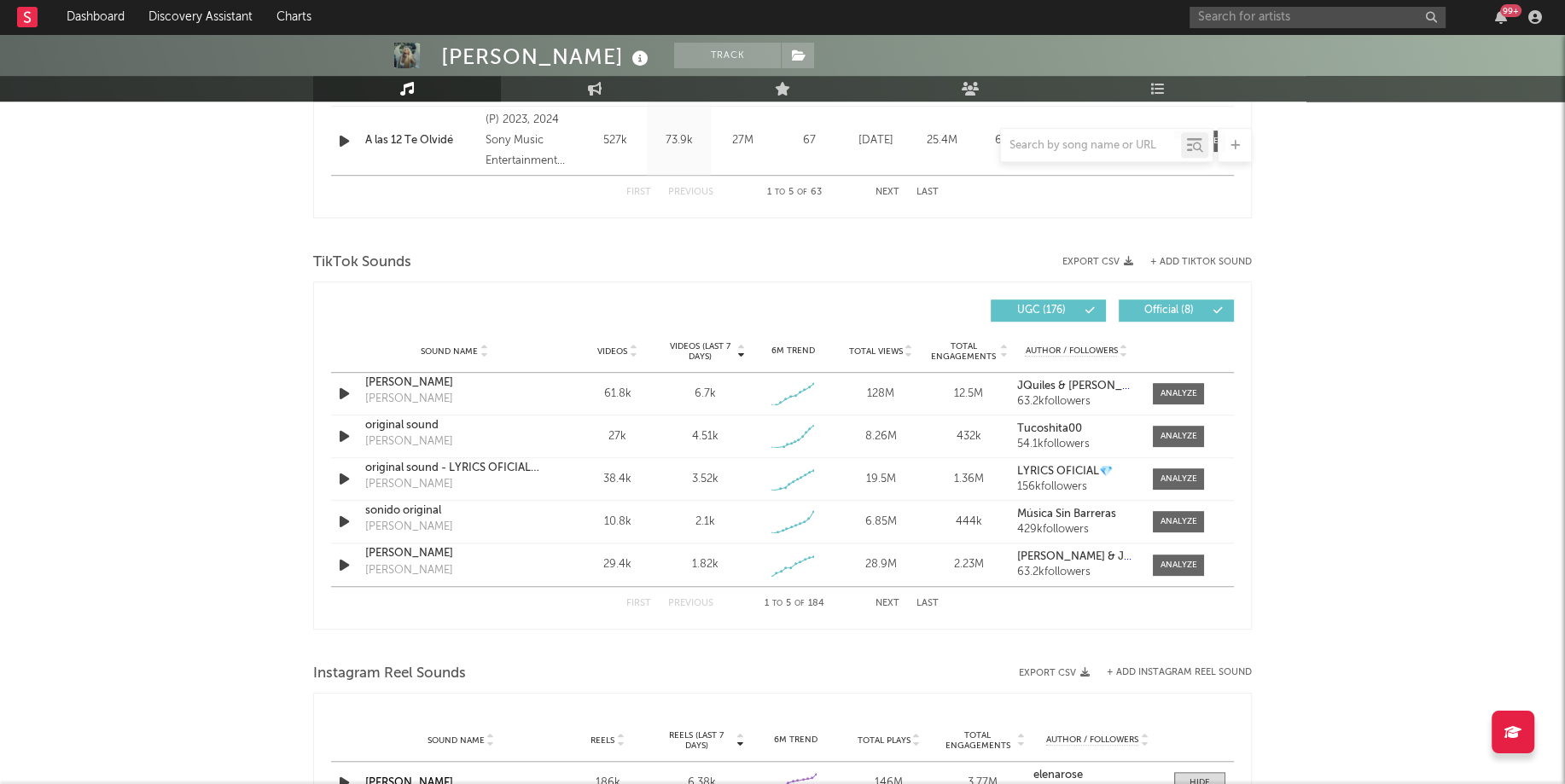
scroll to position [934, 0]
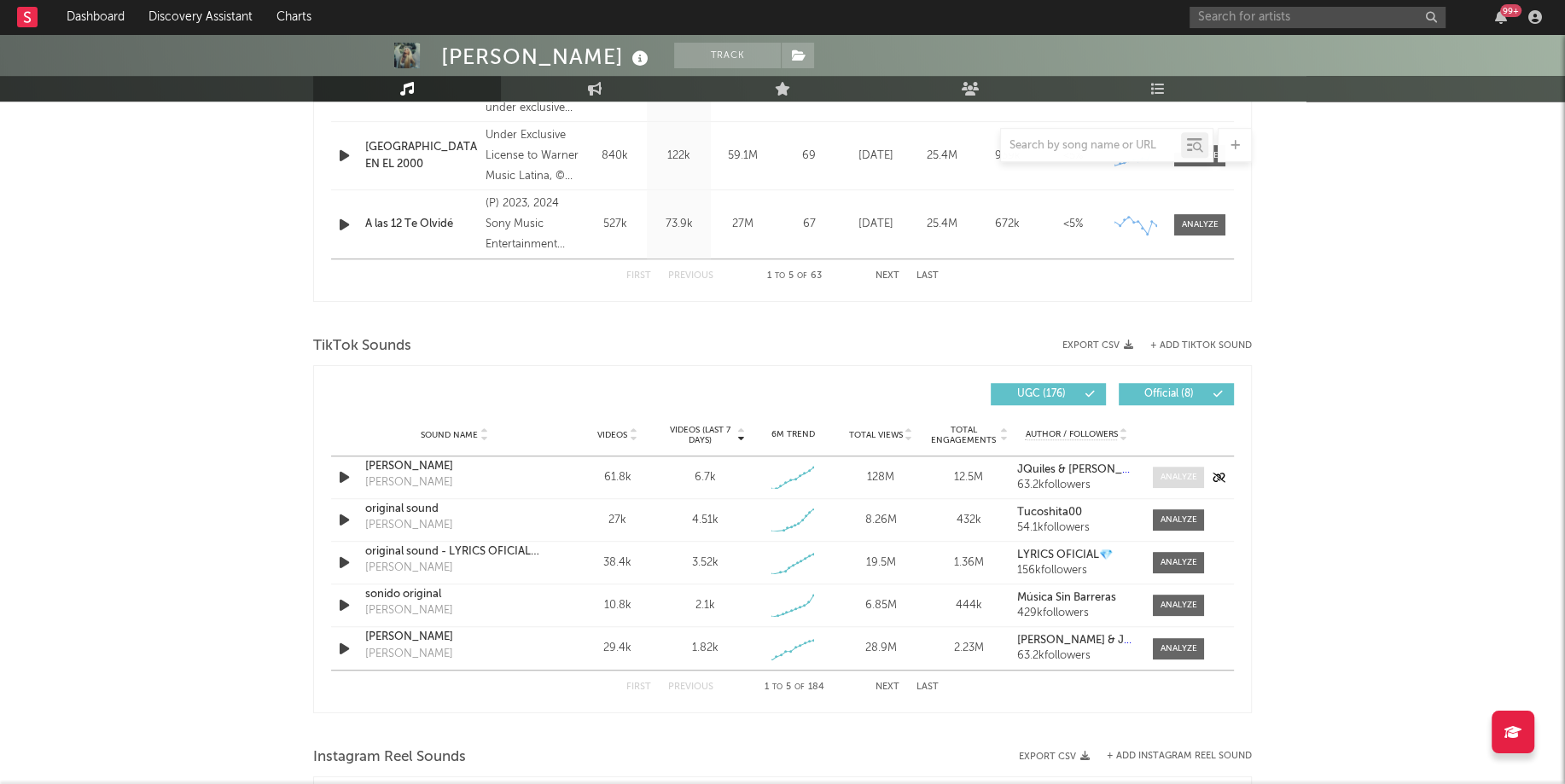
click at [1184, 478] on div at bounding box center [1179, 476] width 37 height 13
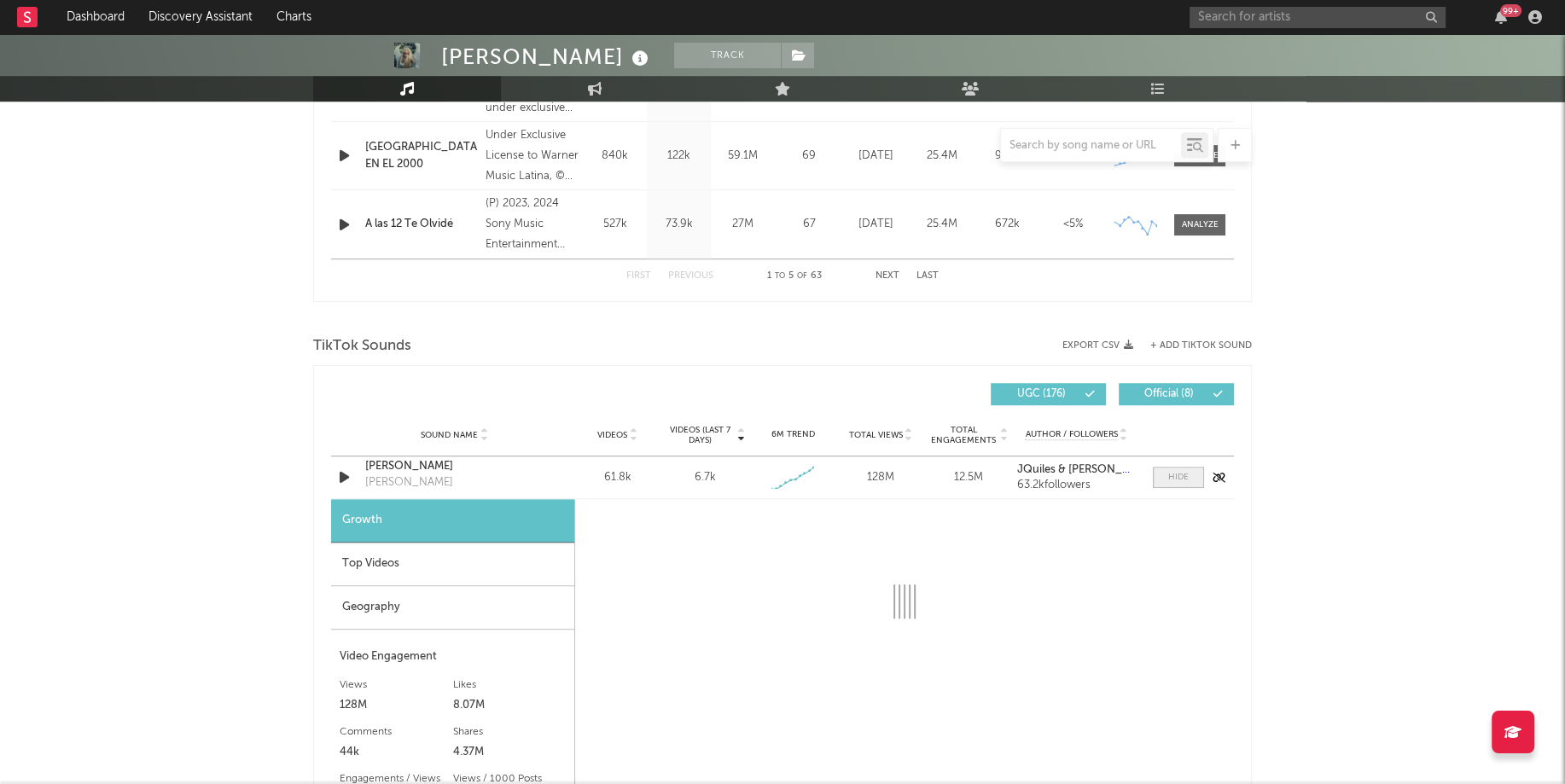
select select "1w"
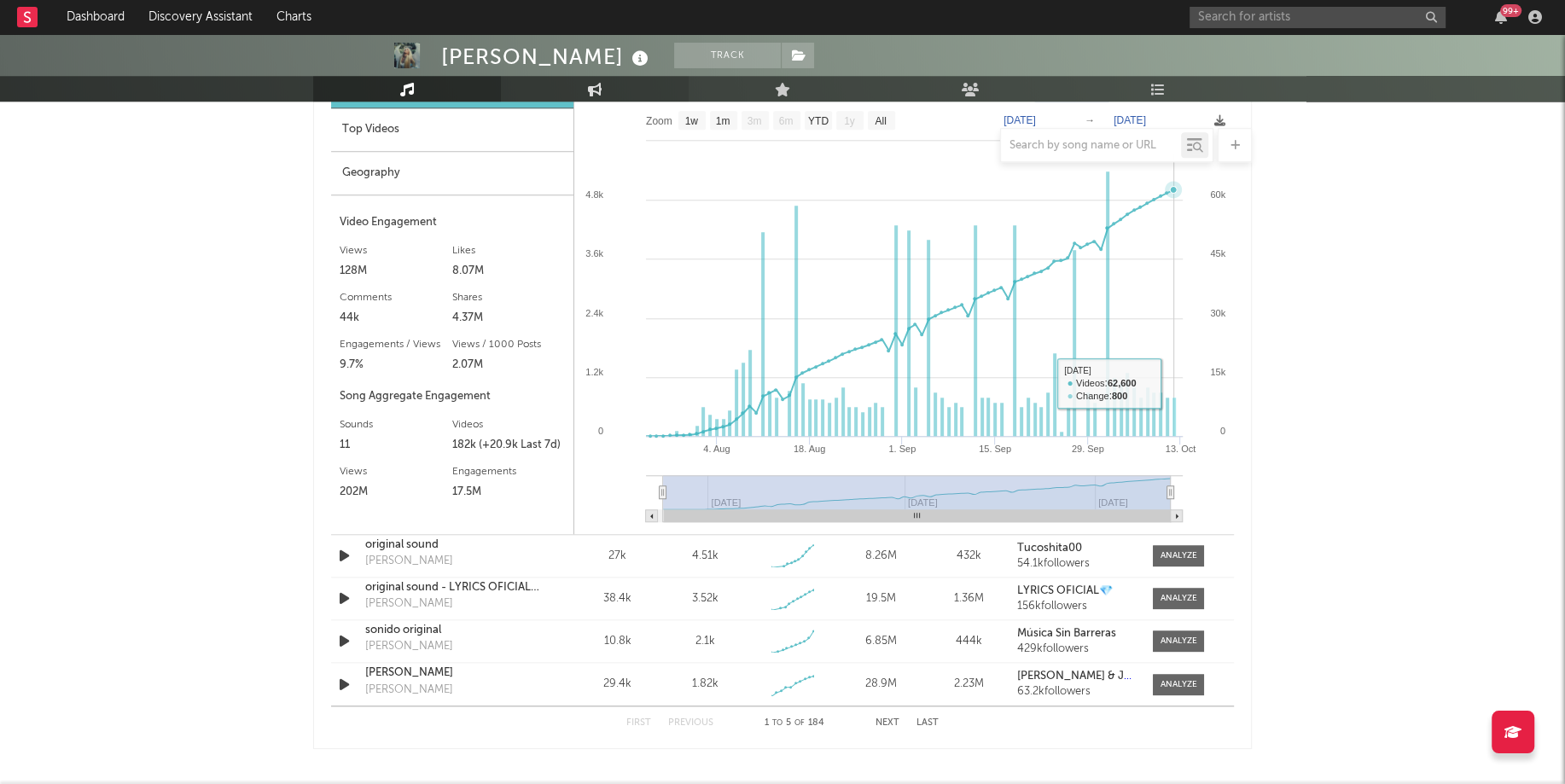
scroll to position [1373, 0]
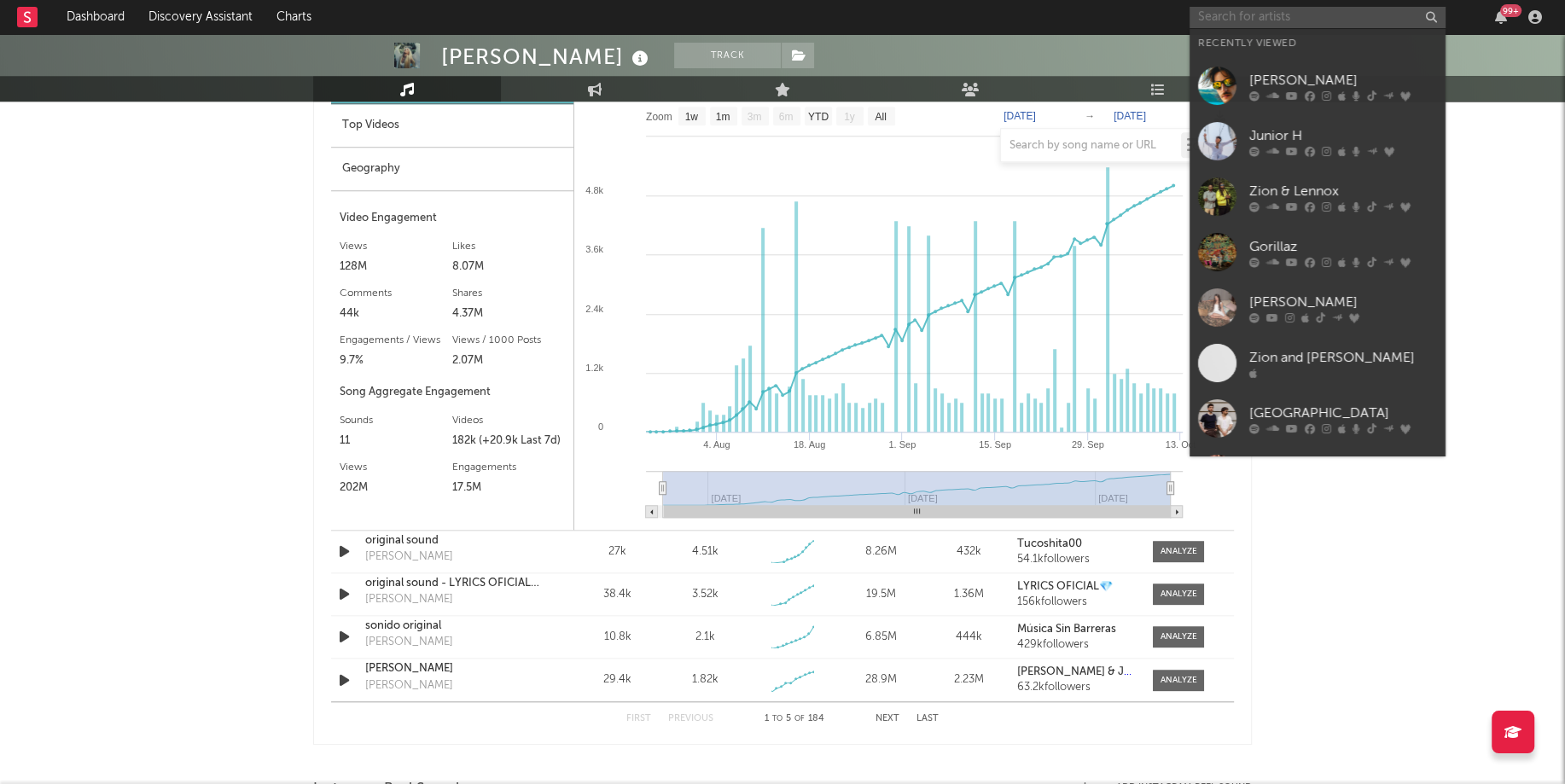
click at [1237, 18] on input "text" at bounding box center [1317, 18] width 256 height 21
click at [1215, 295] on div at bounding box center [1216, 307] width 38 height 38
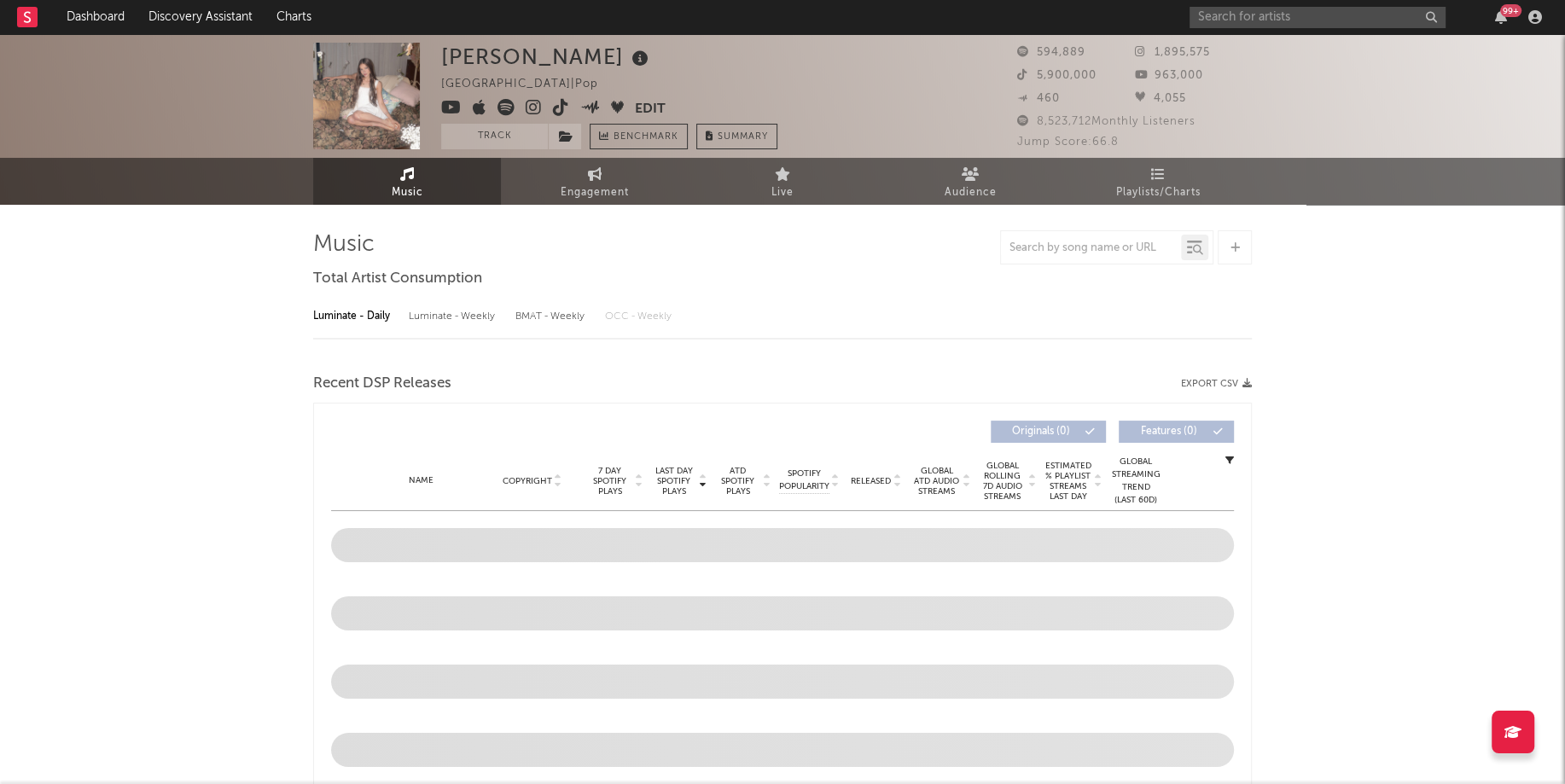
select select "6m"
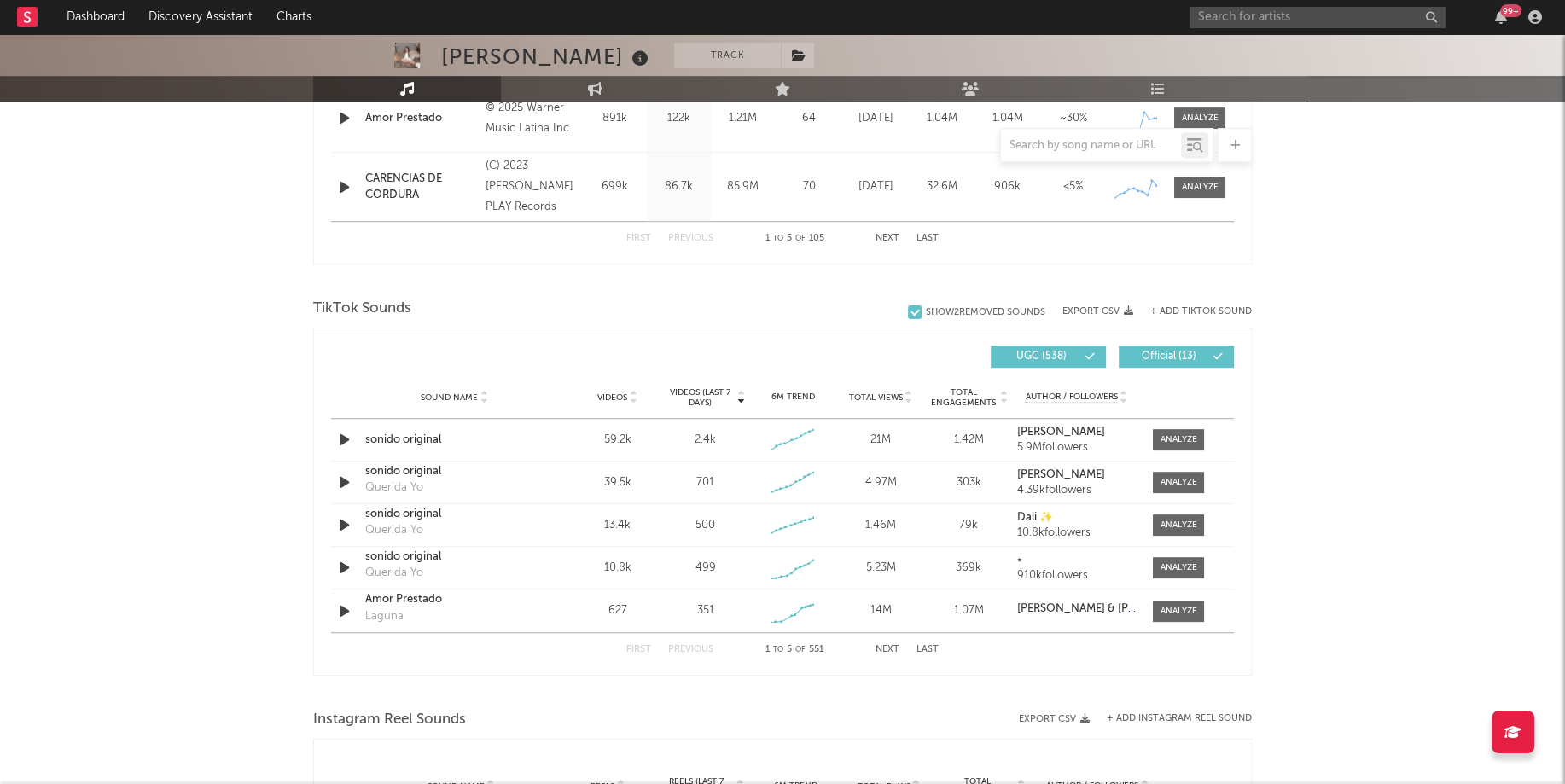
scroll to position [973, 0]
click at [1193, 605] on div at bounding box center [1179, 608] width 37 height 13
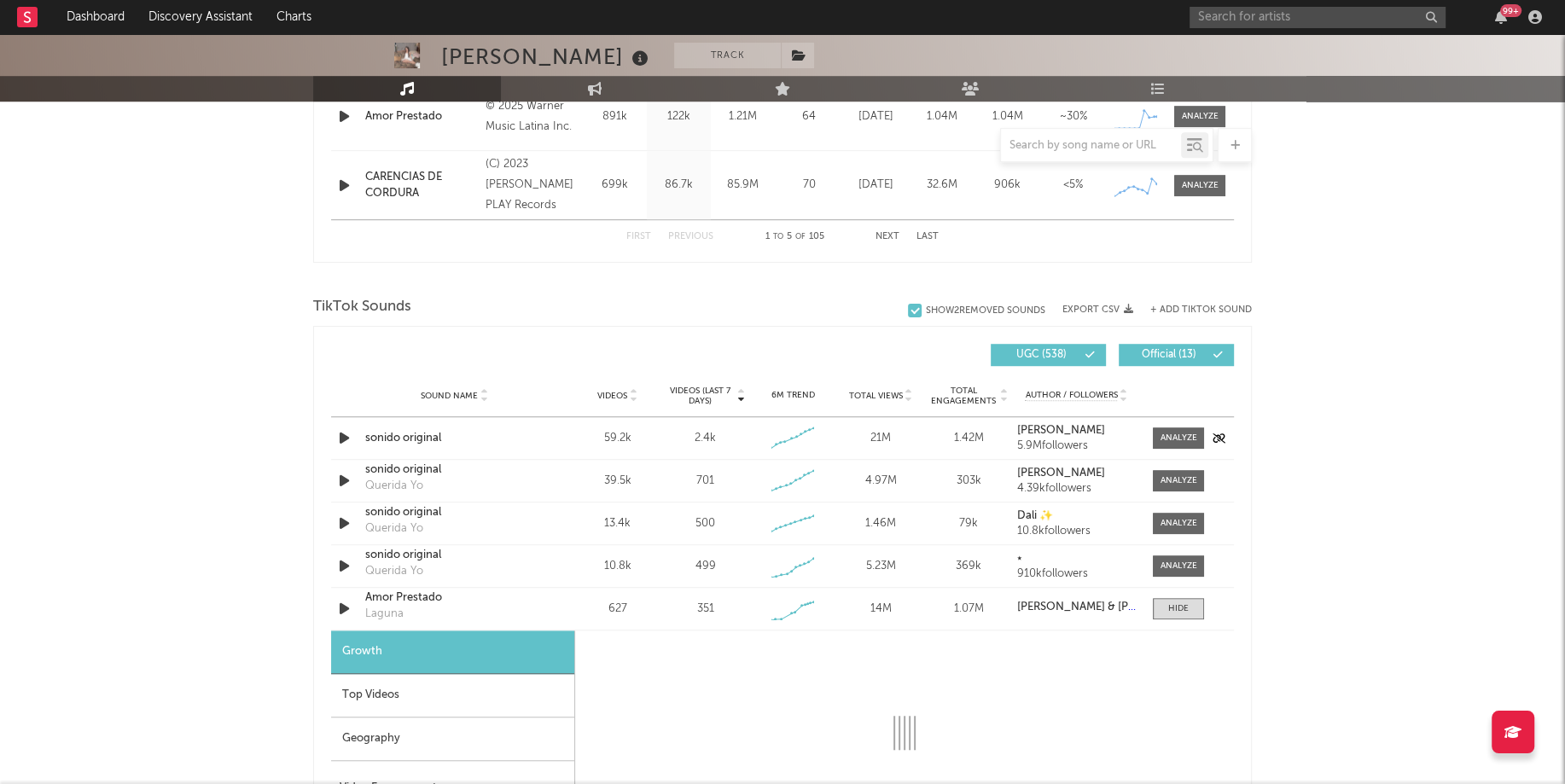
select select "1w"
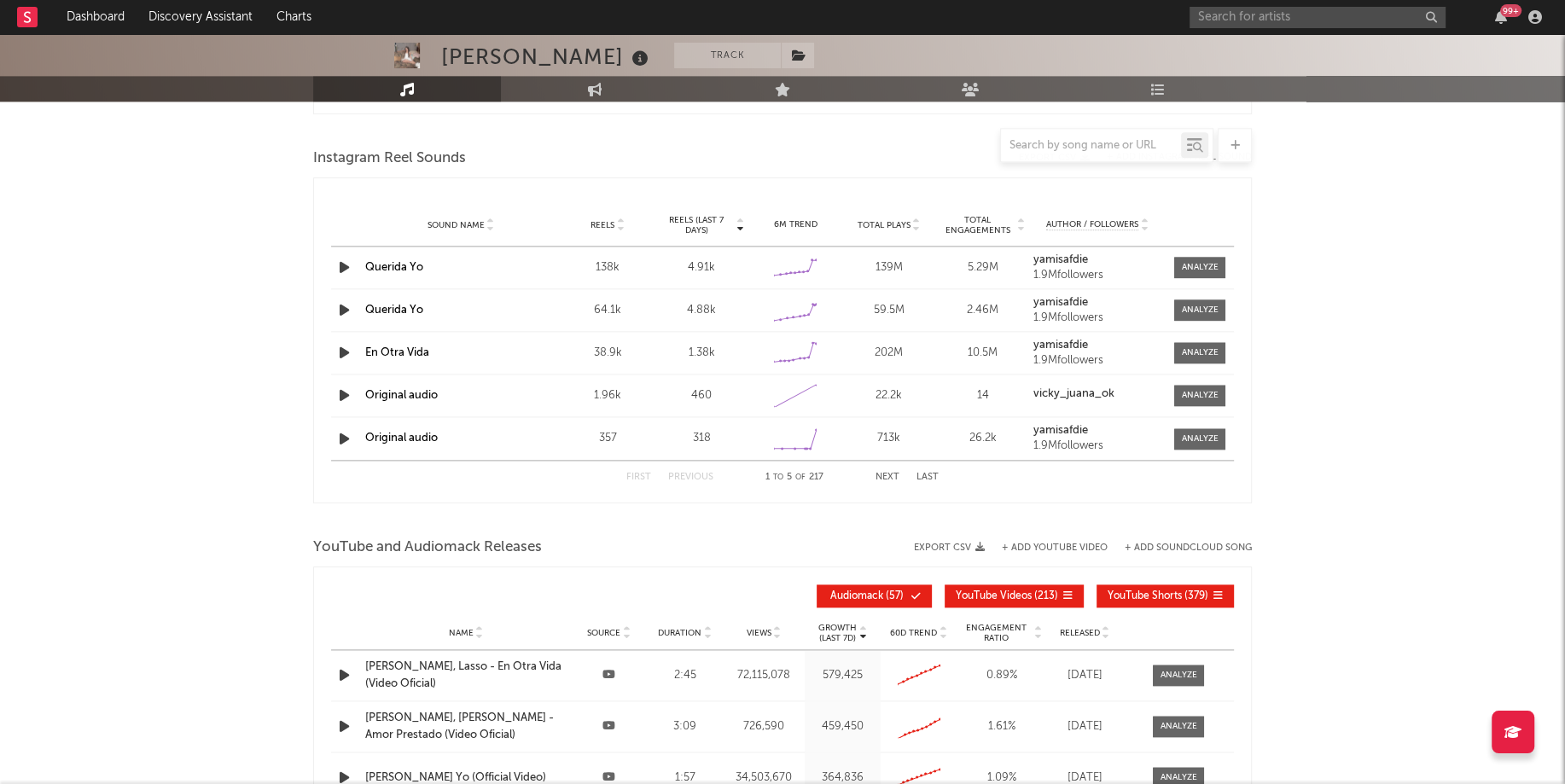
scroll to position [2000, 0]
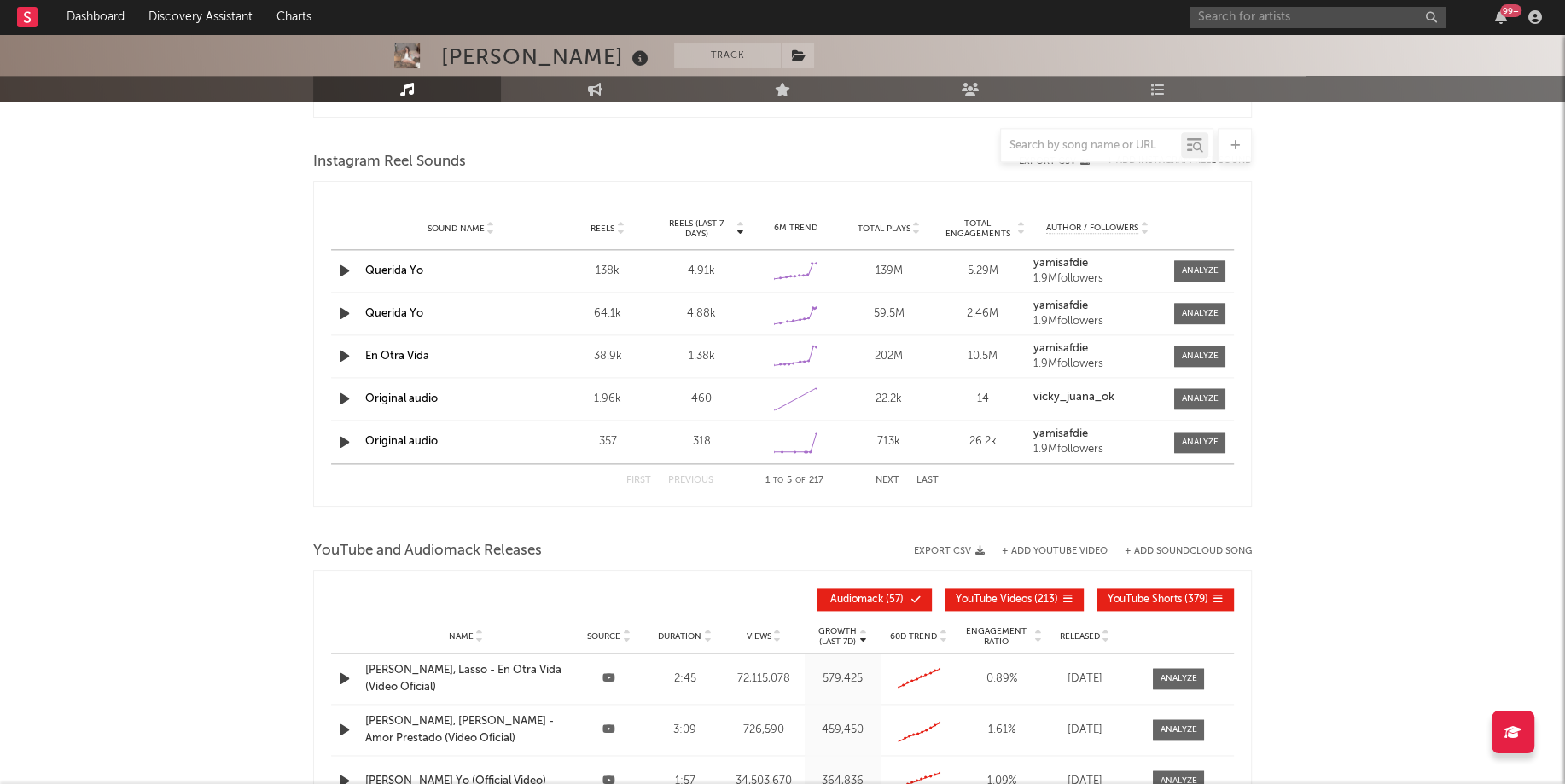
click at [887, 475] on button "Next" at bounding box center [887, 480] width 23 height 10
click at [678, 478] on button "Previous" at bounding box center [691, 480] width 45 height 10
click at [1192, 427] on div "Sound Name Amor Prestado Reels 134 Reels (last 7 days) 91 6M Trend Created with…" at bounding box center [782, 442] width 903 height 43
click at [1189, 441] on div at bounding box center [1200, 441] width 37 height 13
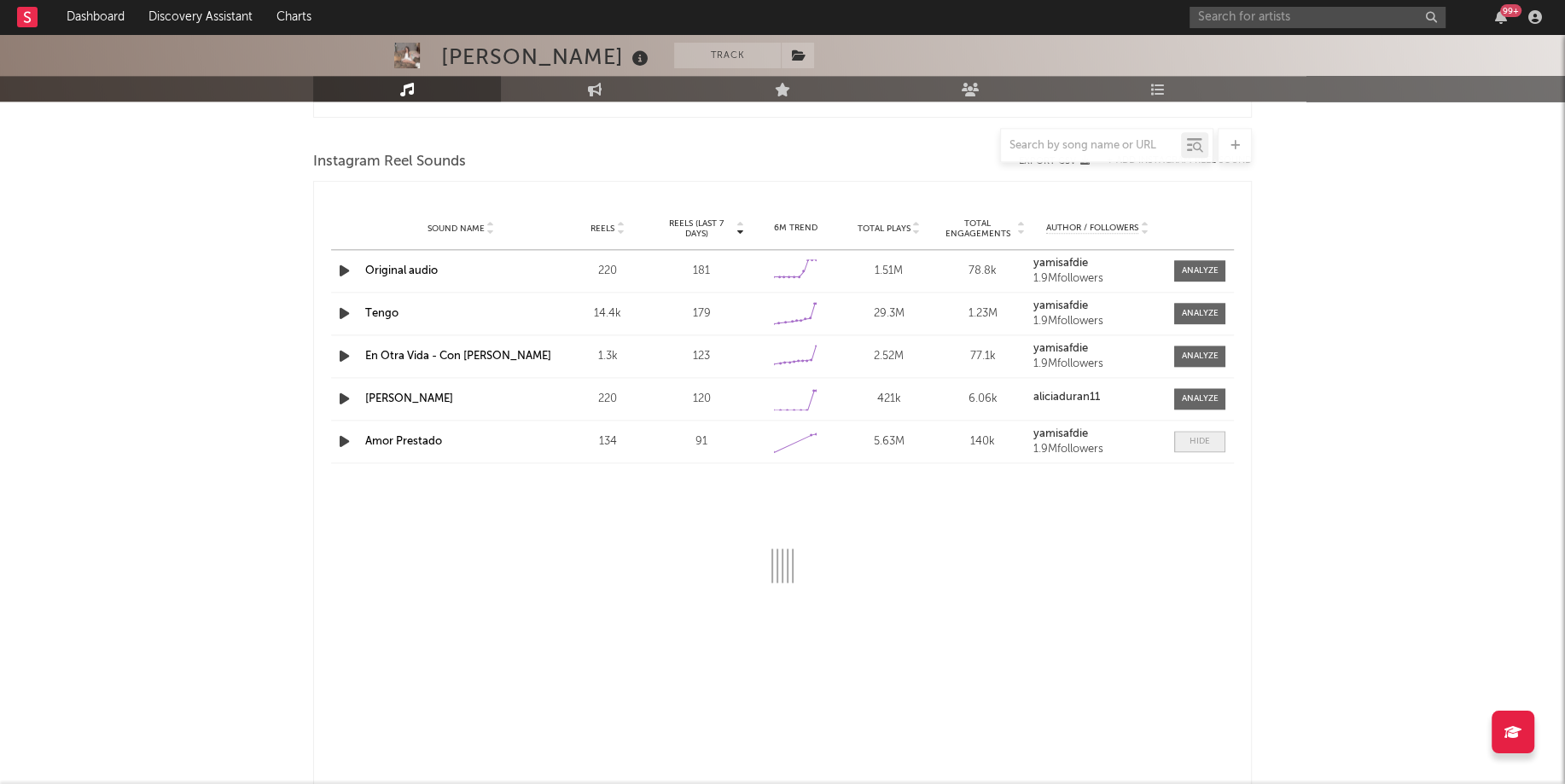
select select "1w"
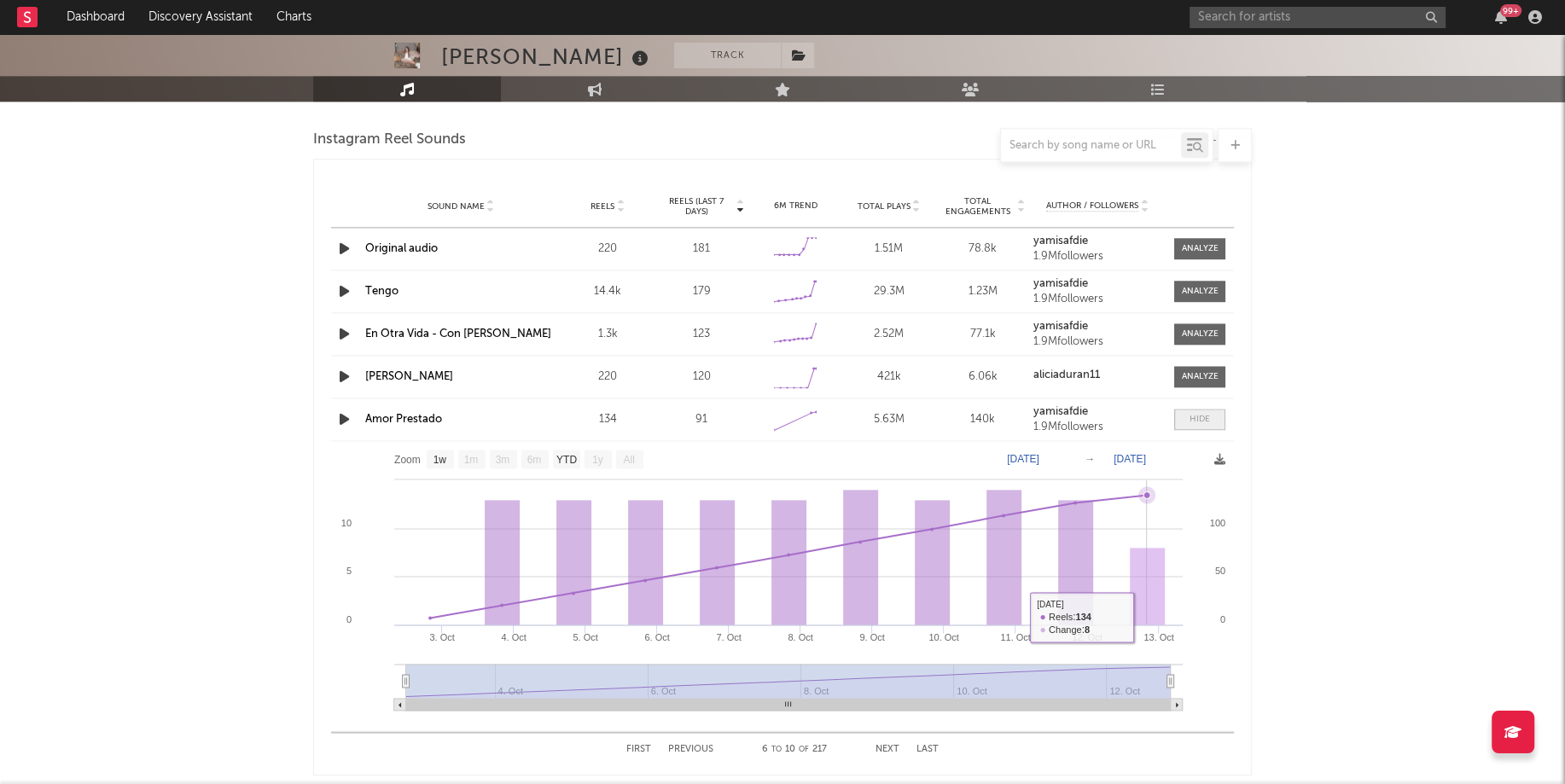
scroll to position [2028, 0]
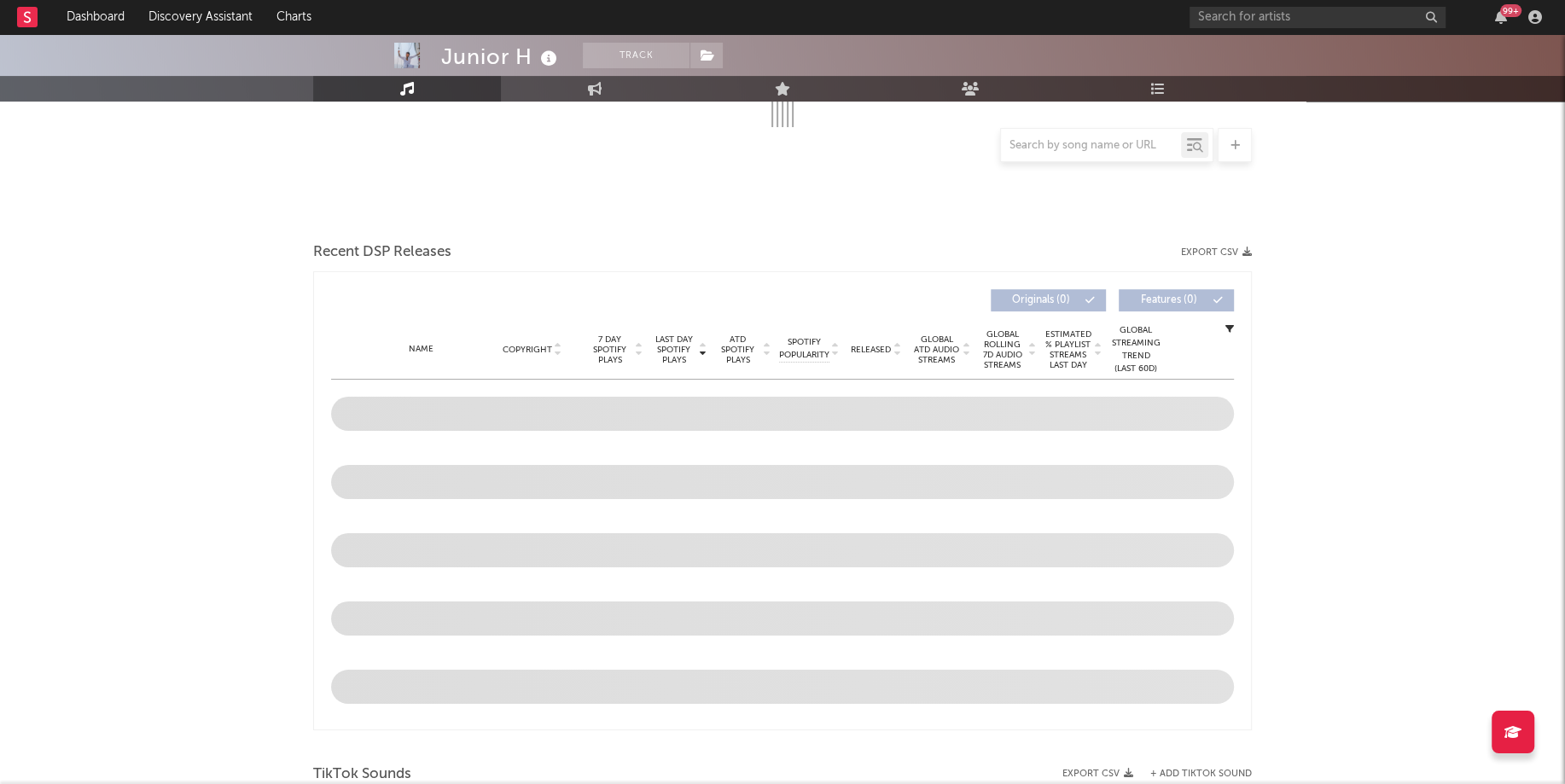
scroll to position [472, 0]
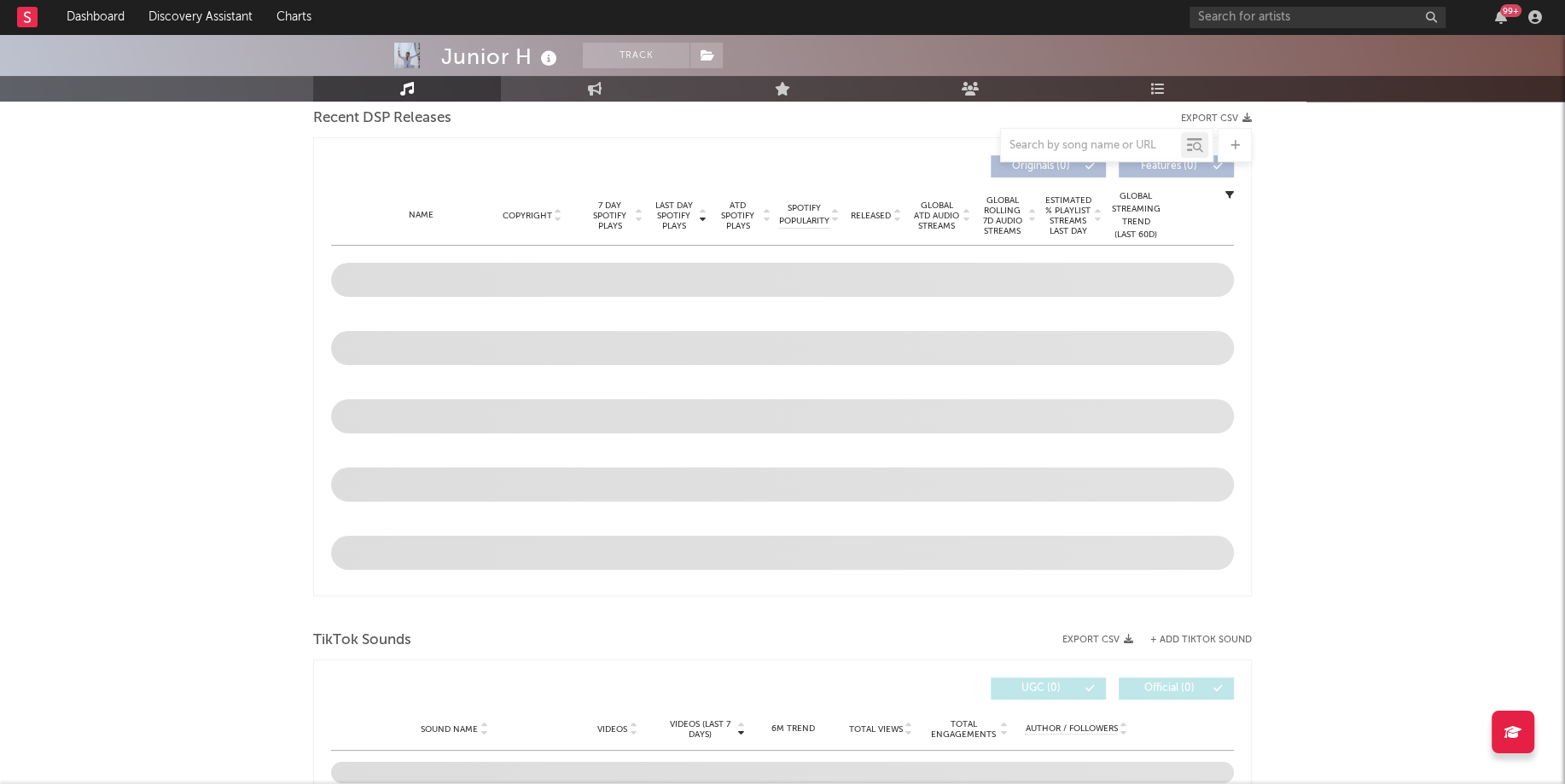
select select "6m"
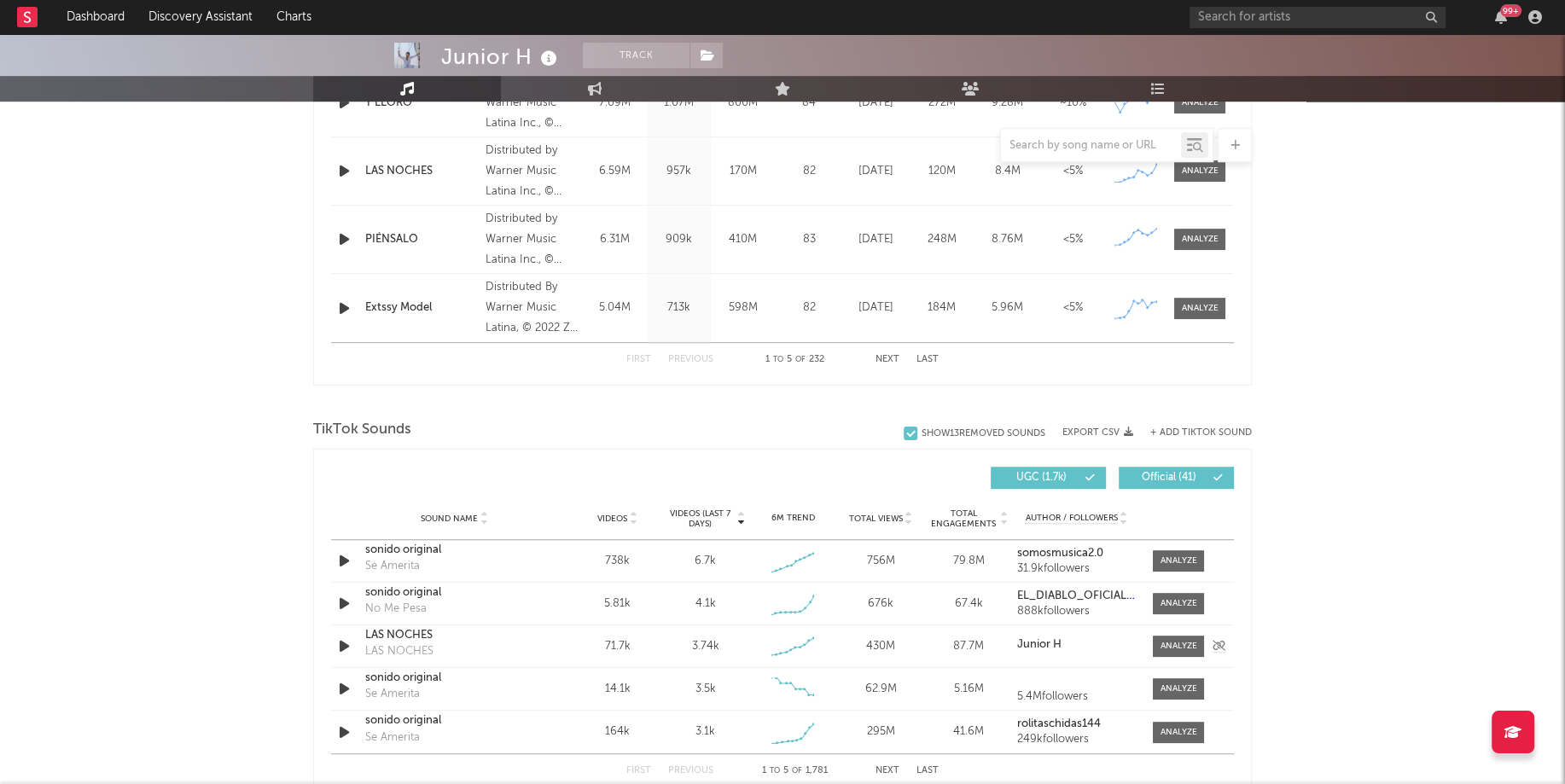
scroll to position [895, 0]
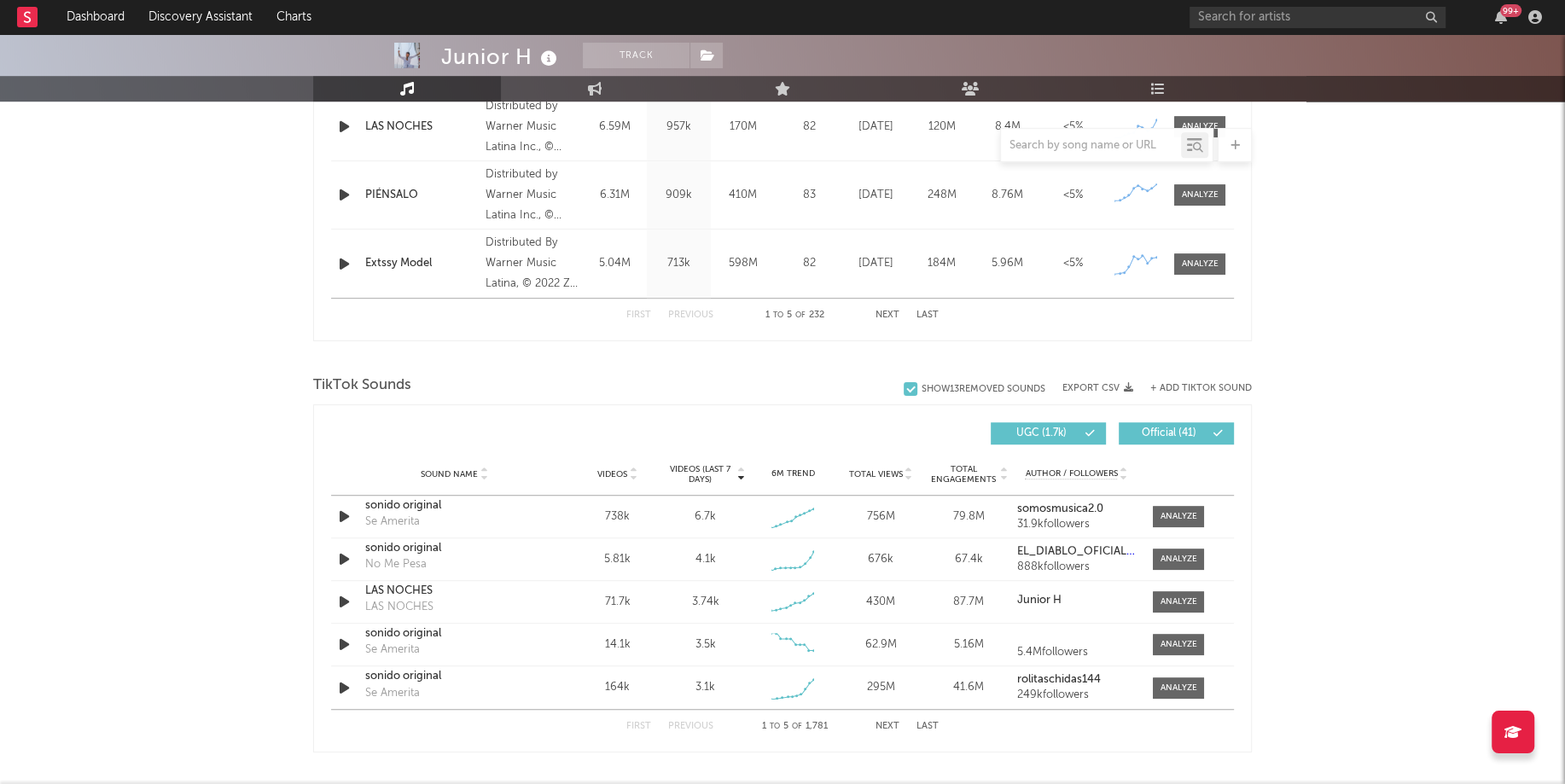
click at [881, 716] on div "First Previous 1 to 5 of 1,781 Next Last" at bounding box center [782, 726] width 313 height 33
click at [882, 722] on button "Next" at bounding box center [887, 726] width 23 height 10
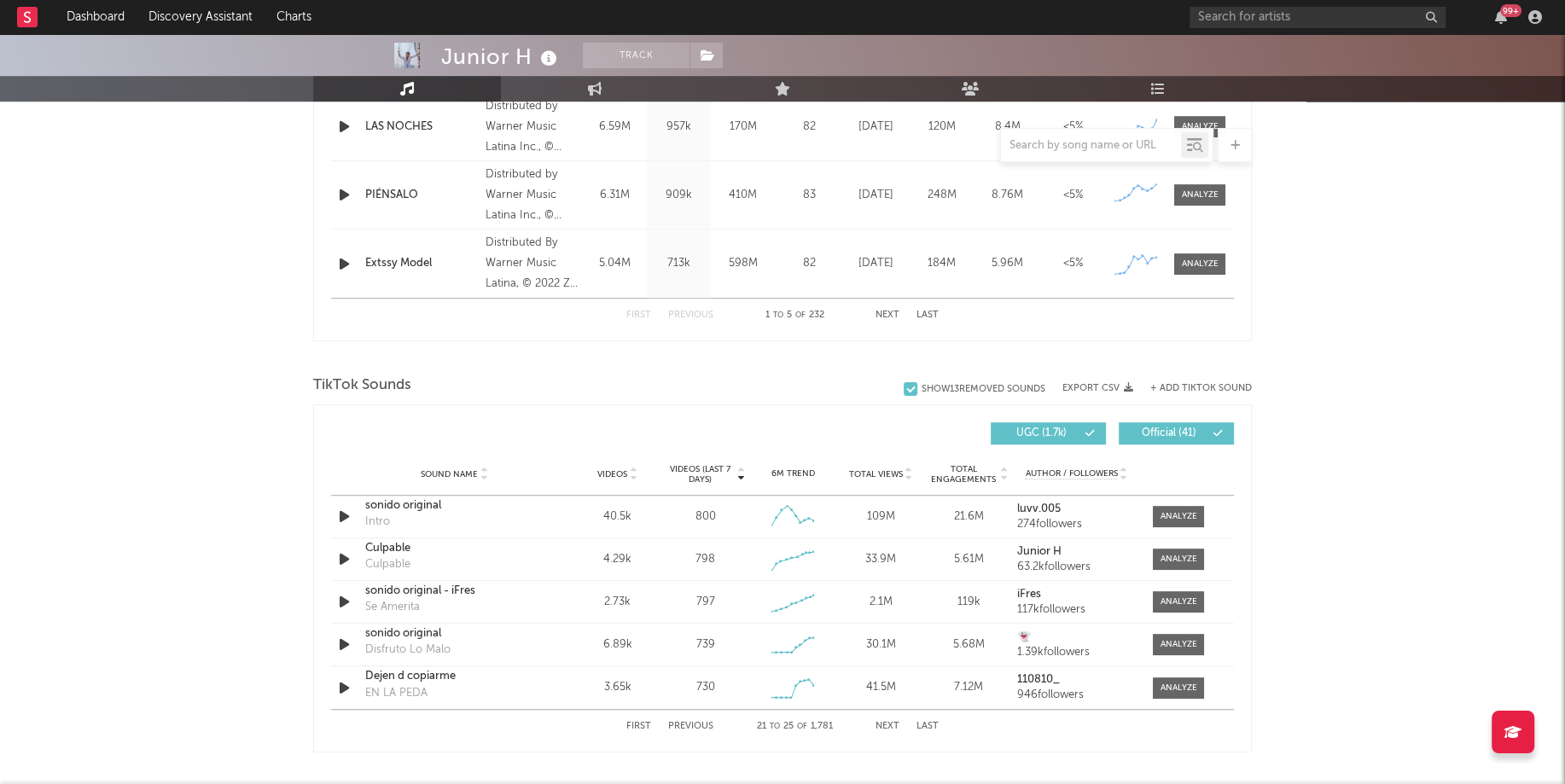
click at [882, 722] on button "Next" at bounding box center [887, 726] width 23 height 10
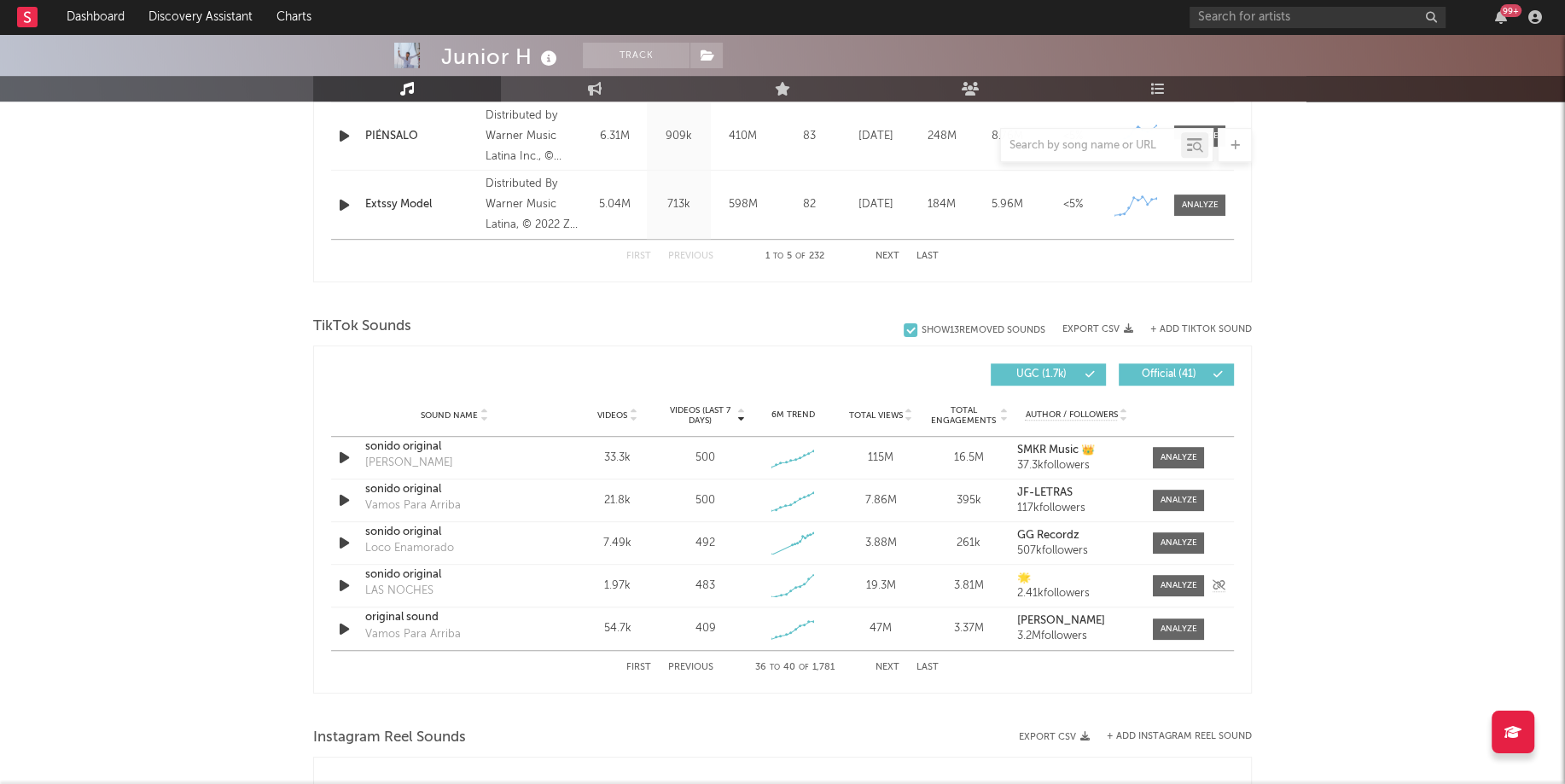
scroll to position [958, 0]
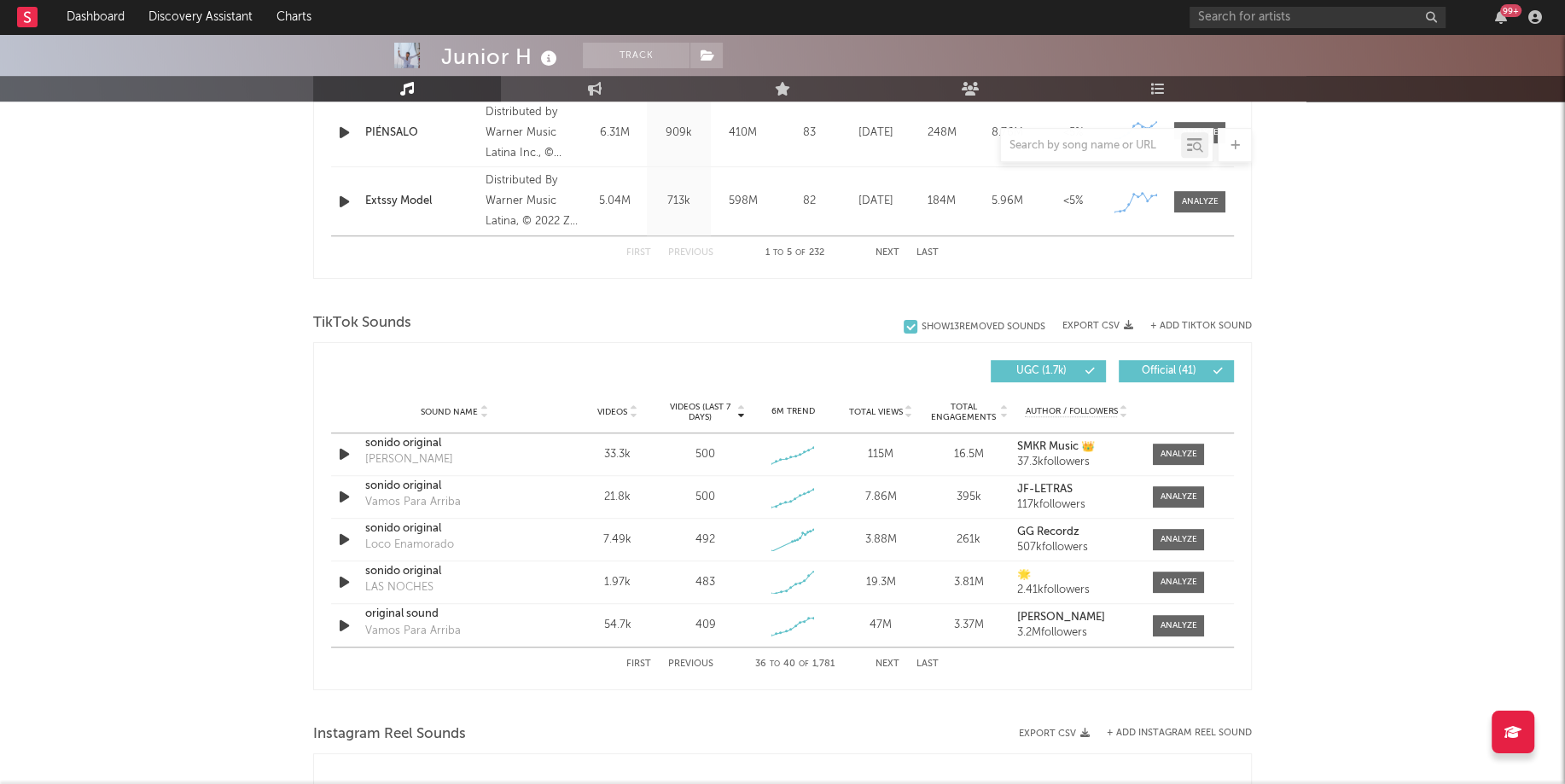
click at [886, 662] on button "Next" at bounding box center [887, 664] width 23 height 10
click at [1163, 448] on div at bounding box center [1179, 453] width 37 height 13
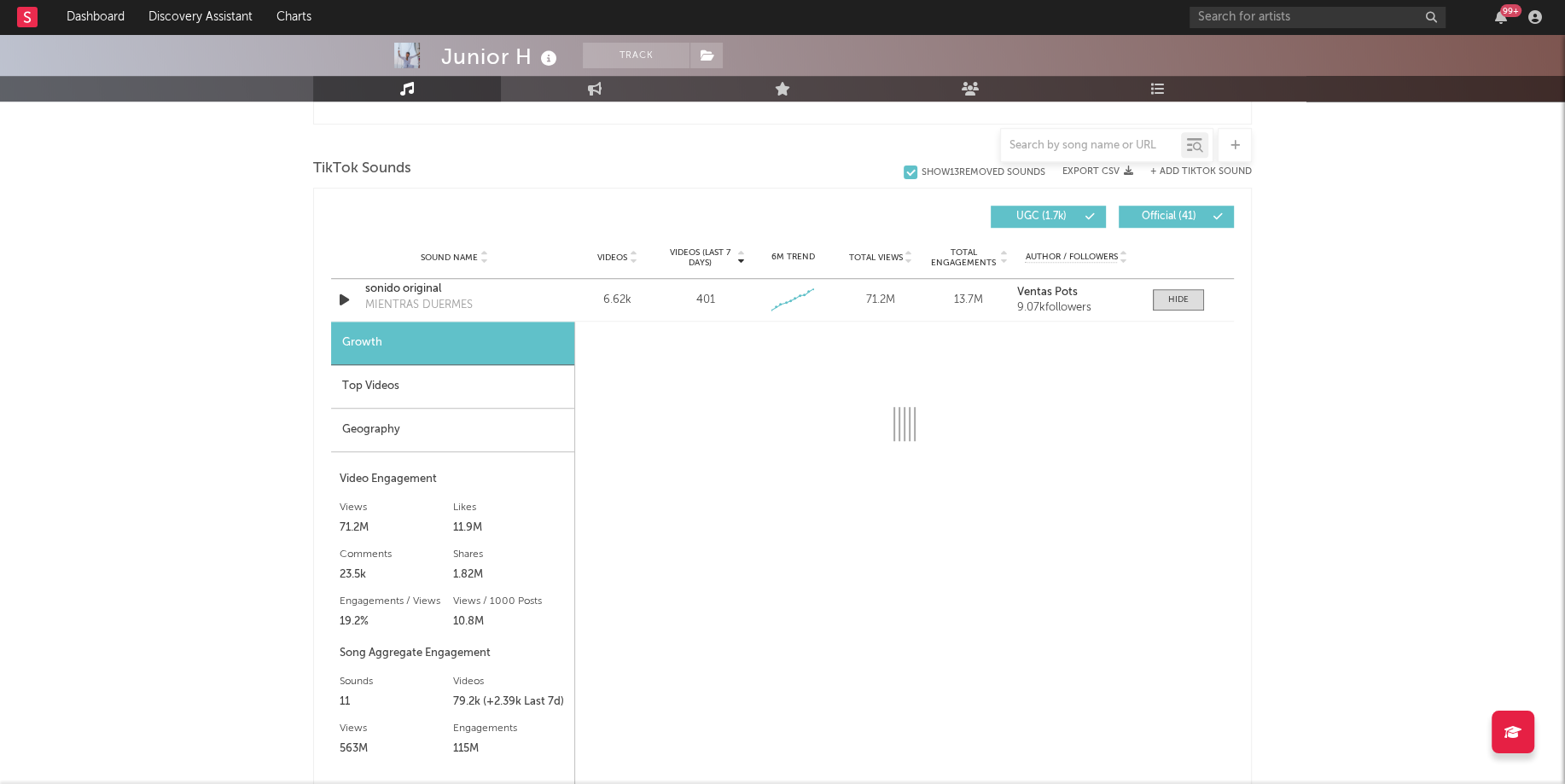
scroll to position [1118, 0]
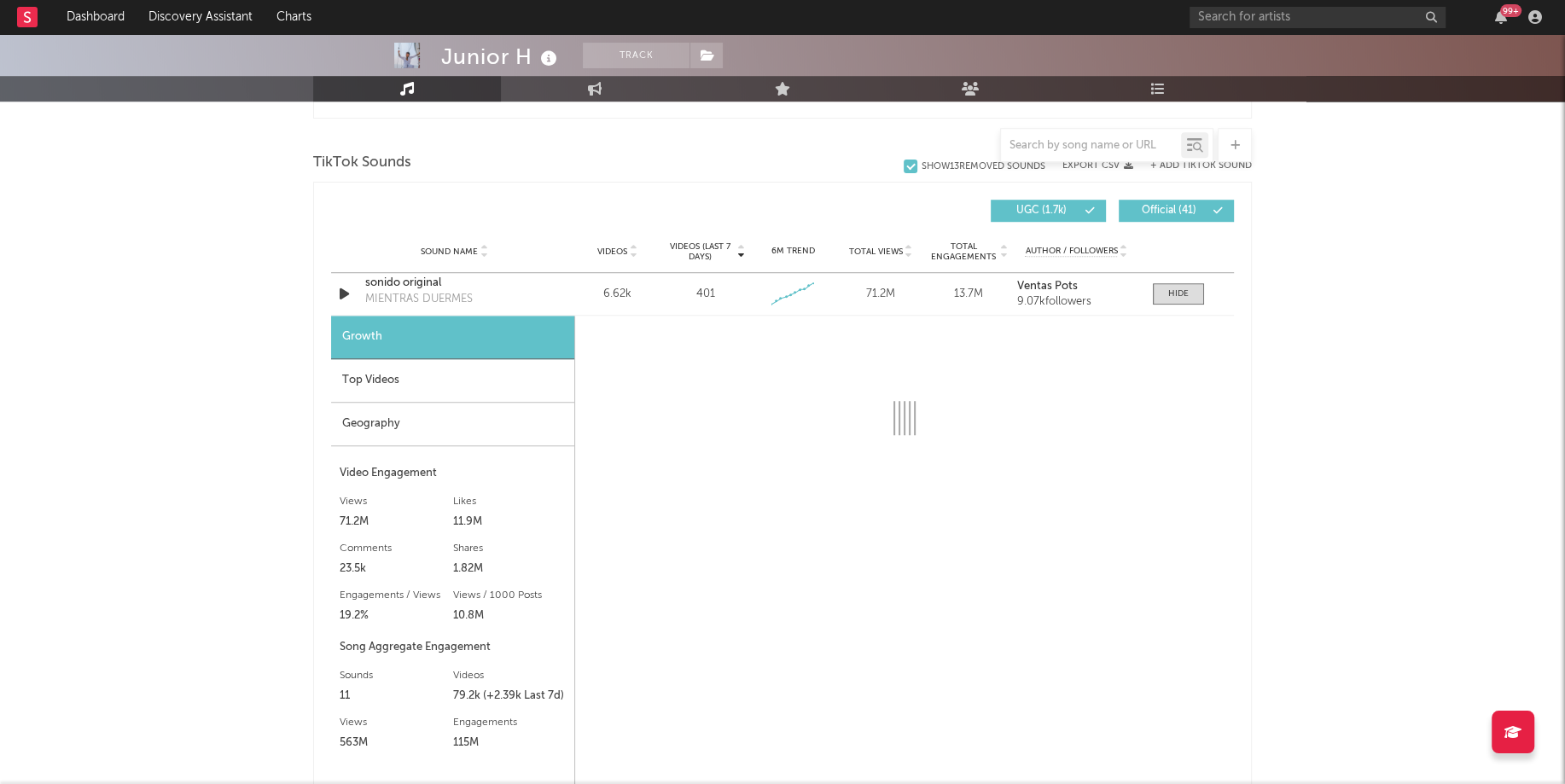
select select "6m"
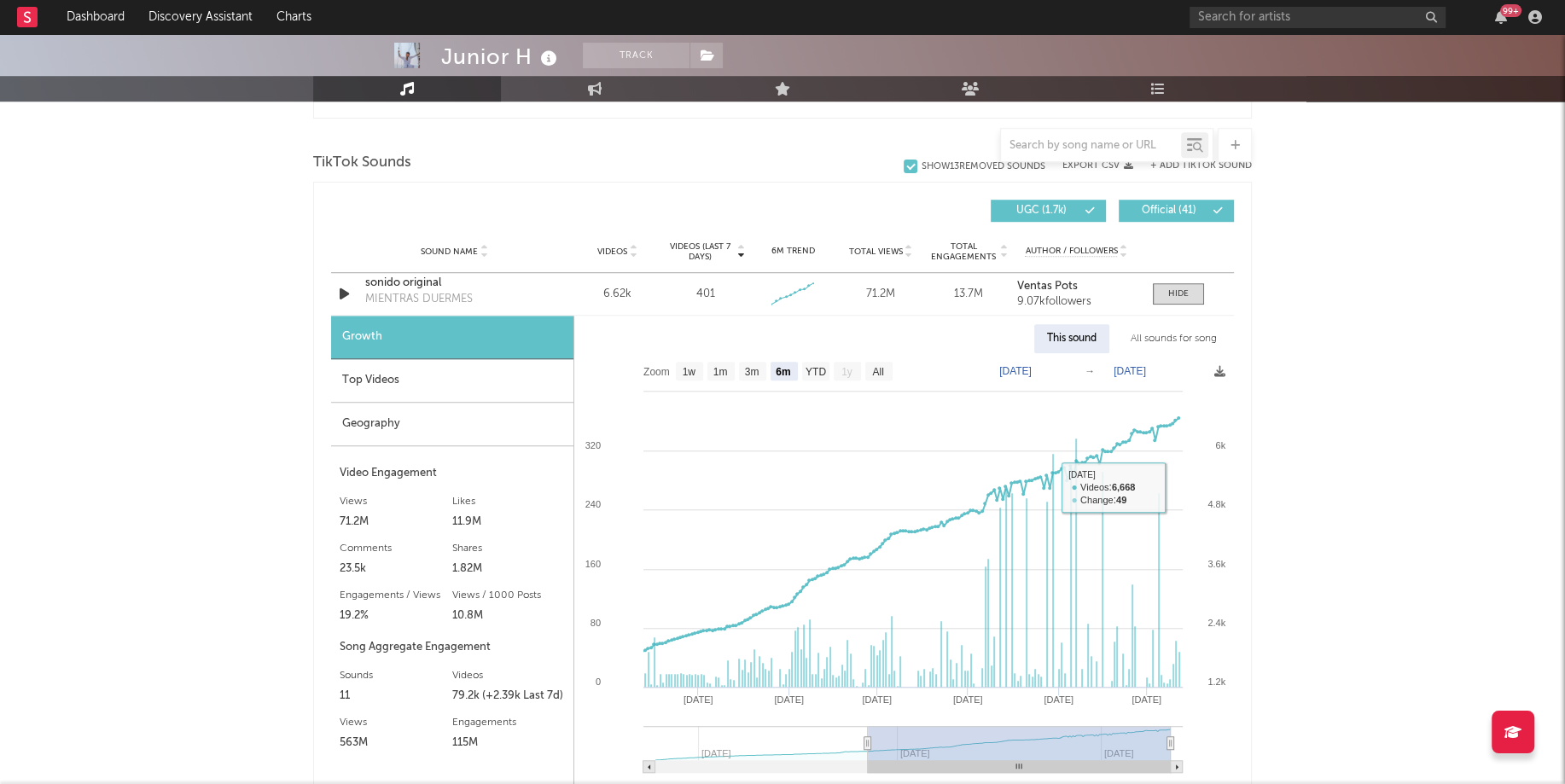
click at [1182, 337] on div "All sounds for song" at bounding box center [1173, 339] width 111 height 29
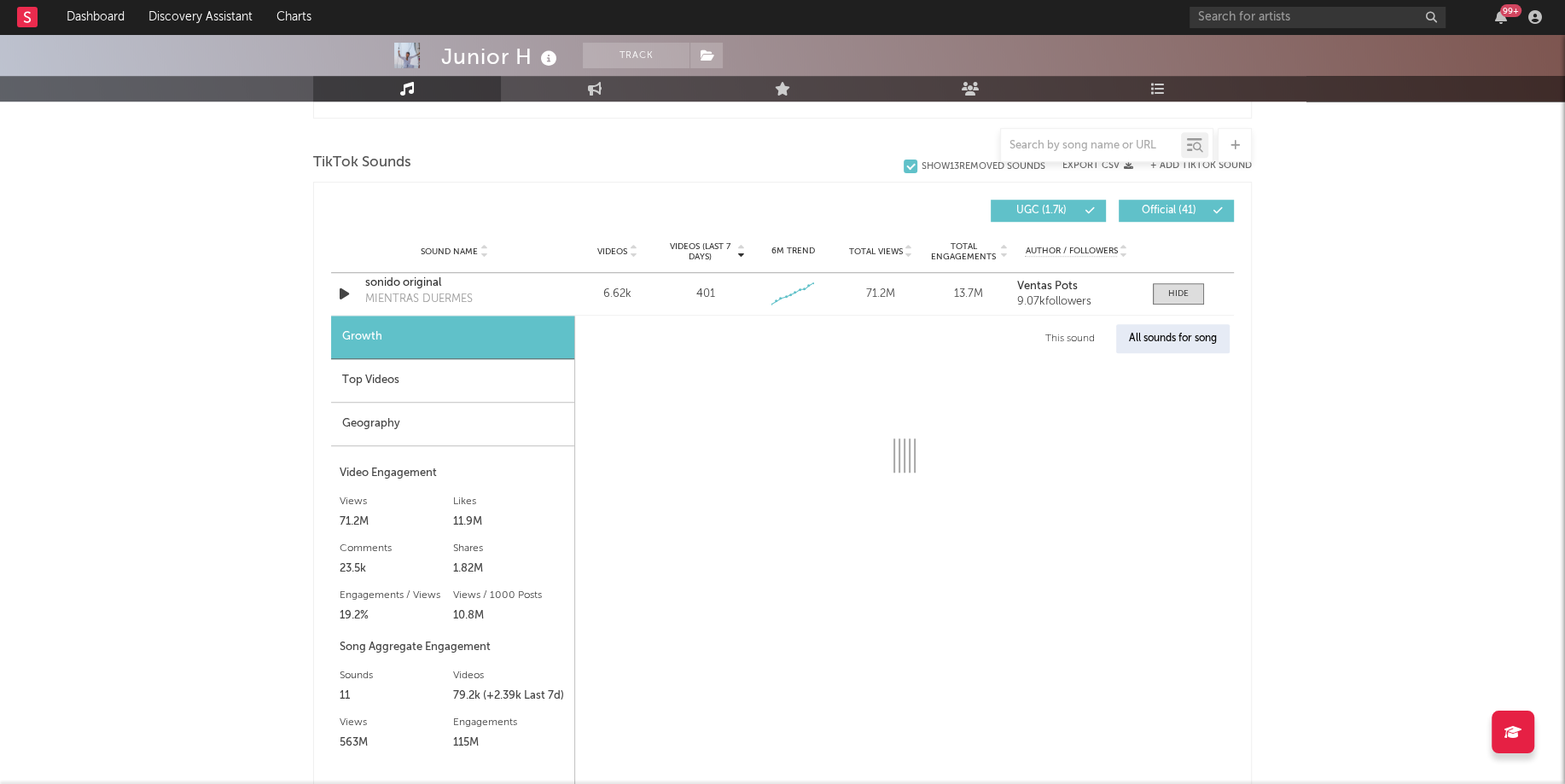
select select "1w"
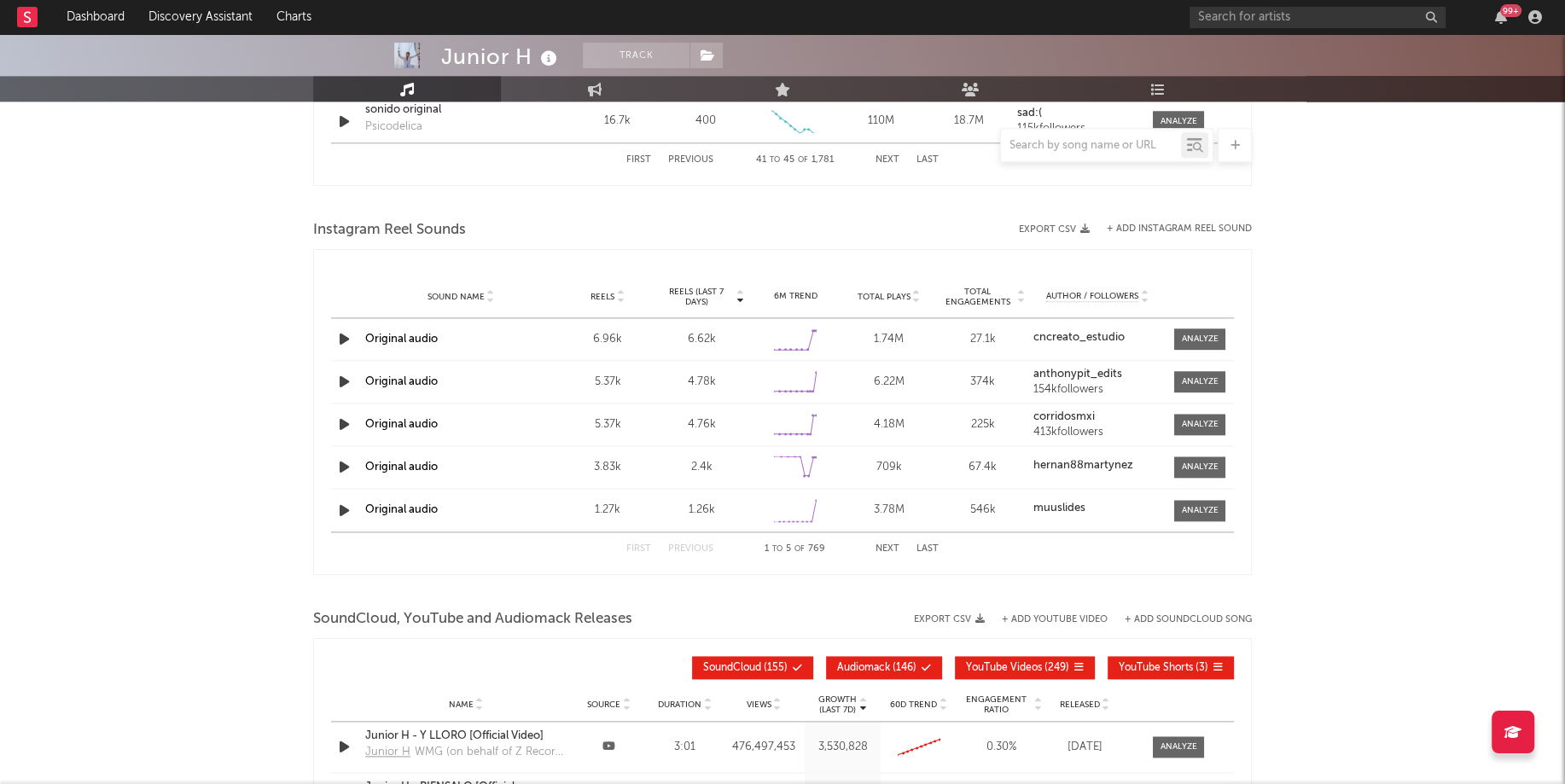
scroll to position [1932, 0]
click at [886, 543] on button "Next" at bounding box center [887, 548] width 23 height 10
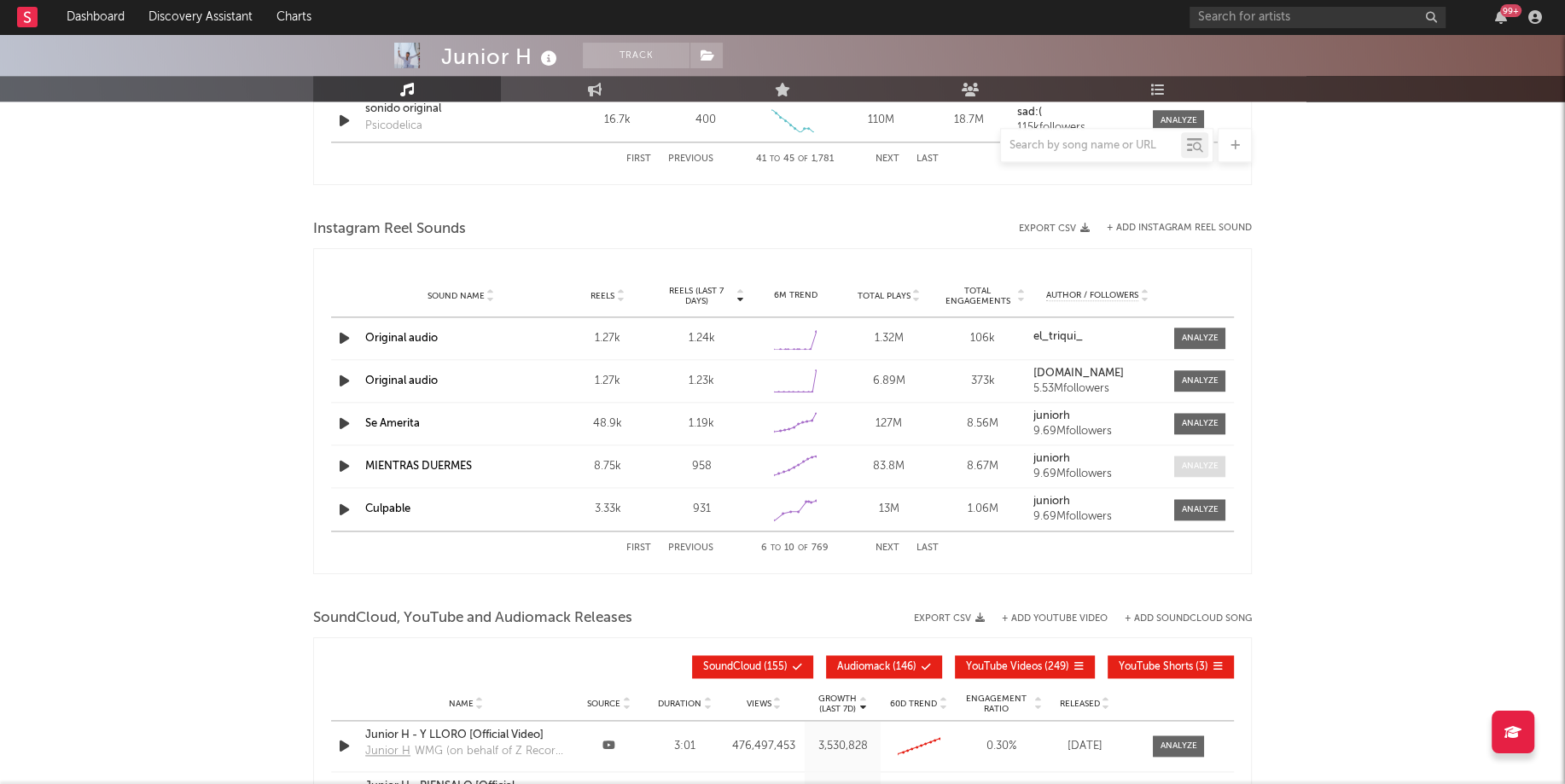
click at [1198, 460] on div at bounding box center [1200, 466] width 37 height 13
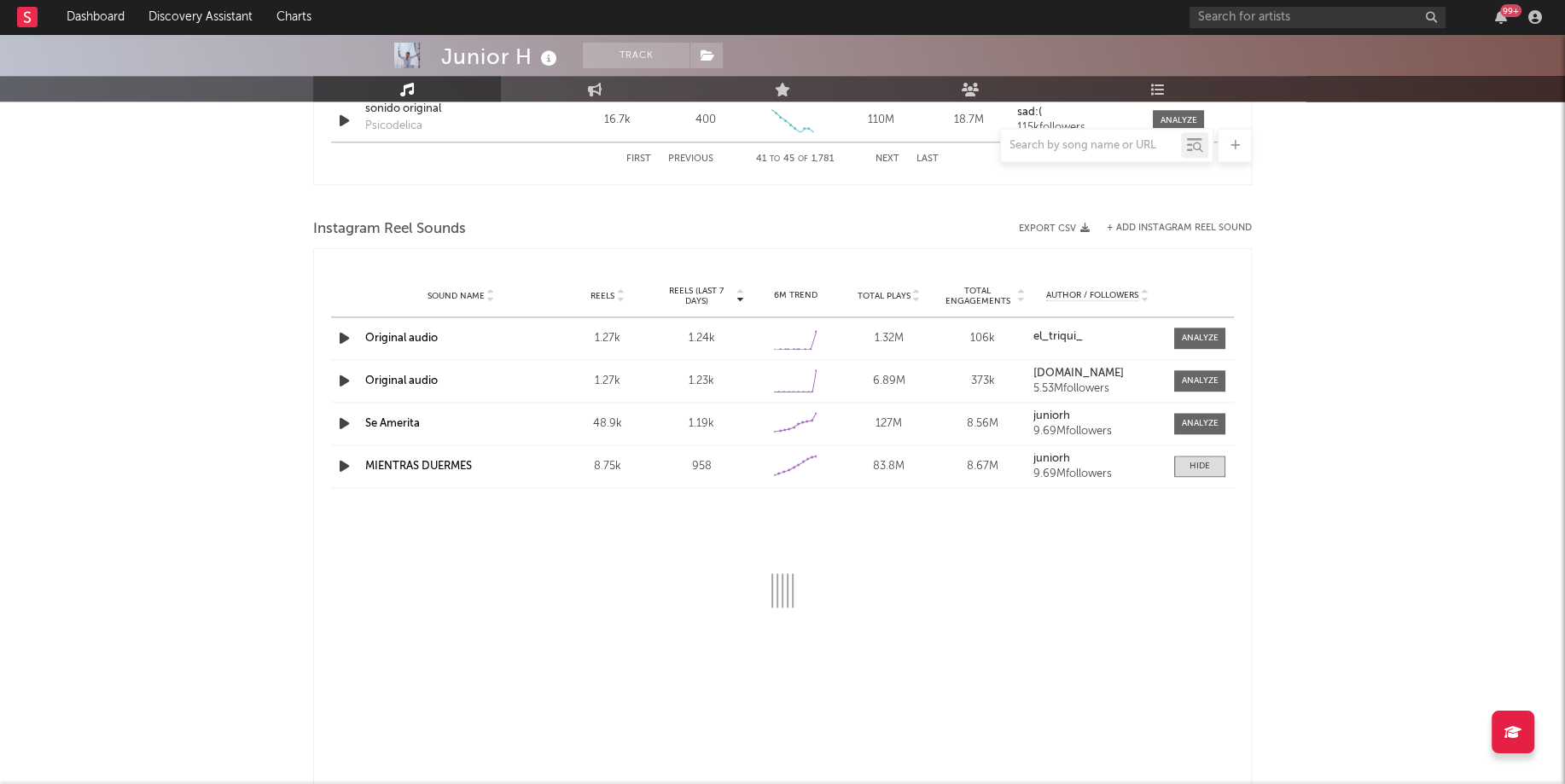
select select "6m"
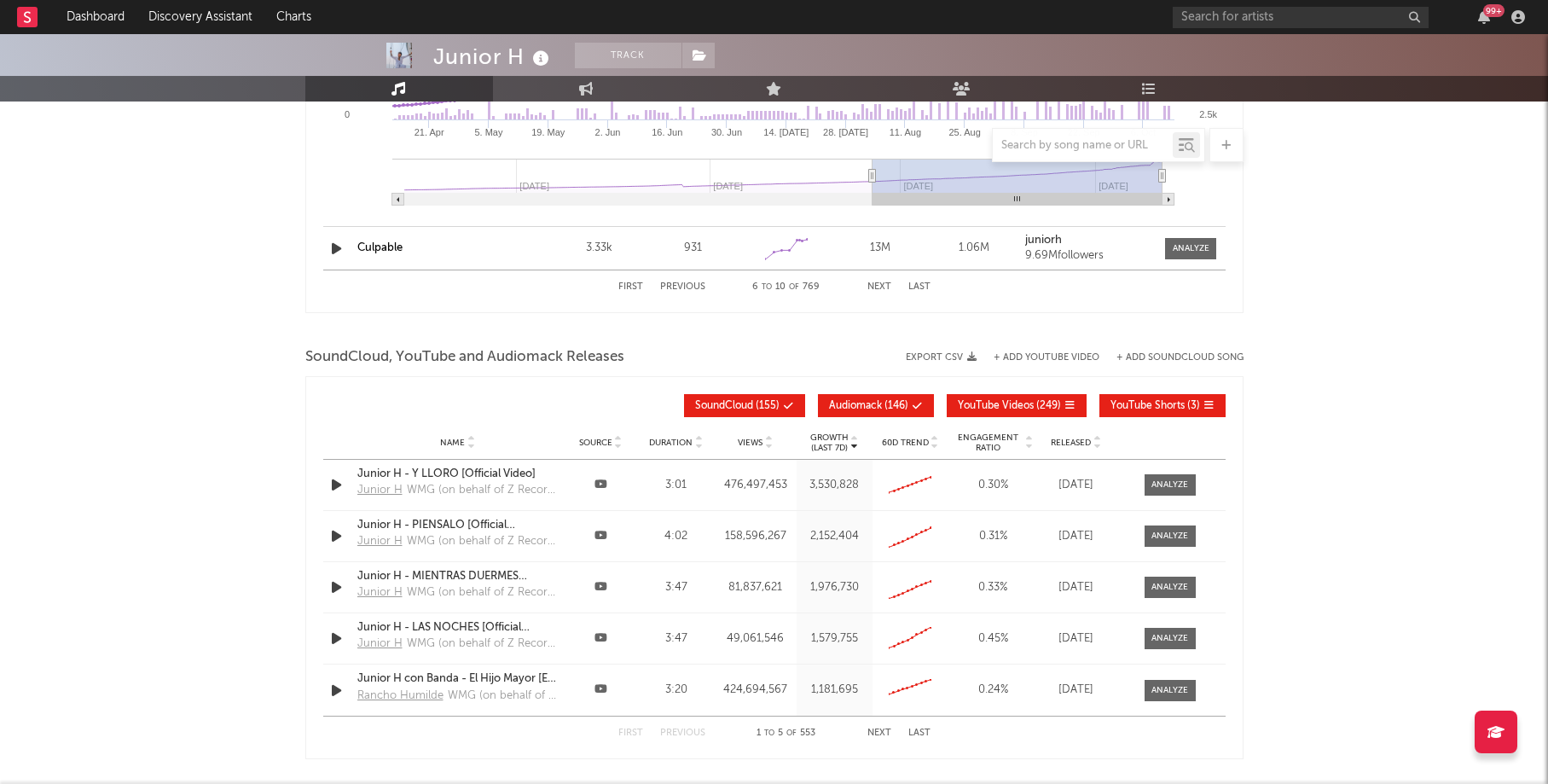
scroll to position [2486, 0]
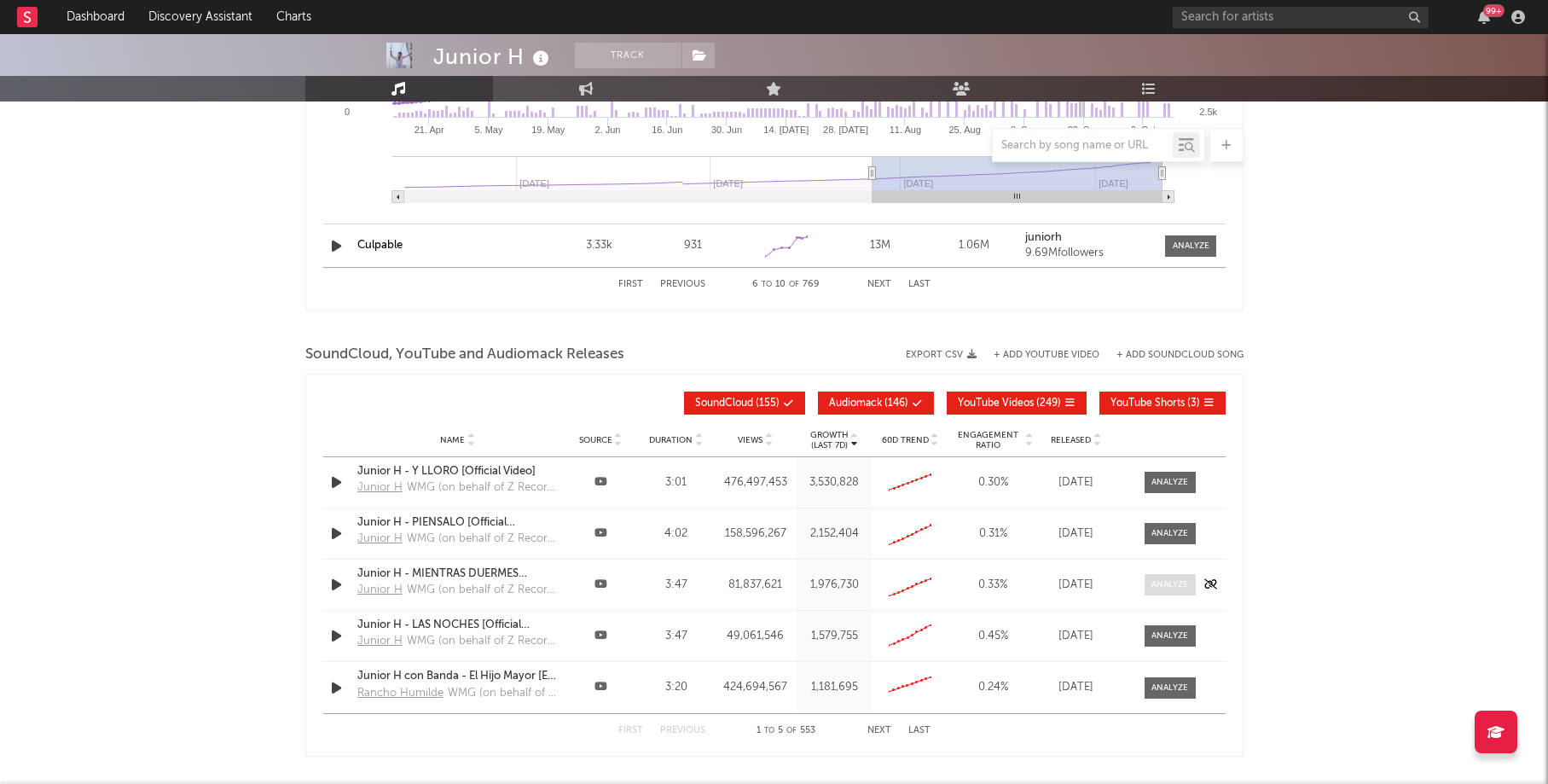
click at [1173, 585] on div at bounding box center [1170, 584] width 37 height 13
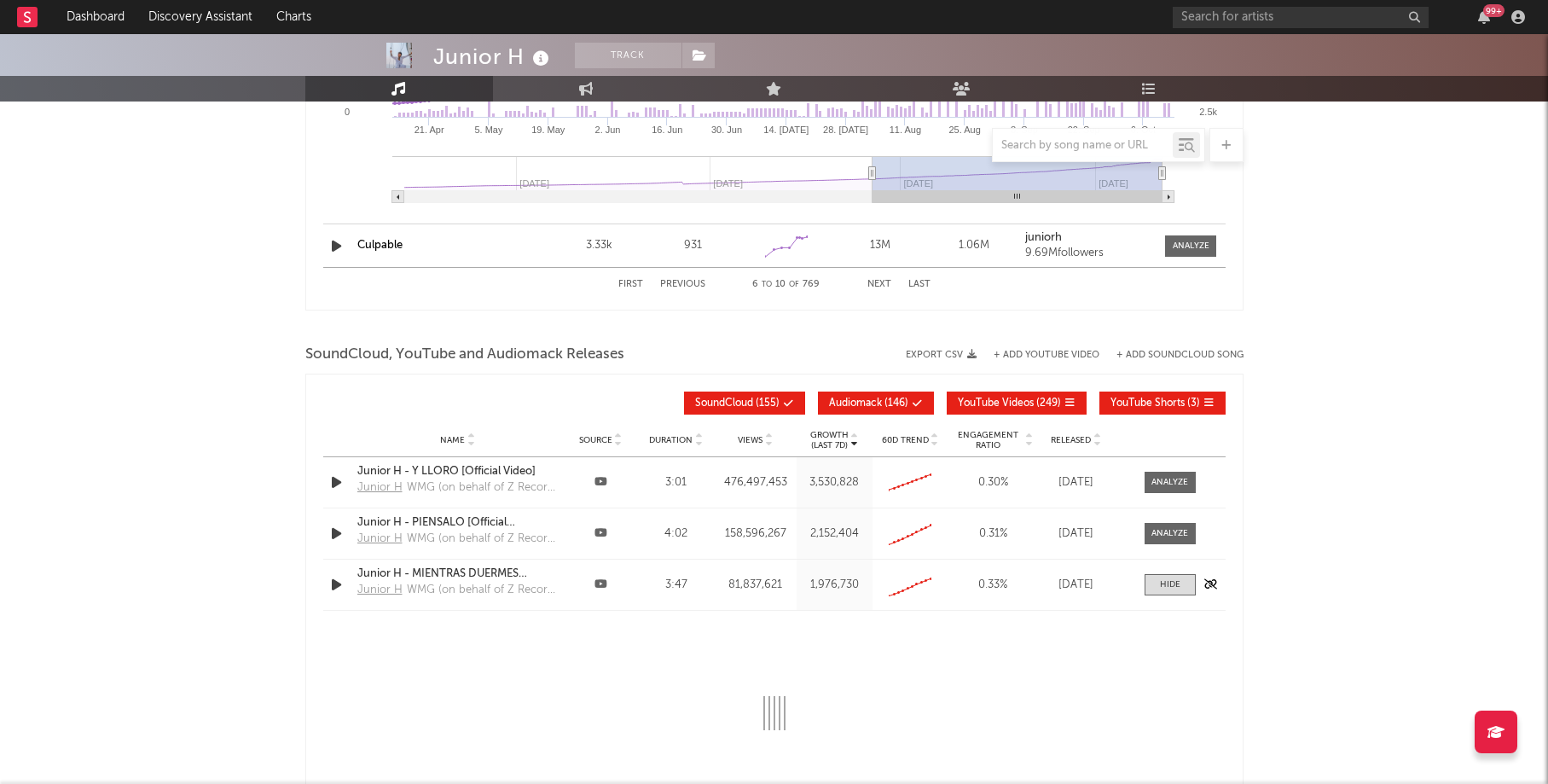
select select "6m"
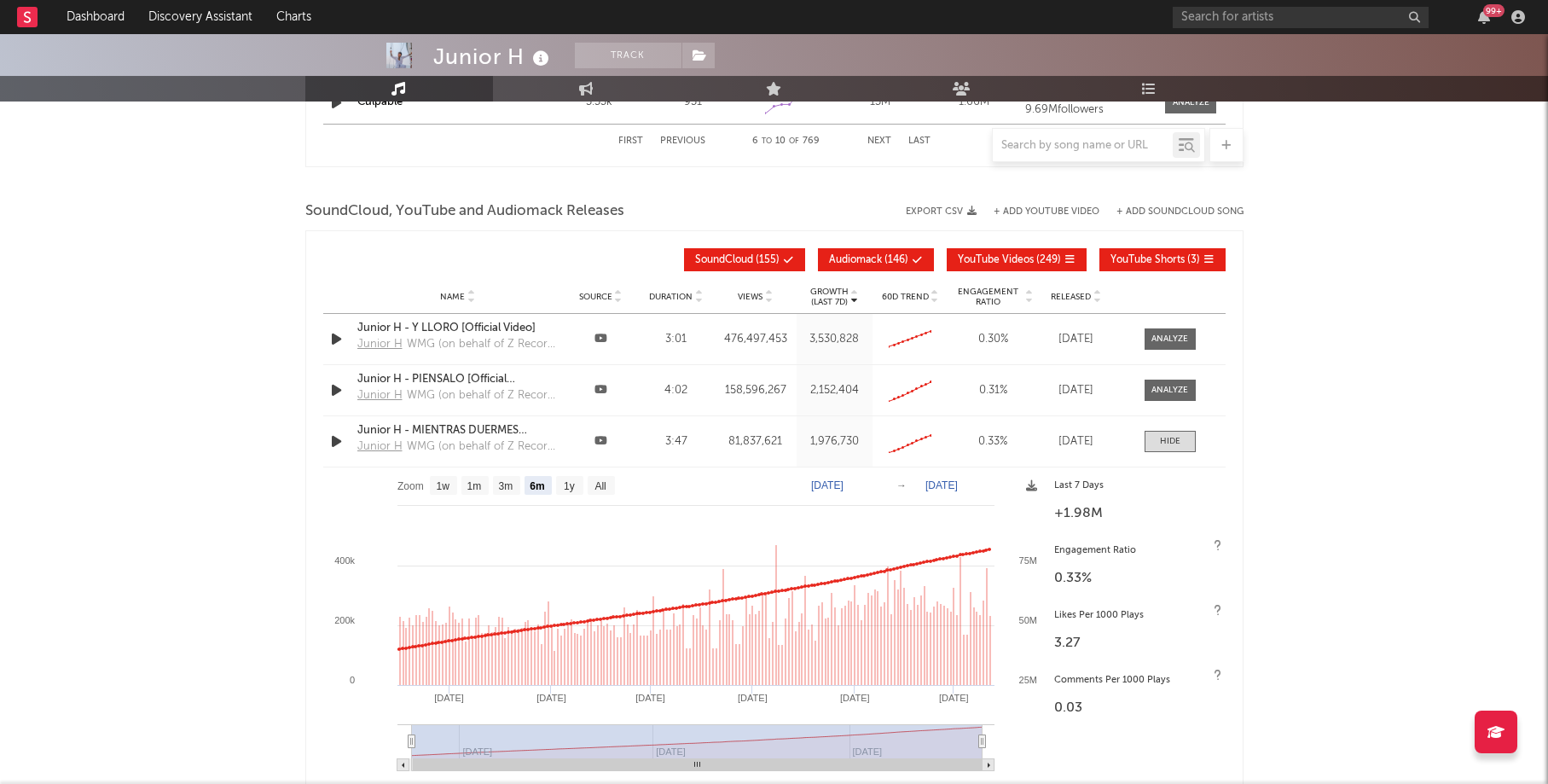
scroll to position [2639, 0]
